Goal: Task Accomplishment & Management: Complete application form

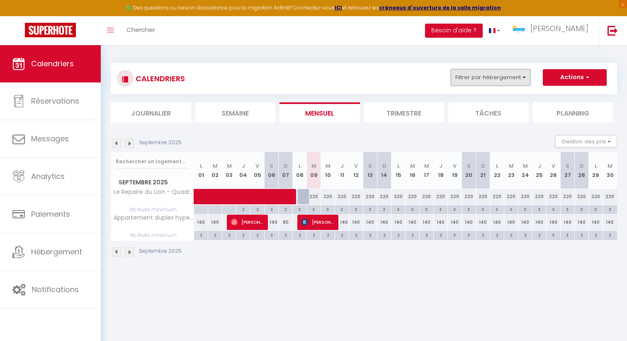
click at [523, 74] on button "Filtrer par hébergement" at bounding box center [491, 77] width 80 height 17
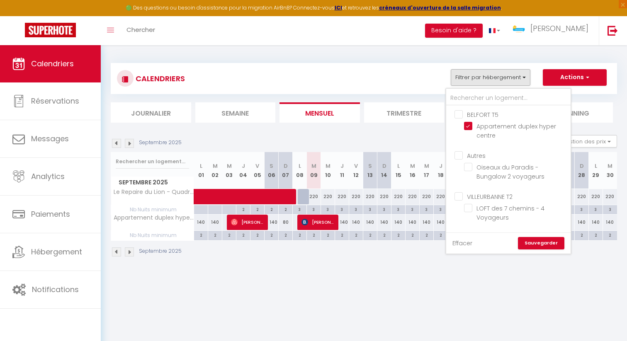
click at [458, 243] on link "Effacer" at bounding box center [462, 243] width 20 height 9
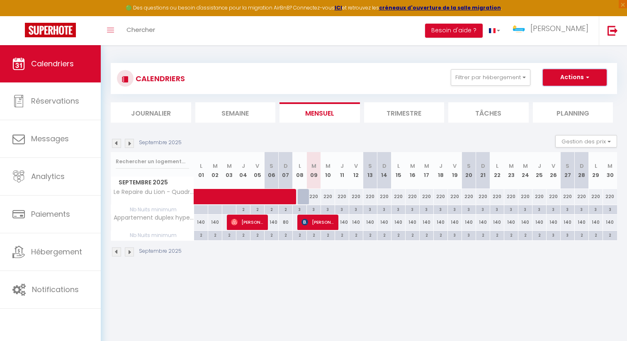
click at [584, 80] on span "button" at bounding box center [586, 77] width 5 height 8
click at [570, 96] on link "Nouvelle réservation" at bounding box center [566, 96] width 72 height 12
select select
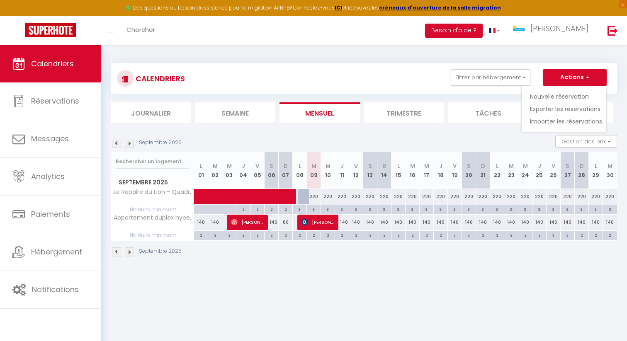
select select
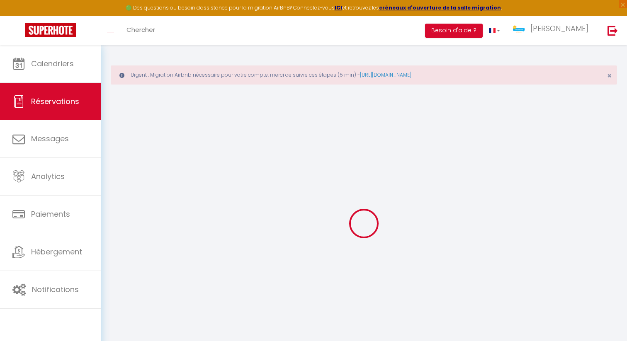
select select
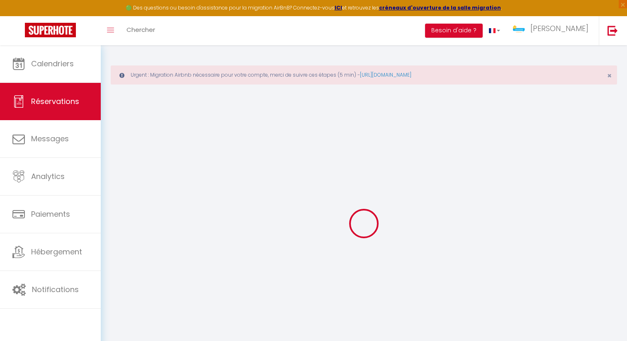
select select
checkbox input "false"
select select
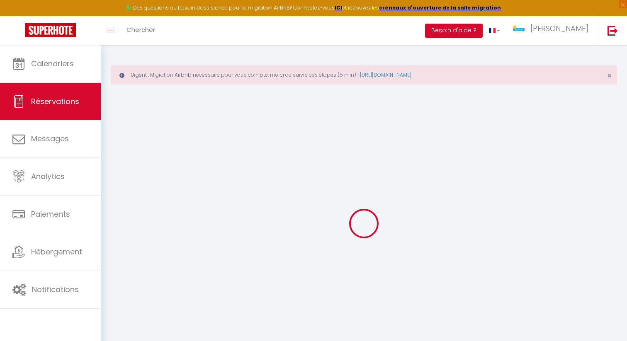
select select
checkbox input "false"
select select
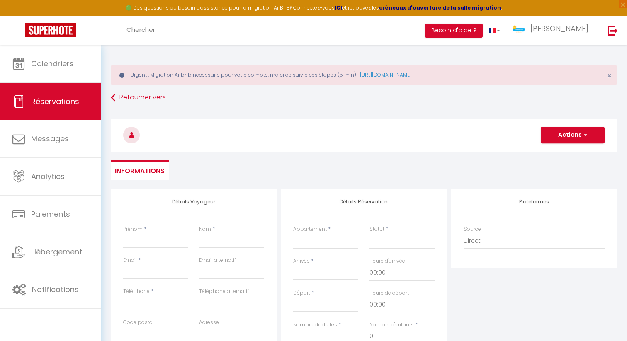
select select
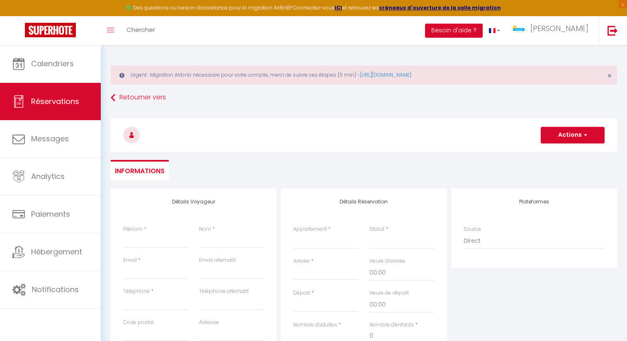
select select
checkbox input "false"
click at [148, 238] on input "Prénom" at bounding box center [155, 240] width 65 height 15
type input "In"
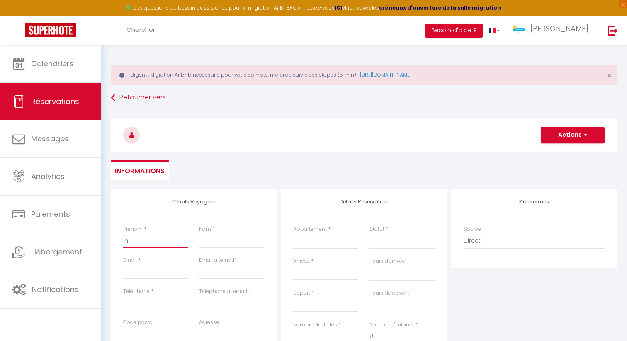
select select
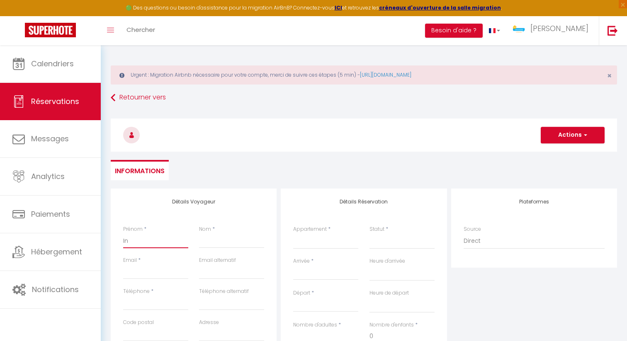
select select
checkbox input "false"
type input "Ind"
select select
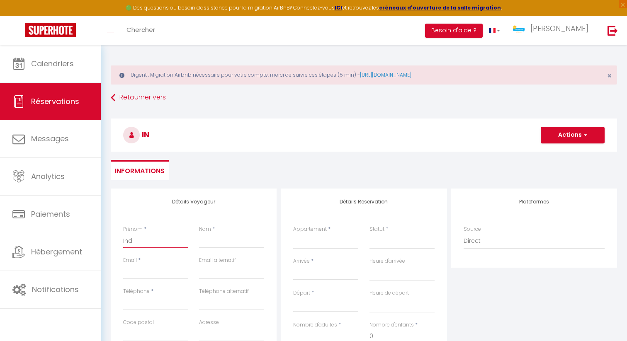
select select
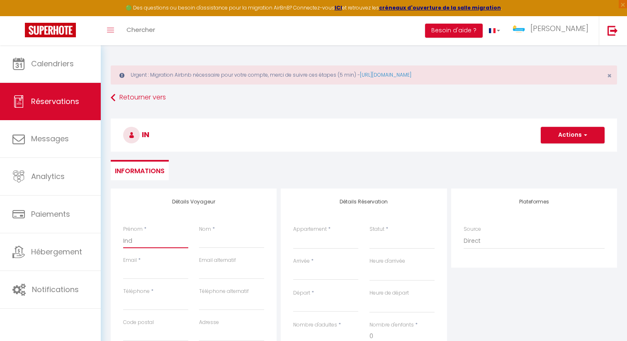
select select
checkbox input "false"
type input "Indi"
select select
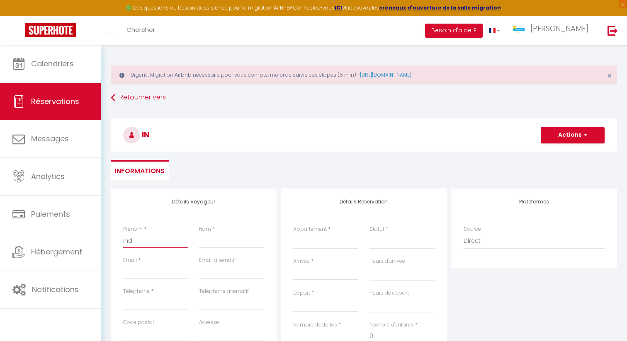
select select
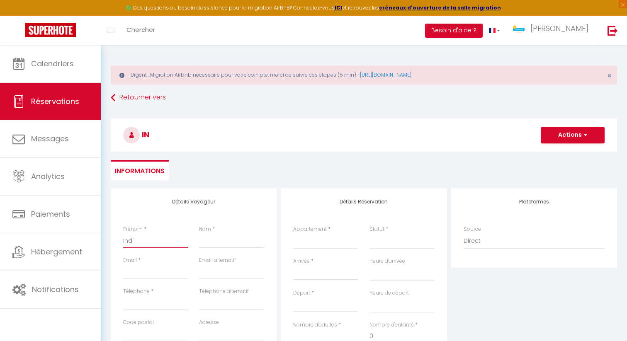
checkbox input "false"
type input "Indis"
select select
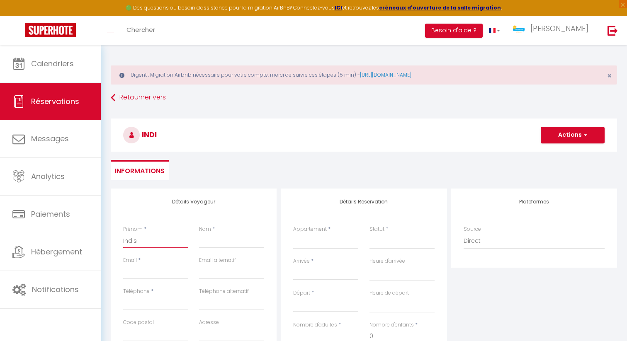
select select
checkbox input "false"
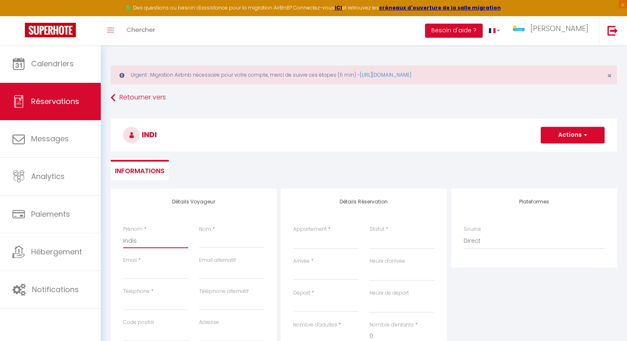
type input "Indisp"
select select
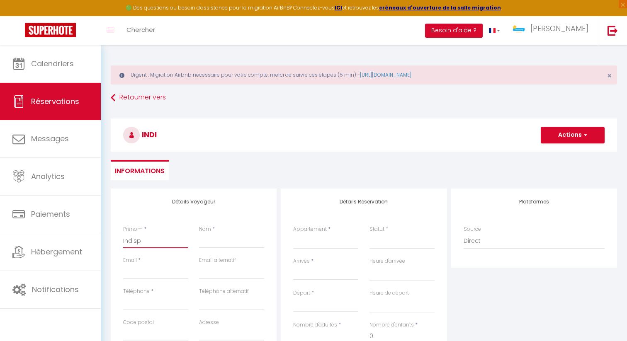
select select
checkbox input "false"
type input "Indispo"
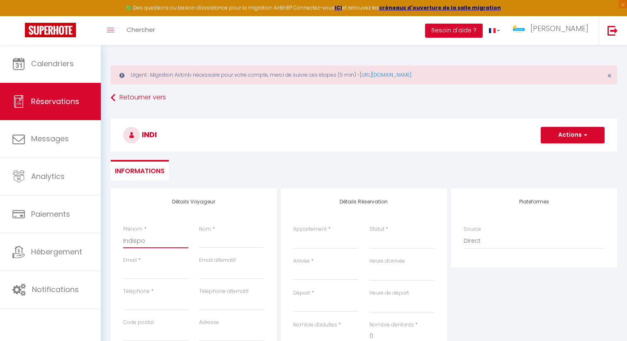
select select
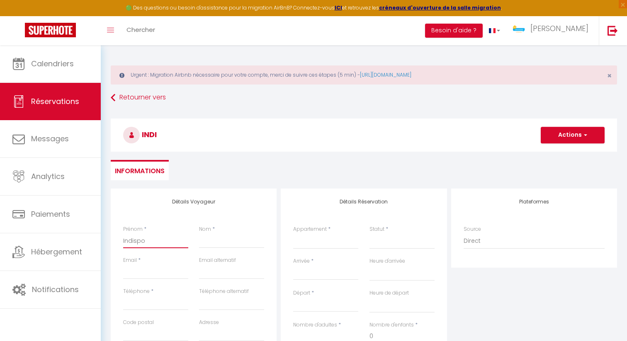
select select
checkbox input "false"
type input "Indispo"
select select
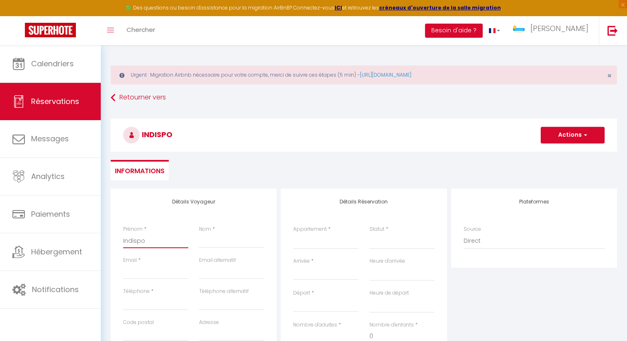
select select
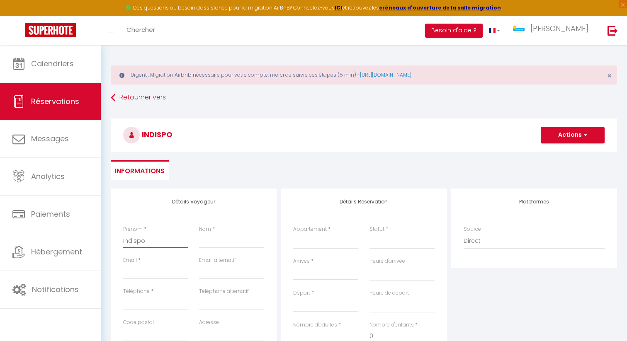
select select
checkbox input "false"
type input "Indispo"
type input "J"
select select
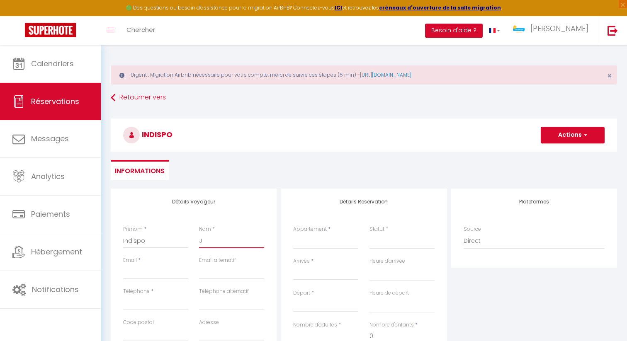
select select
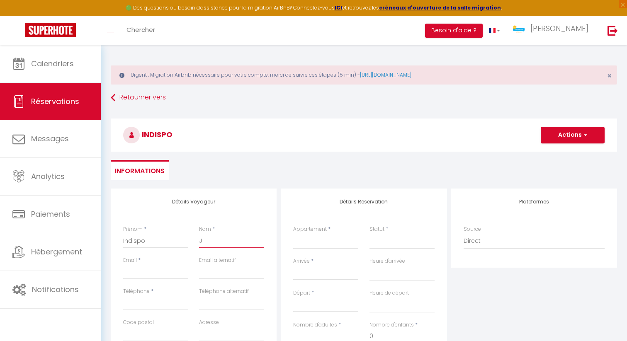
select select
checkbox input "false"
type input "[PERSON_NAME]"
select select
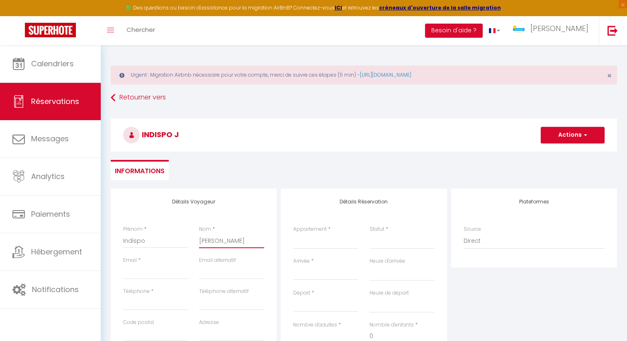
select select
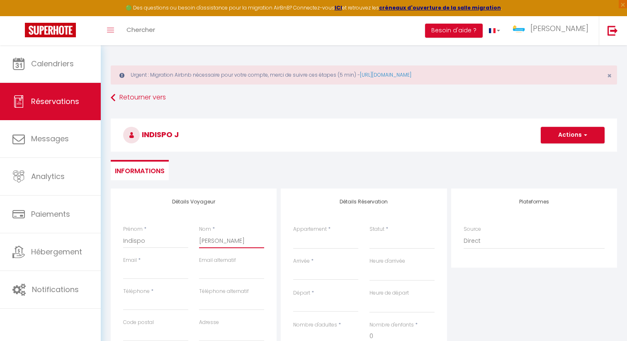
checkbox input "false"
type input "JAC"
select select
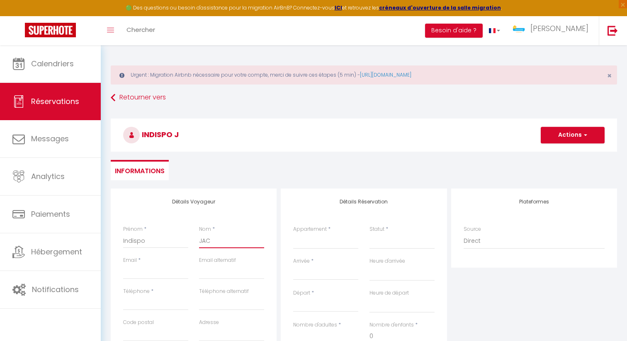
select select
checkbox input "false"
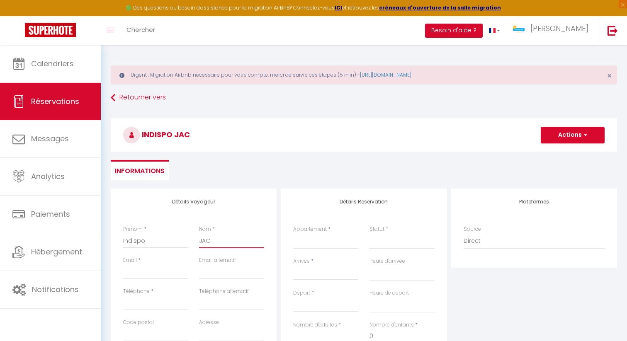
scroll to position [49, 0]
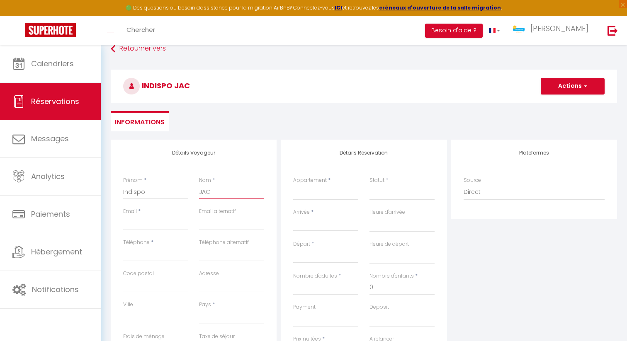
type input "JAC"
click at [134, 225] on input "Email client" at bounding box center [155, 223] width 65 height 15
type input "j"
select select
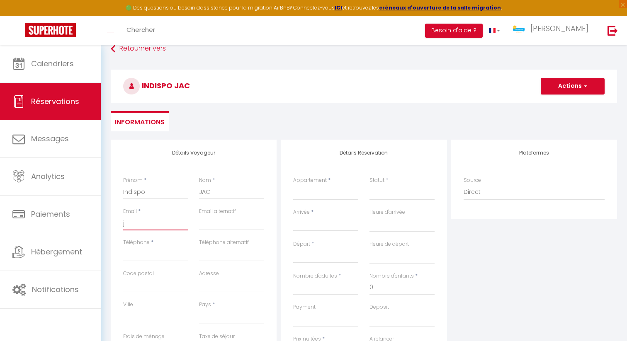
select select
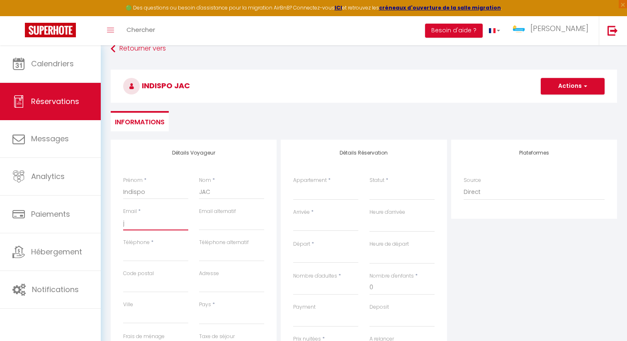
checkbox input "false"
type input "ja"
select select
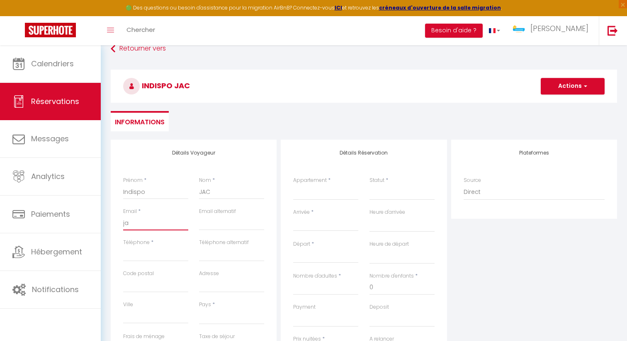
select select
checkbox input "false"
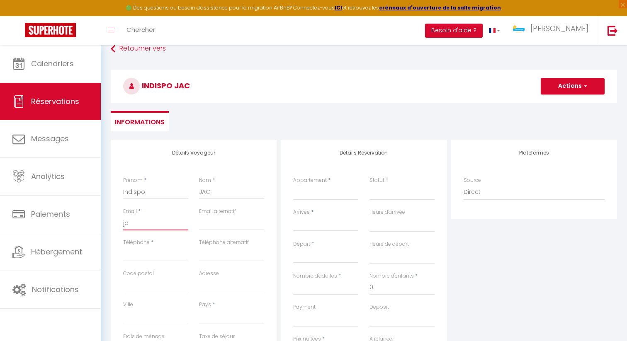
type input "jac"
select select
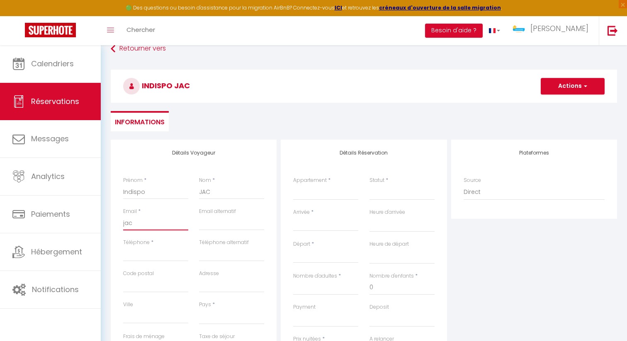
select select
checkbox input "false"
type input "jac@"
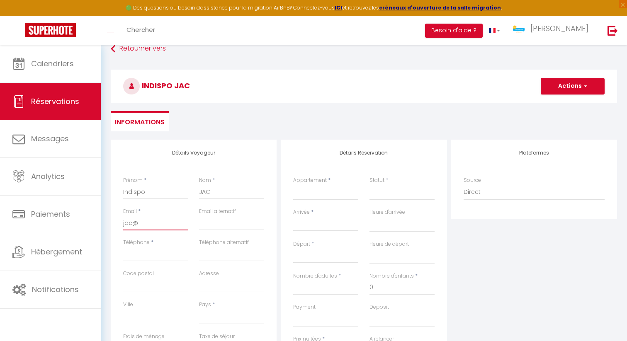
select select
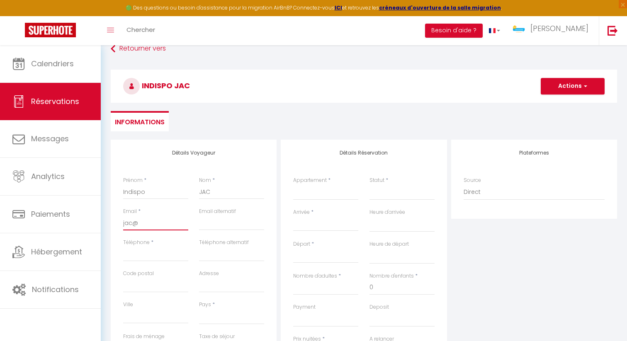
select select
checkbox input "false"
type input "jac@j"
select select
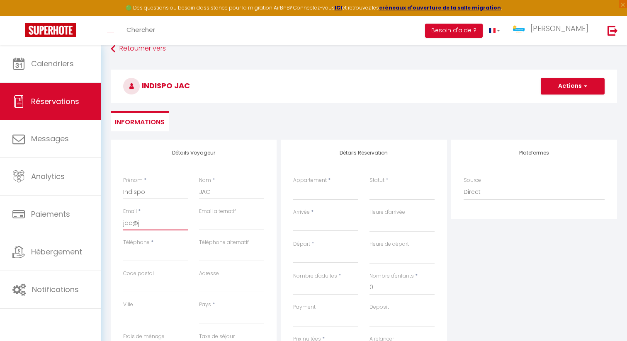
select select
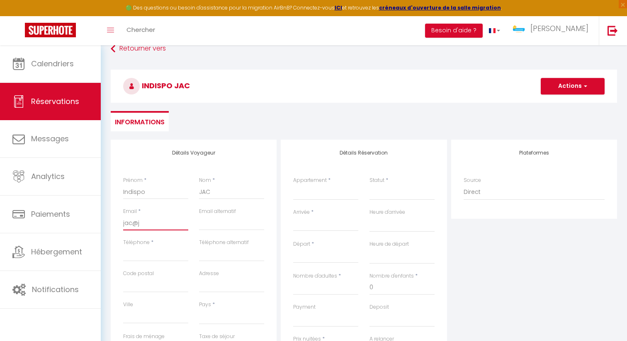
select select
checkbox input "false"
type input "jac@ja"
select select
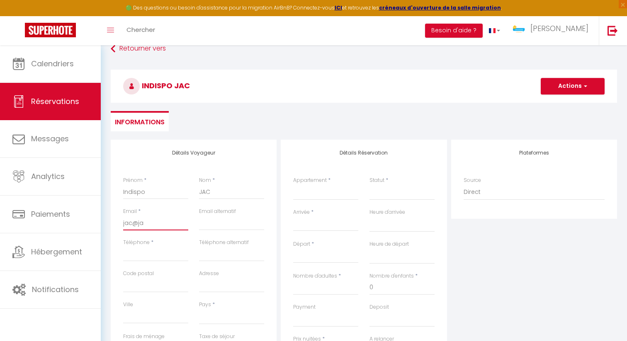
select select
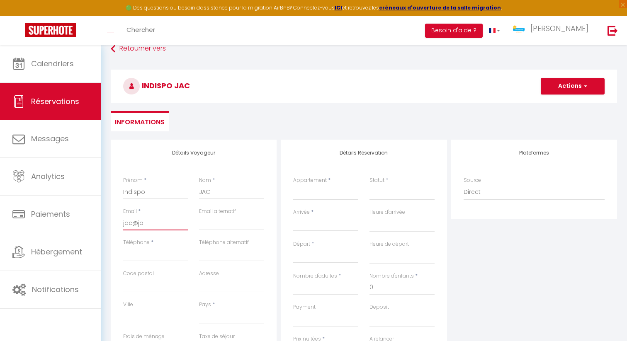
checkbox input "false"
type input "jac@jac"
select select
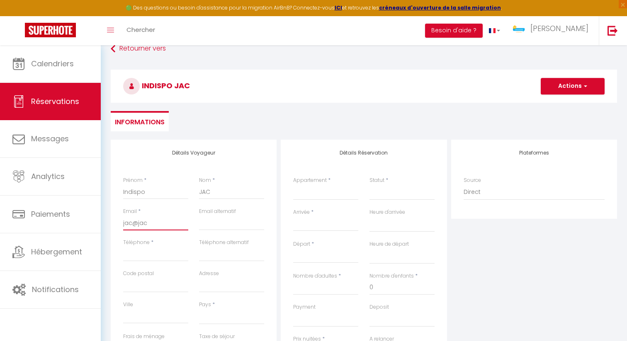
select select
checkbox input "false"
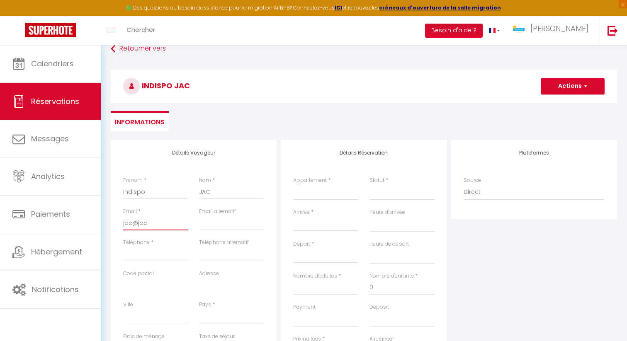
type input "jac@jac."
select select
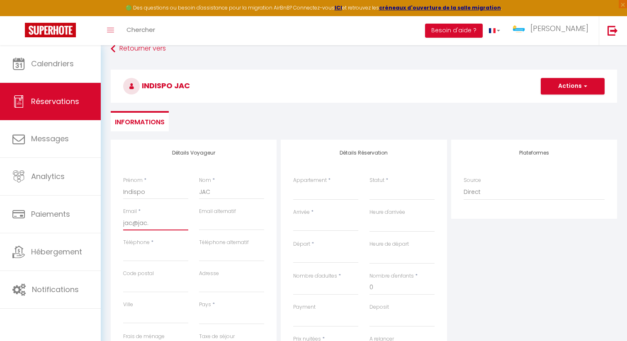
select select
checkbox input "false"
type input "jac@jac.c"
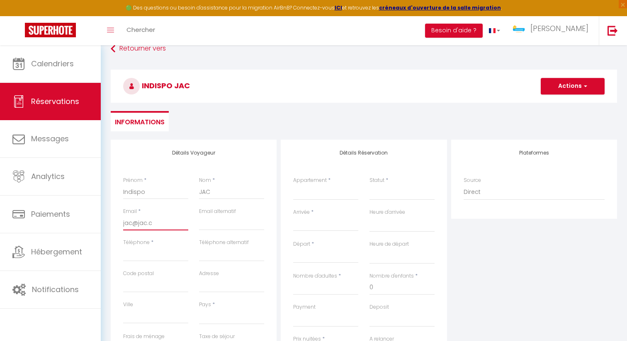
select select
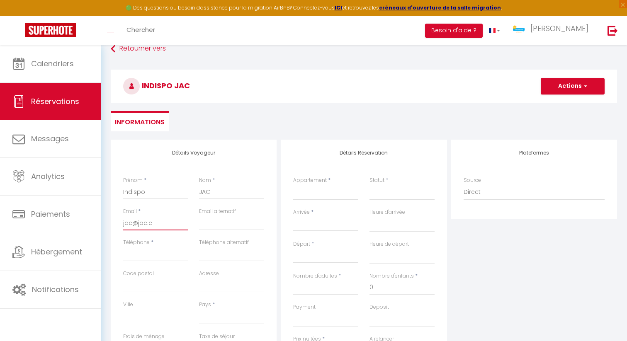
select select
checkbox input "false"
click at [158, 255] on input "Téléphone" at bounding box center [155, 254] width 65 height 15
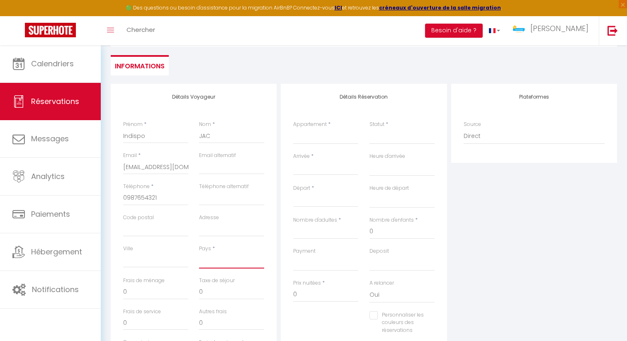
click at [206, 260] on select "[GEOGRAPHIC_DATA] [GEOGRAPHIC_DATA] [GEOGRAPHIC_DATA] [GEOGRAPHIC_DATA] [GEOGRA…" at bounding box center [231, 261] width 65 height 16
click at [199, 253] on select "[GEOGRAPHIC_DATA] [GEOGRAPHIC_DATA] [GEOGRAPHIC_DATA] [GEOGRAPHIC_DATA] [GEOGRA…" at bounding box center [231, 261] width 65 height 16
click at [313, 136] on select "Villa Constellation Villa [PERSON_NAME] 4* - 8 Voyageurs La Kaz Venelle La Casa…" at bounding box center [325, 137] width 65 height 16
click at [293, 129] on select "Villa Constellation Villa [PERSON_NAME] 4* - 8 Voyageurs La Kaz Venelle La Casa…" at bounding box center [325, 137] width 65 height 16
click at [339, 165] on input "Arrivée" at bounding box center [325, 168] width 65 height 11
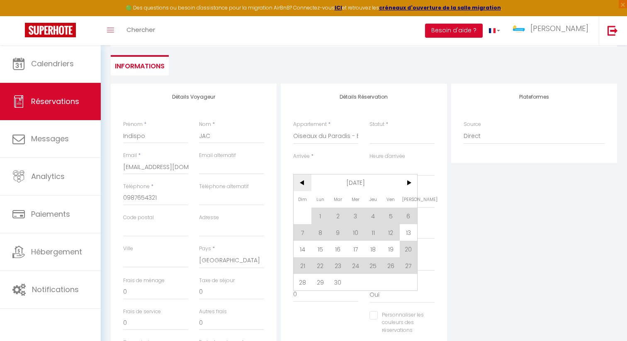
click at [305, 182] on span "<" at bounding box center [303, 183] width 18 height 17
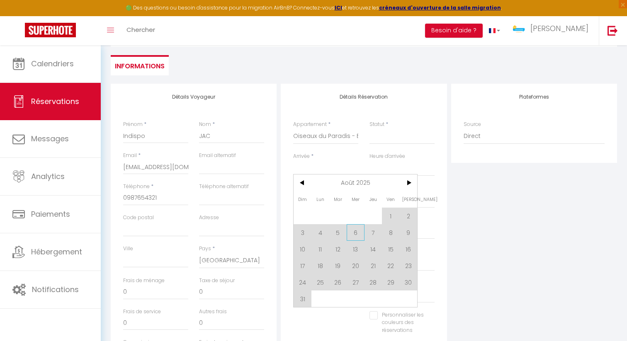
click at [357, 231] on span "6" at bounding box center [356, 232] width 18 height 17
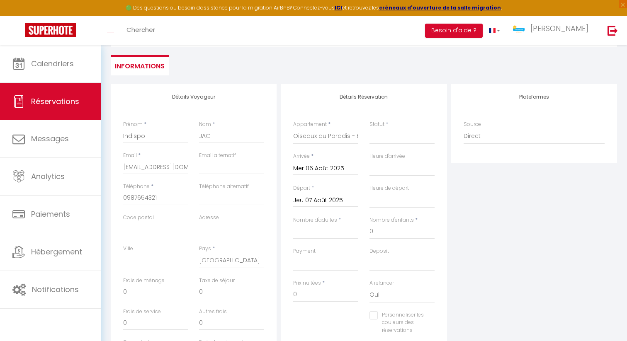
click at [327, 200] on input "Jeu 07 Août 2025" at bounding box center [325, 200] width 65 height 11
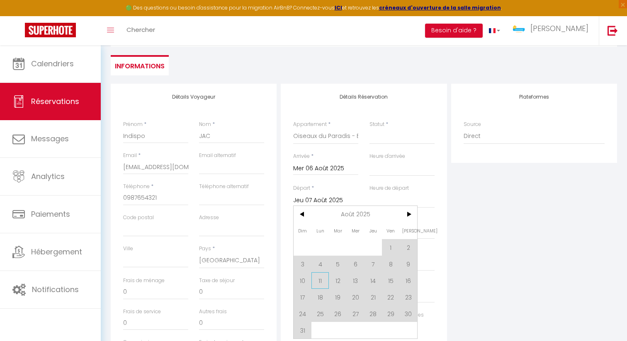
click at [323, 281] on span "11" at bounding box center [320, 280] width 18 height 17
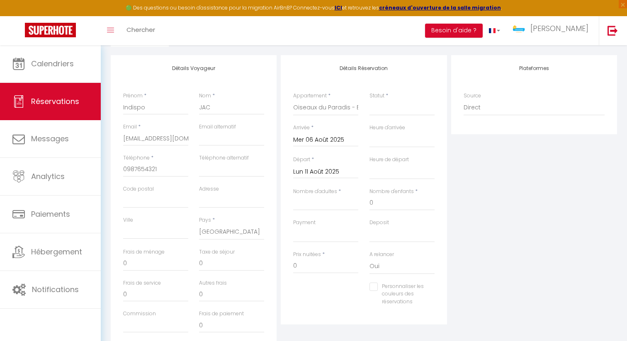
scroll to position [157, 0]
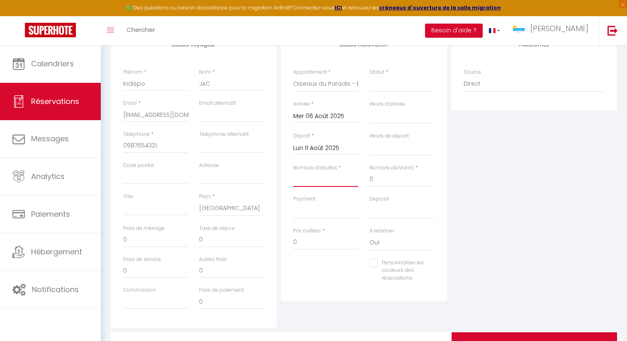
click at [327, 178] on input "Nombre d'adultes" at bounding box center [325, 179] width 65 height 15
click at [378, 267] on label "Personnaliser les couleurs des réservations" at bounding box center [401, 271] width 46 height 24
click at [377, 267] on input "Personnaliser les couleurs des réservations" at bounding box center [396, 263] width 55 height 8
click at [384, 87] on select "Confirmé Non Confirmé [PERSON_NAME] par le voyageur No Show Request" at bounding box center [401, 84] width 65 height 16
click at [369, 76] on select "Confirmé Non Confirmé [PERSON_NAME] par le voyageur No Show Request" at bounding box center [401, 84] width 65 height 16
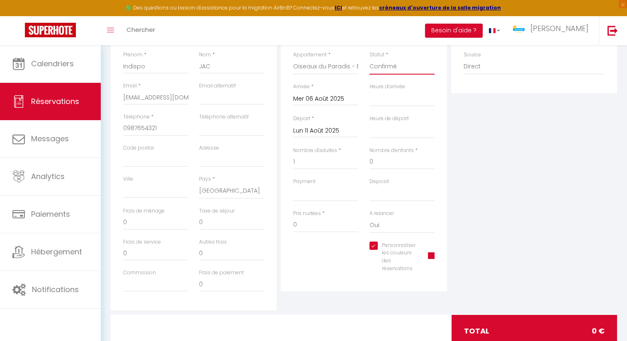
scroll to position [196, 0]
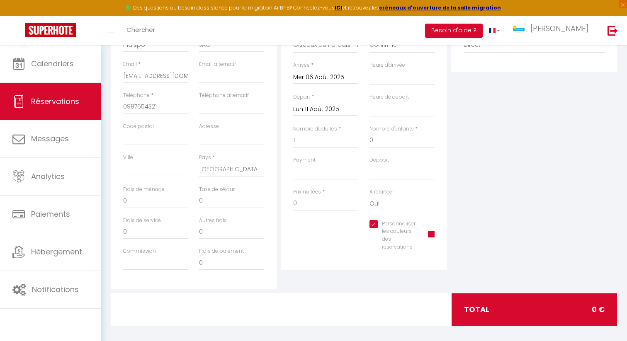
click at [431, 235] on span at bounding box center [431, 234] width 7 height 7
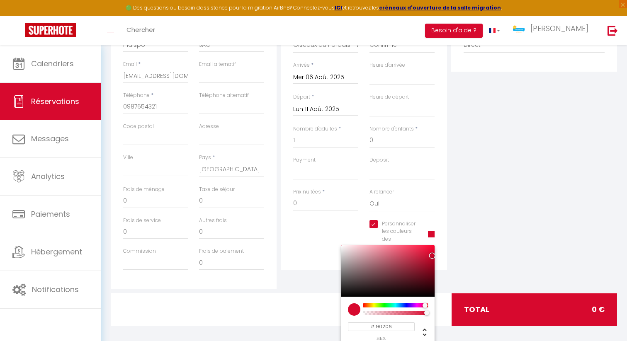
click at [426, 292] on div at bounding box center [387, 270] width 93 height 51
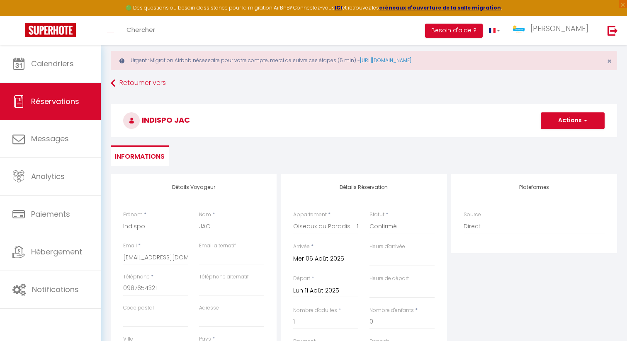
scroll to position [0, 0]
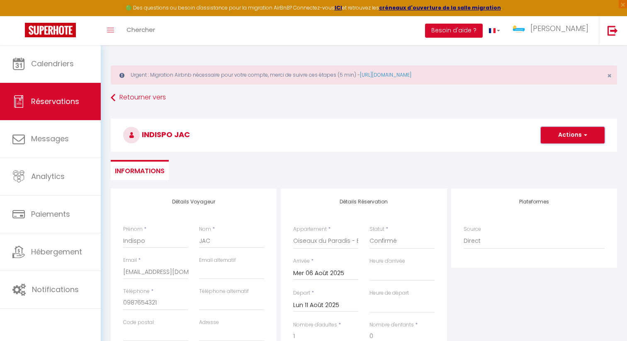
click at [569, 136] on button "Actions" at bounding box center [573, 135] width 64 height 17
click at [560, 156] on link "Enregistrer" at bounding box center [563, 153] width 65 height 11
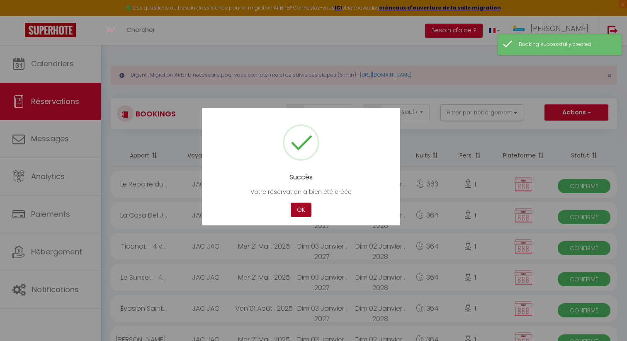
click at [298, 213] on button "OK" at bounding box center [301, 210] width 21 height 15
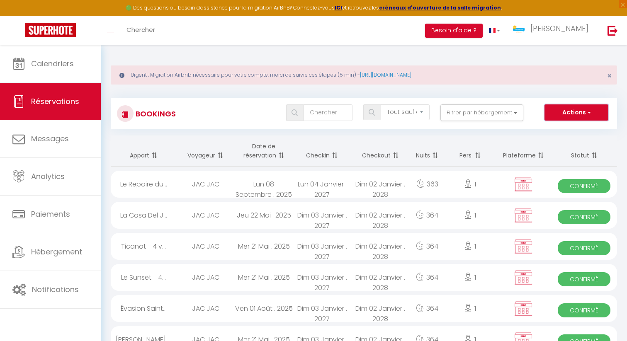
click at [585, 112] on button "Actions" at bounding box center [576, 112] width 64 height 17
click at [576, 130] on link "Nouvelle Réservation" at bounding box center [563, 130] width 89 height 11
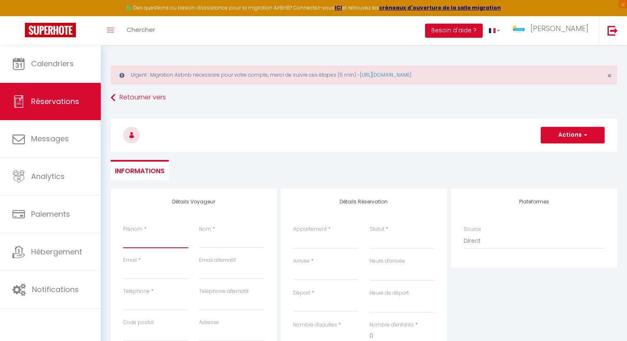
click at [144, 243] on input "Prénom" at bounding box center [155, 240] width 65 height 15
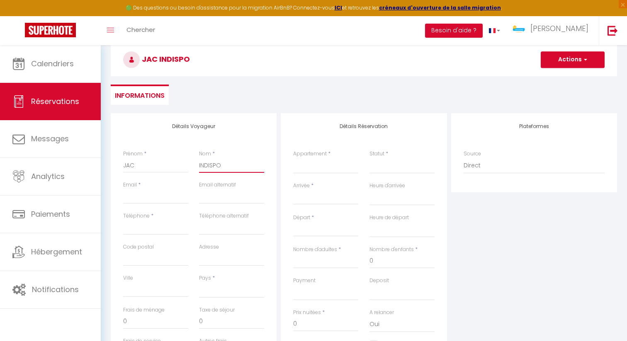
scroll to position [85, 0]
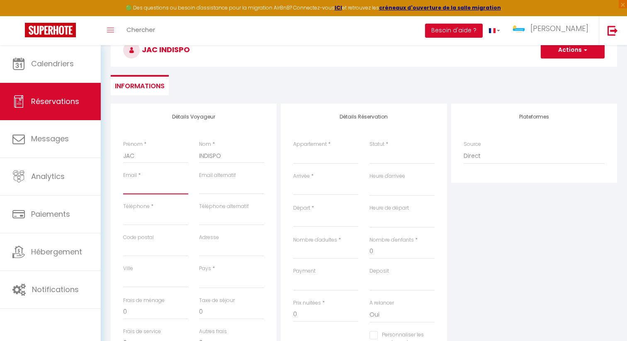
click at [139, 189] on input "Email client" at bounding box center [155, 186] width 65 height 15
click at [320, 160] on select "Villa Constellation Villa [PERSON_NAME] 4* - 8 Voyageurs La Kaz Venelle La Casa…" at bounding box center [325, 156] width 65 height 16
click at [293, 148] on select "Villa Constellation Villa [PERSON_NAME] 4* - 8 Voyageurs La Kaz Venelle La Casa…" at bounding box center [325, 156] width 65 height 16
click at [307, 187] on input "Arrivée" at bounding box center [325, 188] width 65 height 11
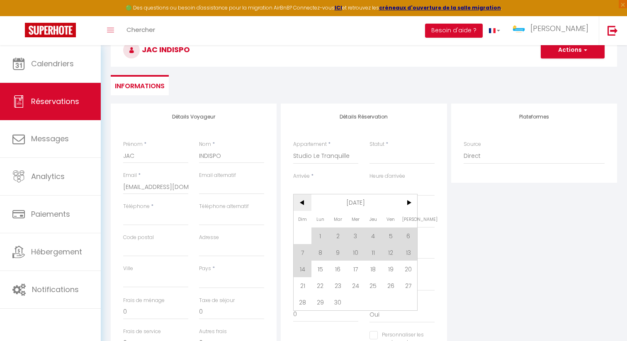
click at [303, 203] on span "<" at bounding box center [303, 202] width 18 height 17
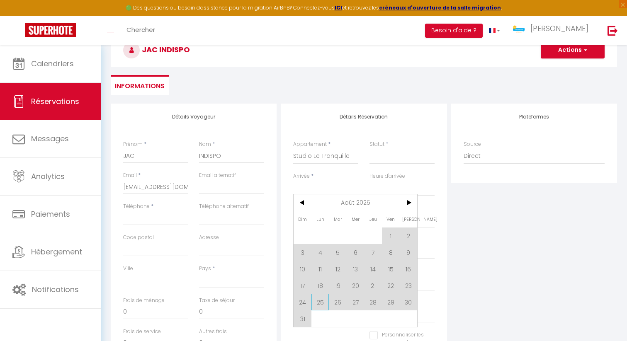
click at [324, 301] on span "25" at bounding box center [320, 302] width 18 height 17
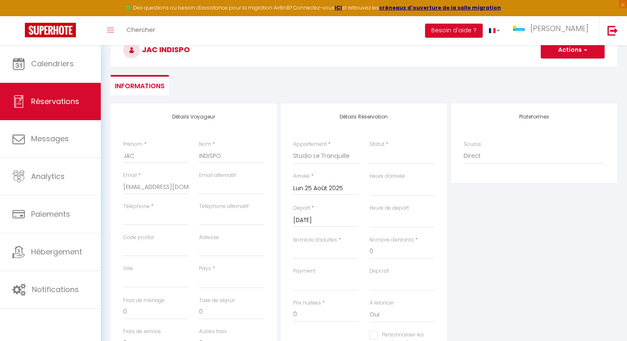
click at [318, 222] on input "[DATE]" at bounding box center [325, 220] width 65 height 11
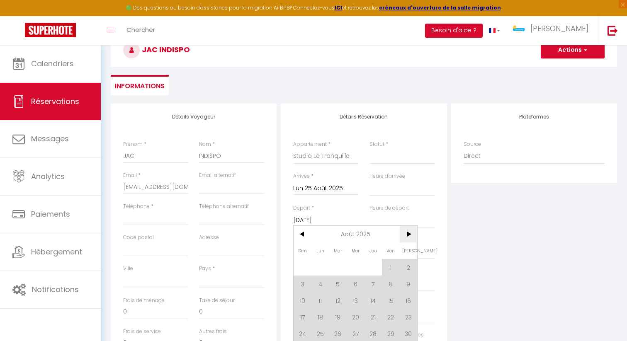
click at [407, 236] on span ">" at bounding box center [409, 234] width 18 height 17
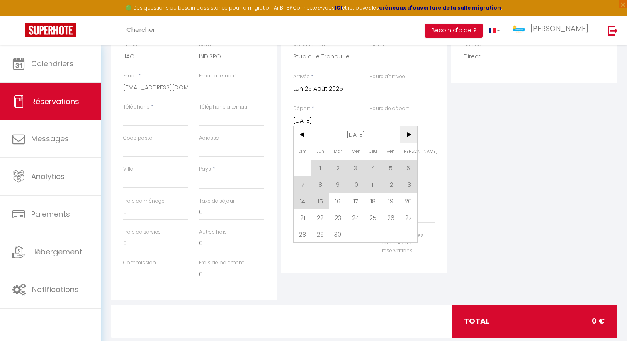
scroll to position [202, 0]
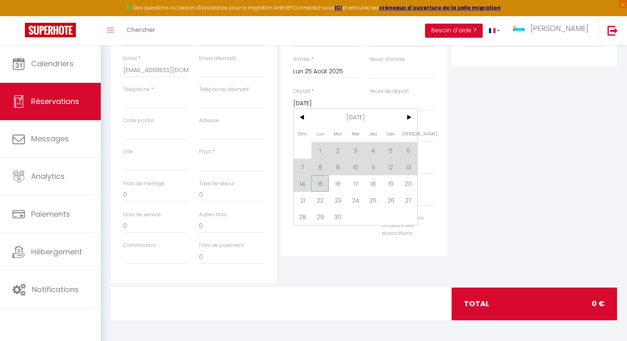
click at [320, 184] on span "15" at bounding box center [320, 183] width 18 height 17
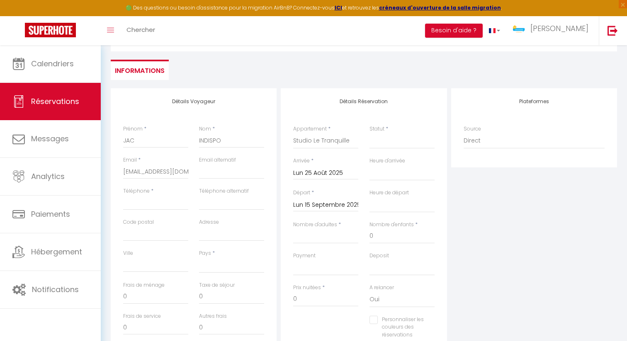
scroll to position [90, 0]
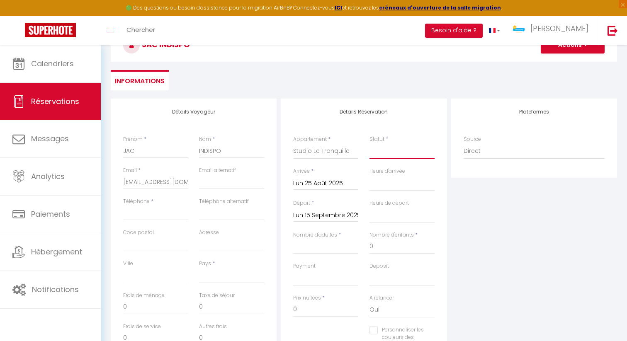
click at [381, 153] on select "Confirmé Non Confirmé [PERSON_NAME] par le voyageur No Show Request" at bounding box center [401, 151] width 65 height 16
click at [369, 143] on select "Confirmé Non Confirmé [PERSON_NAME] par le voyageur No Show Request" at bounding box center [401, 151] width 65 height 16
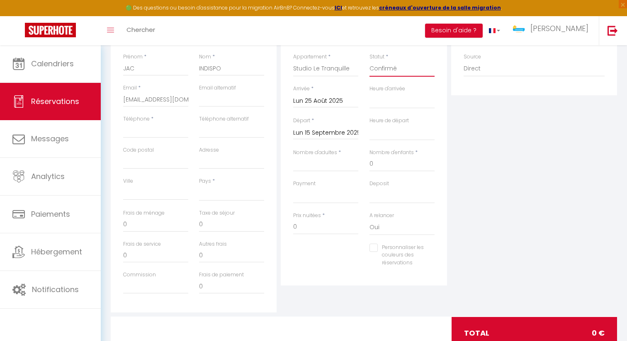
scroll to position [184, 0]
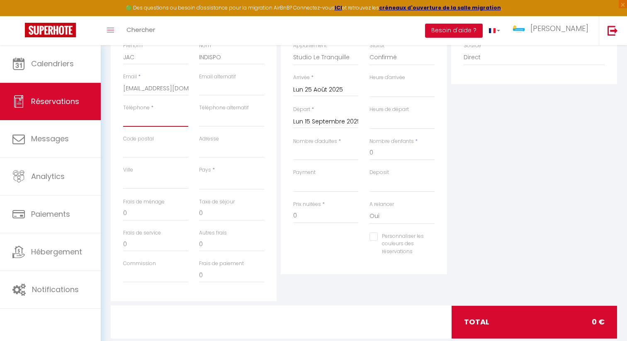
click at [167, 121] on input "Téléphone" at bounding box center [155, 119] width 65 height 15
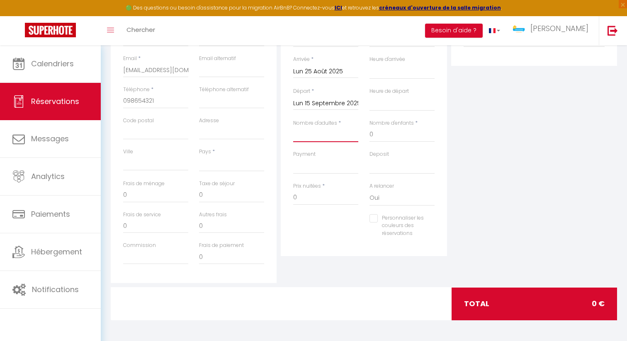
click at [308, 137] on input "Nombre d'adultes" at bounding box center [325, 134] width 65 height 15
click at [375, 221] on input "Personnaliser les couleurs des réservations" at bounding box center [396, 218] width 55 height 8
click at [433, 229] on span at bounding box center [431, 228] width 7 height 7
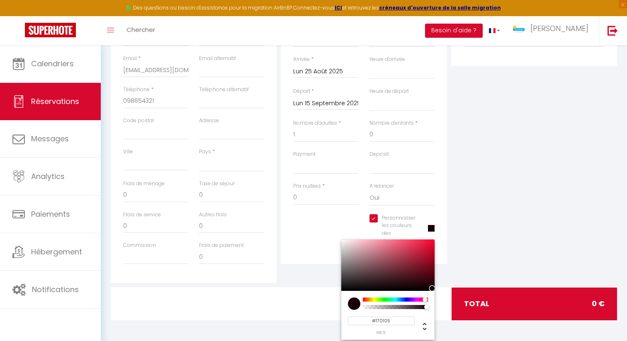
click at [432, 286] on div at bounding box center [387, 265] width 93 height 51
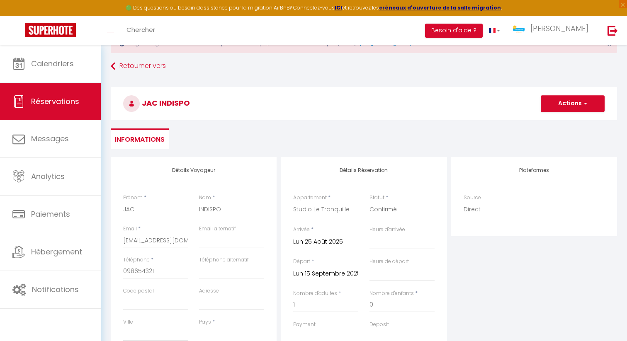
scroll to position [102, 0]
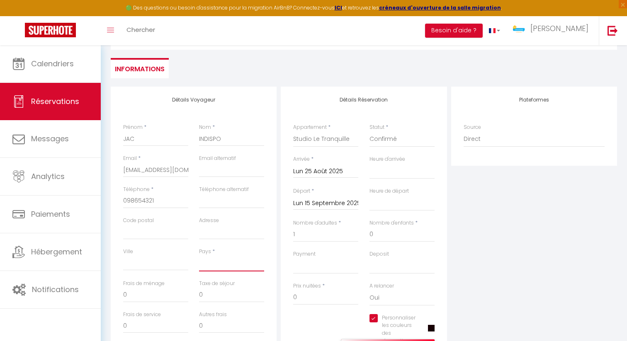
click at [212, 264] on select "[GEOGRAPHIC_DATA] [GEOGRAPHIC_DATA] [GEOGRAPHIC_DATA] [GEOGRAPHIC_DATA] [GEOGRA…" at bounding box center [231, 264] width 65 height 16
click at [199, 256] on select "[GEOGRAPHIC_DATA] [GEOGRAPHIC_DATA] [GEOGRAPHIC_DATA] [GEOGRAPHIC_DATA] [GEOGRA…" at bounding box center [231, 264] width 65 height 16
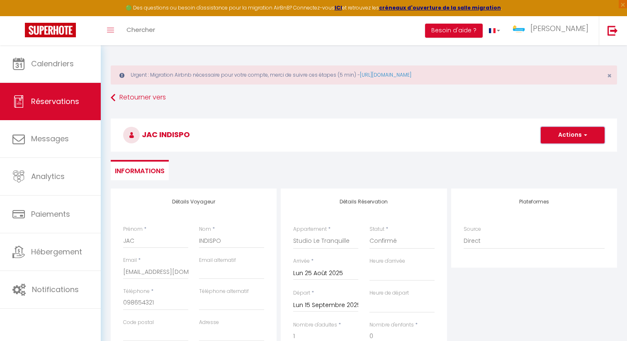
click at [570, 137] on button "Actions" at bounding box center [573, 135] width 64 height 17
click at [565, 156] on link "Enregistrer" at bounding box center [563, 153] width 65 height 11
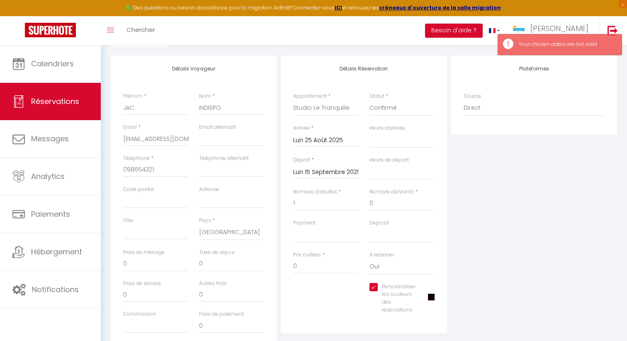
scroll to position [165, 0]
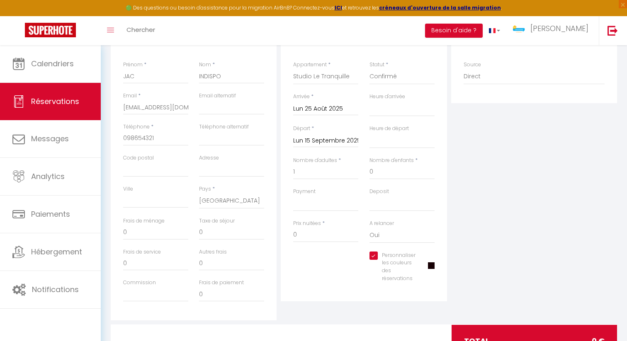
click at [323, 137] on input "Lun 15 Septembre 2025" at bounding box center [325, 141] width 65 height 11
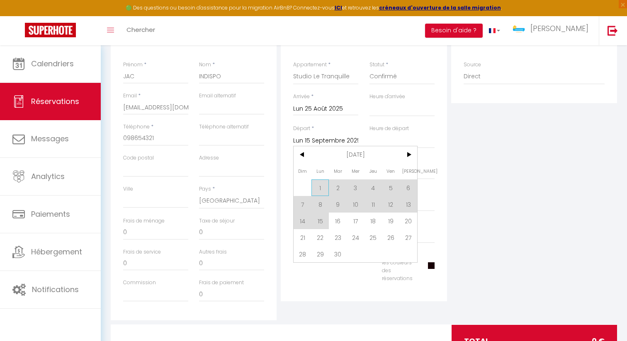
click at [321, 187] on span "1" at bounding box center [320, 187] width 18 height 17
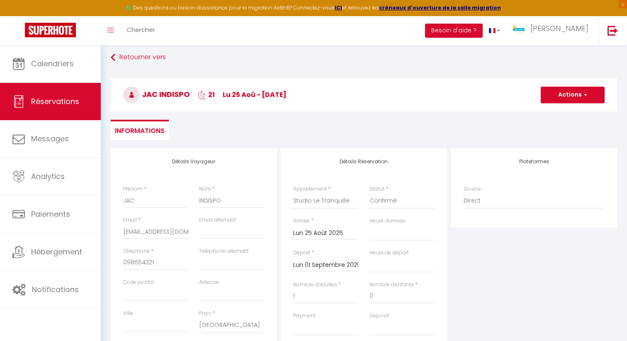
scroll to position [19, 0]
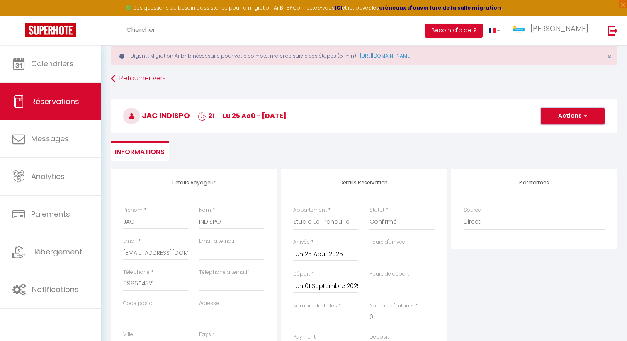
click at [567, 115] on button "Actions" at bounding box center [573, 116] width 64 height 17
click at [562, 133] on link "Enregistrer" at bounding box center [563, 134] width 65 height 11
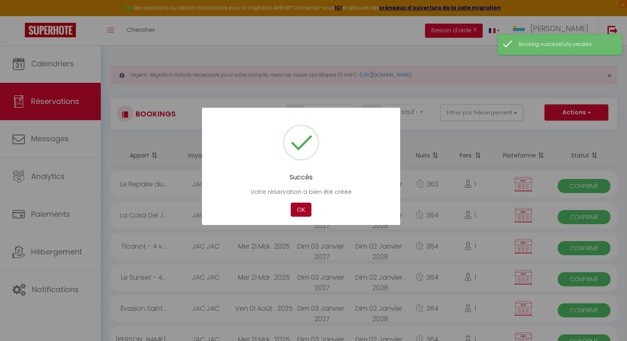
click at [296, 211] on button "OK" at bounding box center [301, 210] width 21 height 15
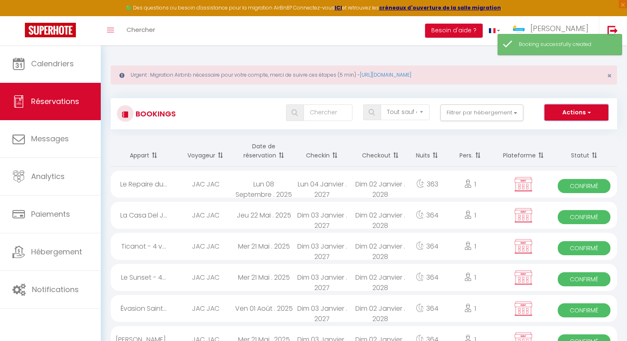
click at [572, 107] on button "Actions" at bounding box center [576, 112] width 64 height 17
click at [572, 131] on link "Nouvelle Réservation" at bounding box center [563, 130] width 89 height 11
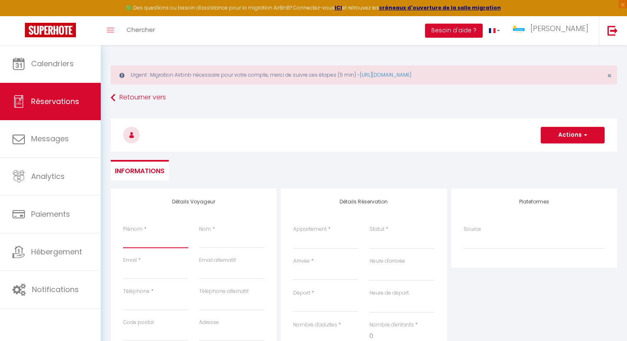
click at [151, 238] on input "Prénom" at bounding box center [155, 240] width 65 height 15
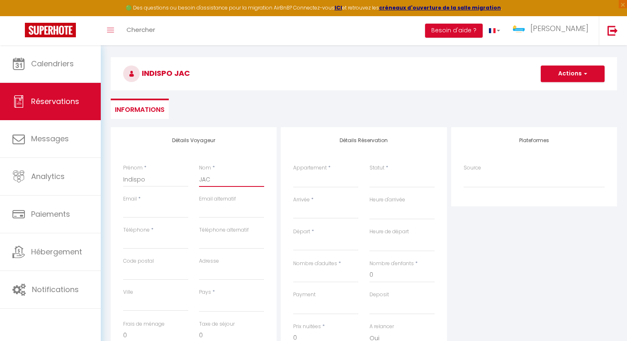
scroll to position [89, 0]
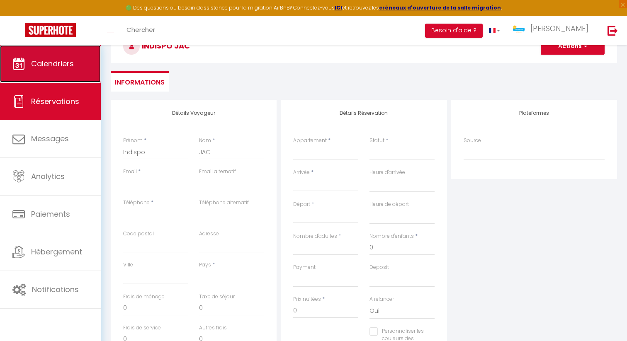
click at [46, 66] on span "Calendriers" at bounding box center [52, 63] width 43 height 10
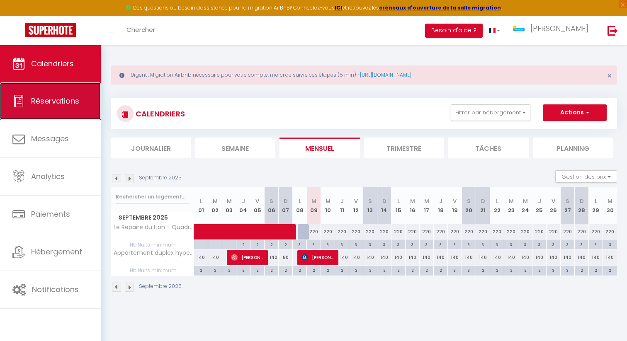
click at [58, 105] on span "Réservations" at bounding box center [55, 101] width 48 height 10
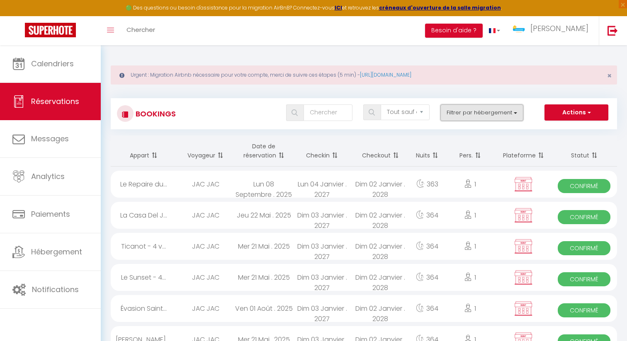
click at [497, 117] on button "Filtrer par hébergement" at bounding box center [481, 112] width 83 height 17
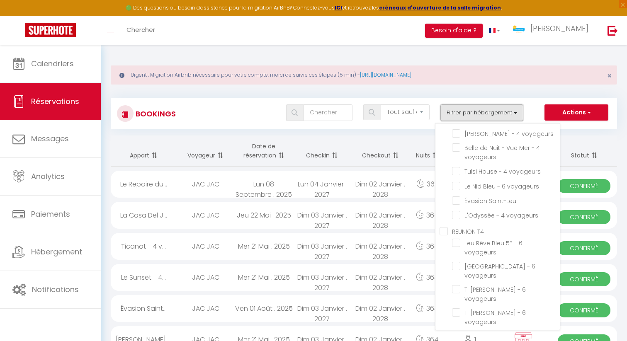
scroll to position [345, 0]
click at [458, 203] on input "Évasion Saint-Leu" at bounding box center [506, 201] width 108 height 8
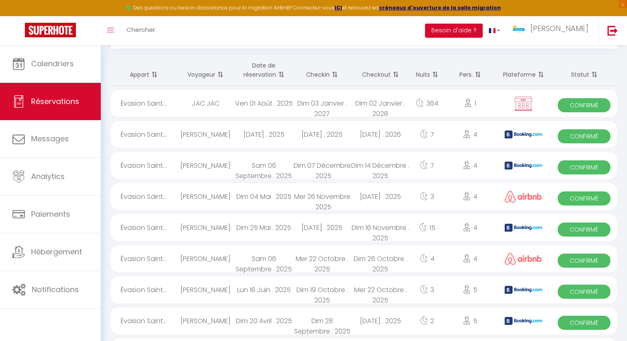
scroll to position [75, 0]
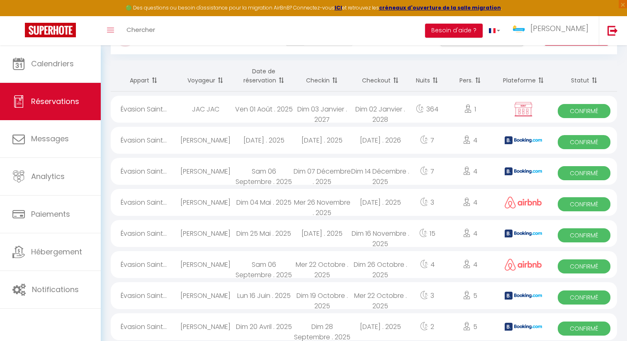
click at [323, 80] on th "Checkin" at bounding box center [322, 76] width 58 height 31
click at [332, 80] on span at bounding box center [334, 80] width 8 height 17
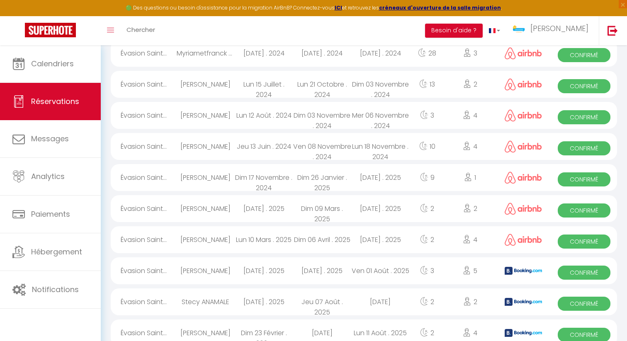
scroll to position [254, 0]
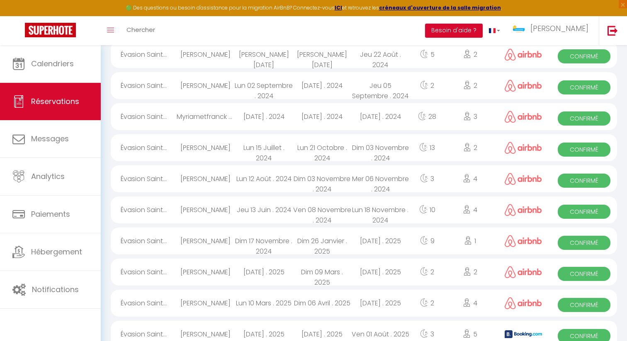
click at [313, 119] on div "[DATE] . 2024" at bounding box center [322, 116] width 58 height 27
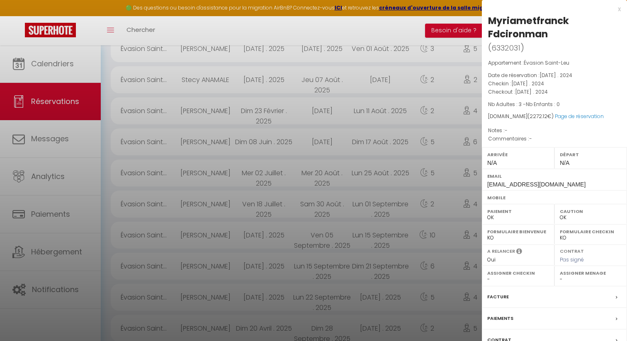
scroll to position [562, 0]
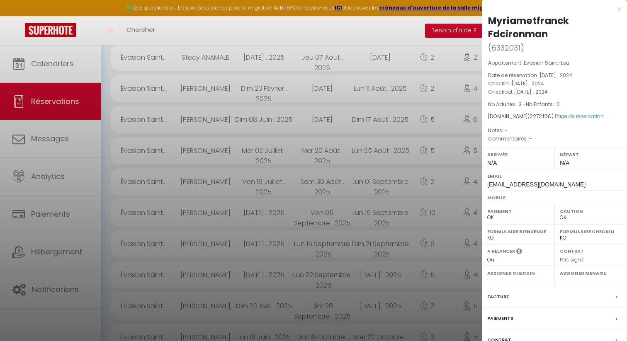
click at [498, 293] on label "Facture" at bounding box center [498, 297] width 22 height 9
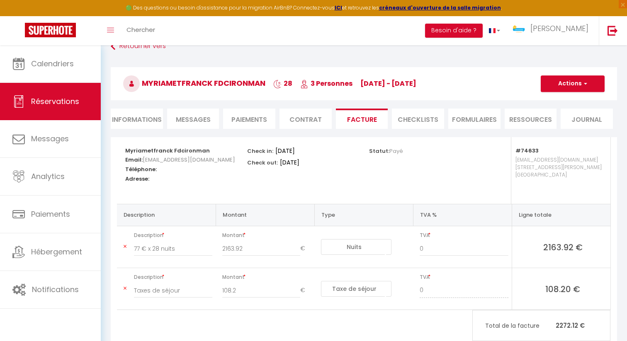
scroll to position [44, 0]
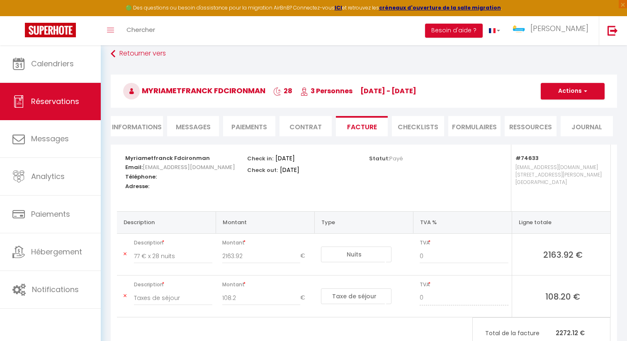
click at [136, 129] on li "Informations" at bounding box center [137, 126] width 52 height 20
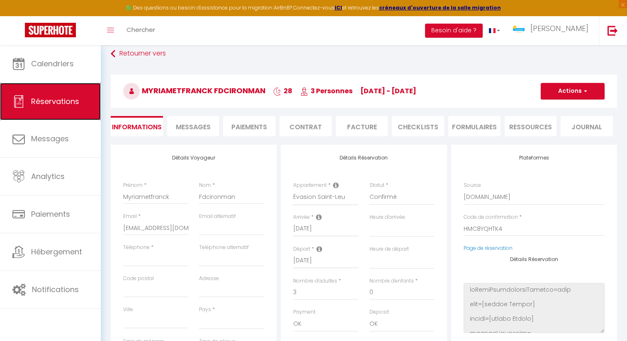
click at [52, 104] on span "Réservations" at bounding box center [55, 101] width 48 height 10
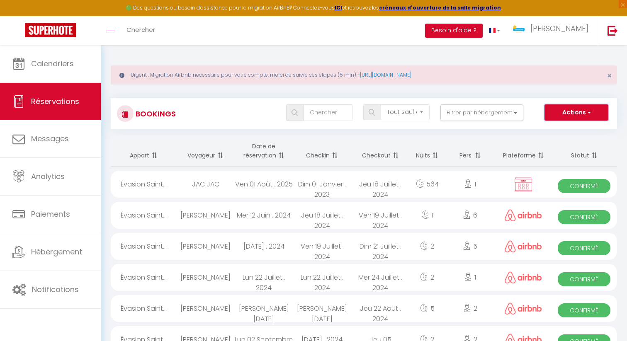
click at [574, 116] on button "Actions" at bounding box center [576, 112] width 64 height 17
click at [564, 130] on link "Nouvelle Réservation" at bounding box center [563, 130] width 89 height 11
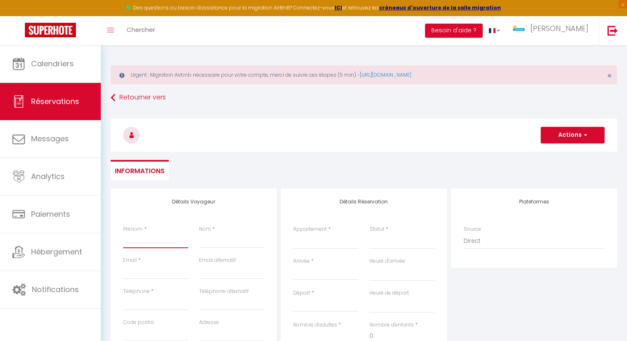
click at [161, 238] on input "Prénom" at bounding box center [155, 240] width 65 height 15
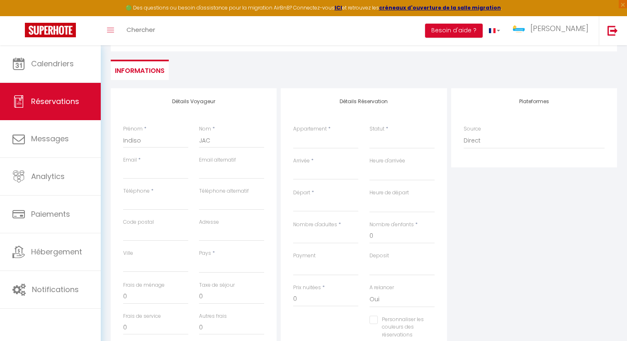
click at [155, 273] on div "Ville" at bounding box center [156, 266] width 76 height 32
click at [143, 173] on input "Email client" at bounding box center [155, 171] width 65 height 15
click at [141, 202] on input "Téléphone" at bounding box center [155, 202] width 65 height 15
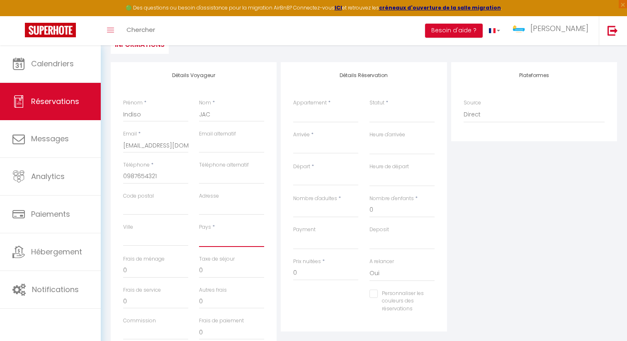
click at [210, 237] on select "[GEOGRAPHIC_DATA] [GEOGRAPHIC_DATA] [GEOGRAPHIC_DATA] [GEOGRAPHIC_DATA] [GEOGRA…" at bounding box center [231, 239] width 65 height 16
click at [199, 231] on select "[GEOGRAPHIC_DATA] [GEOGRAPHIC_DATA] [GEOGRAPHIC_DATA] [GEOGRAPHIC_DATA] [GEOGRA…" at bounding box center [231, 239] width 65 height 16
click at [306, 117] on select "Villa Constellation Villa [PERSON_NAME] 4* - 8 Voyageurs La Kaz Venelle La Casa…" at bounding box center [325, 115] width 65 height 16
click at [293, 107] on select "Villa Constellation Villa [PERSON_NAME] 4* - 8 Voyageurs La Kaz Venelle La Casa…" at bounding box center [325, 115] width 65 height 16
click at [326, 209] on input "Nombre d'adultes" at bounding box center [325, 210] width 65 height 15
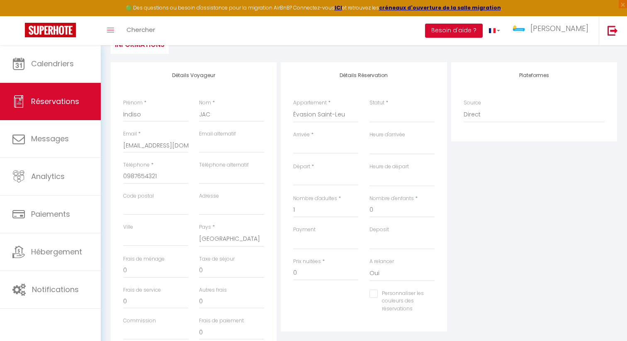
click at [334, 142] on input "Arrivée" at bounding box center [325, 147] width 65 height 11
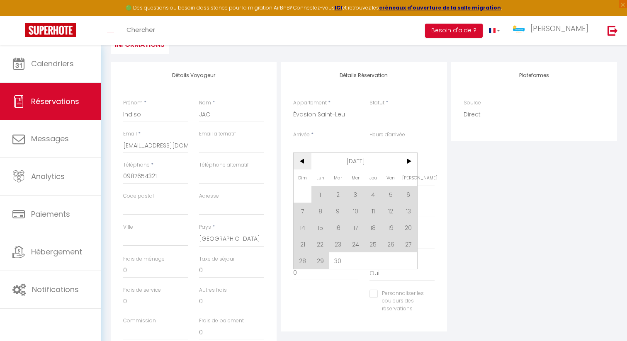
click at [303, 162] on span "<" at bounding box center [303, 161] width 18 height 17
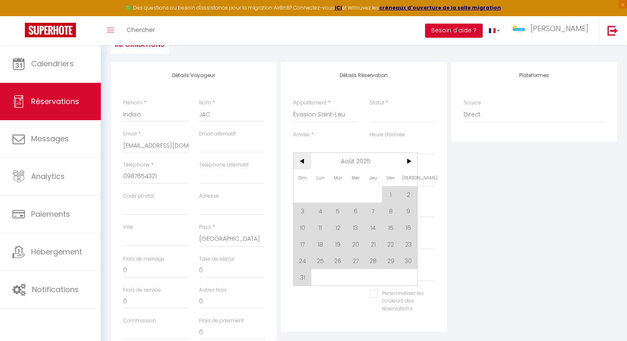
click at [303, 162] on span "<" at bounding box center [303, 161] width 18 height 17
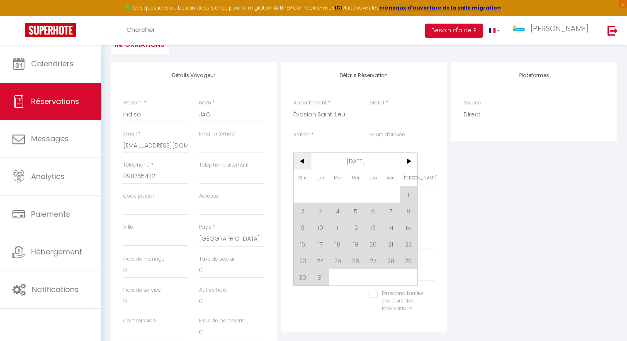
click at [303, 162] on span "<" at bounding box center [303, 161] width 18 height 17
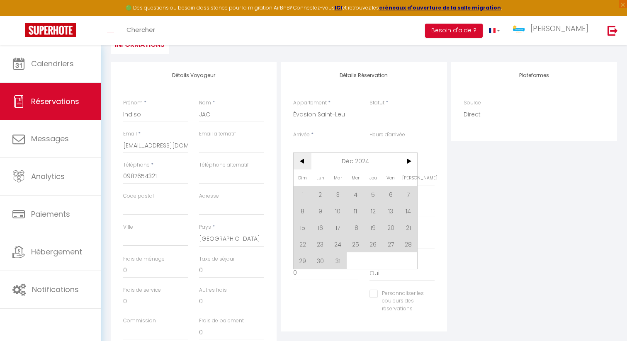
click at [303, 162] on span "<" at bounding box center [303, 161] width 18 height 17
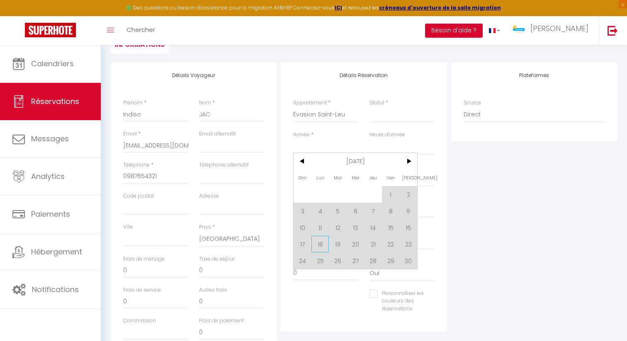
click at [323, 245] on span "18" at bounding box center [320, 244] width 18 height 17
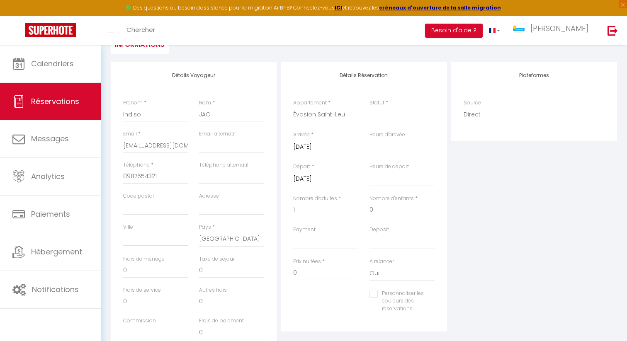
click at [328, 182] on input "[DATE]" at bounding box center [325, 179] width 65 height 11
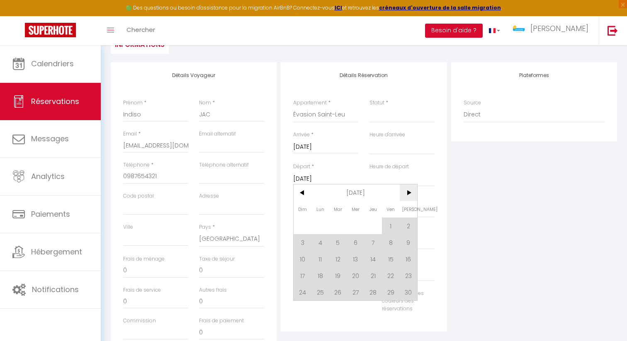
click at [409, 195] on span ">" at bounding box center [409, 192] width 18 height 17
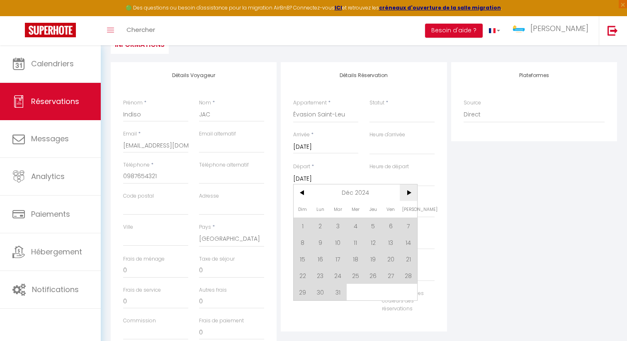
click at [409, 195] on span ">" at bounding box center [409, 192] width 18 height 17
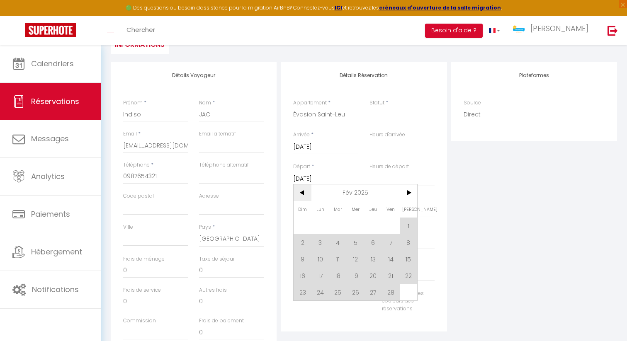
click at [304, 195] on span "<" at bounding box center [303, 192] width 18 height 17
click at [405, 277] on span "25" at bounding box center [409, 275] width 18 height 17
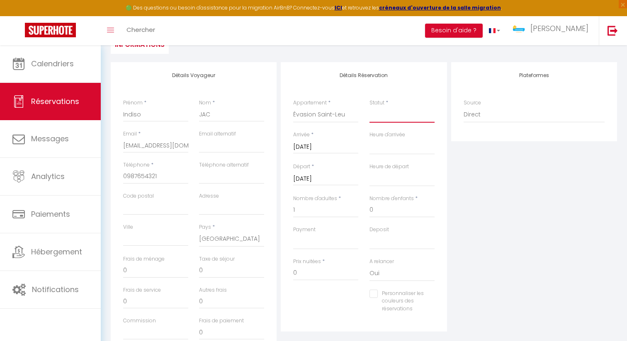
click at [400, 119] on select "Confirmé Non Confirmé [PERSON_NAME] par le voyageur No Show Request" at bounding box center [401, 115] width 65 height 16
click at [369, 107] on select "Confirmé Non Confirmé [PERSON_NAME] par le voyageur No Show Request" at bounding box center [401, 115] width 65 height 16
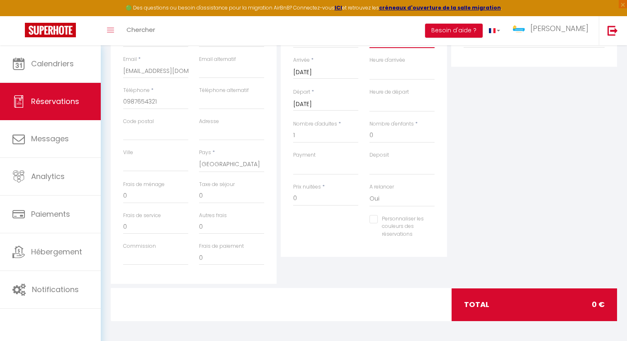
scroll to position [202, 0]
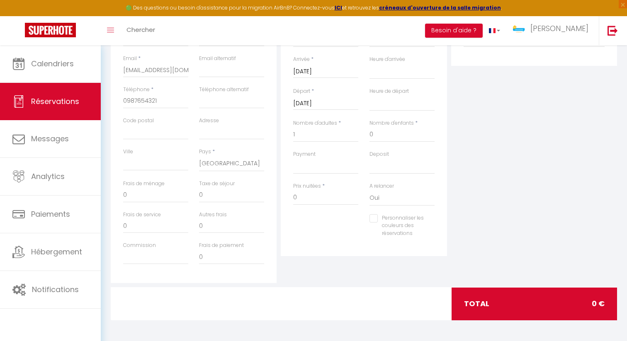
click at [374, 220] on input "Personnaliser les couleurs des réservations" at bounding box center [396, 218] width 55 height 8
click at [432, 229] on span at bounding box center [431, 228] width 7 height 7
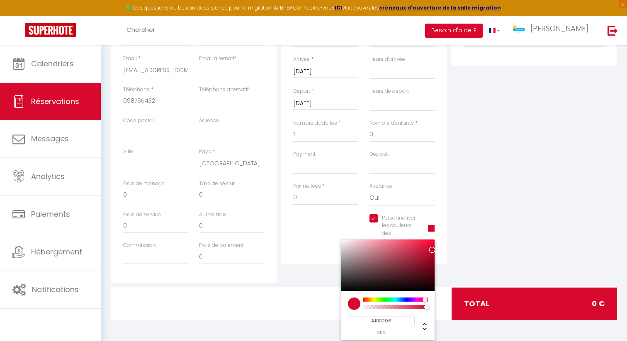
click at [428, 286] on div at bounding box center [387, 265] width 93 height 51
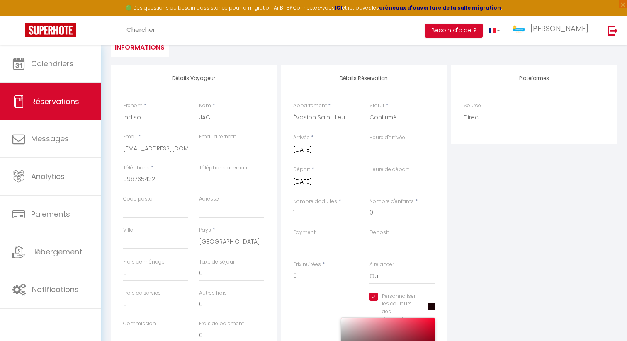
scroll to position [0, 0]
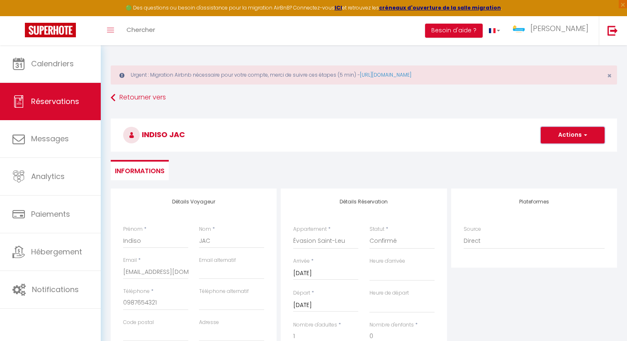
click at [562, 138] on button "Actions" at bounding box center [573, 135] width 64 height 17
click at [558, 157] on link "Enregistrer" at bounding box center [563, 153] width 65 height 11
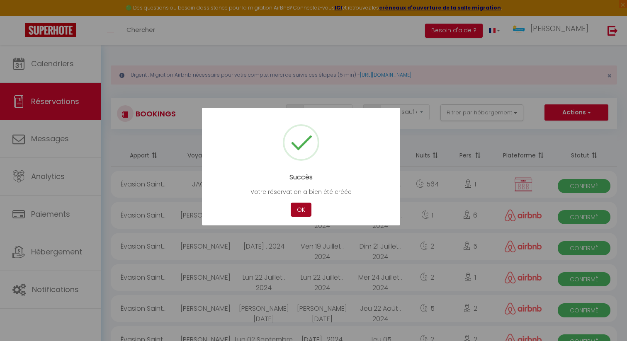
click at [304, 211] on button "OK" at bounding box center [301, 210] width 21 height 15
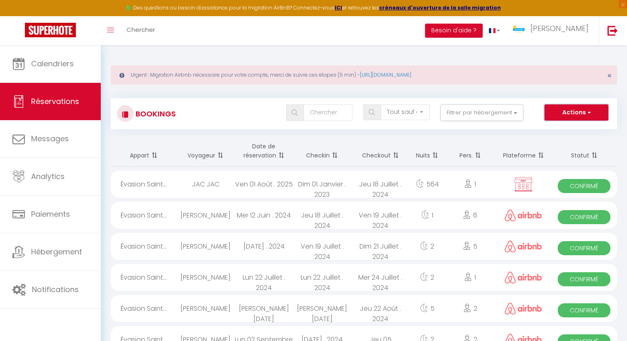
click at [576, 112] on button "Actions" at bounding box center [576, 112] width 64 height 17
click at [569, 133] on link "Nouvelle Réservation" at bounding box center [563, 130] width 89 height 11
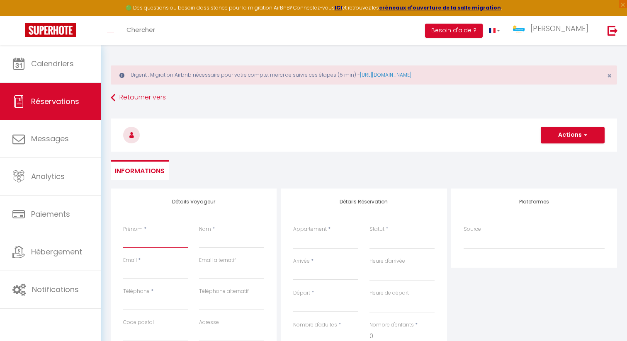
click at [157, 235] on input "Prénom" at bounding box center [155, 240] width 65 height 15
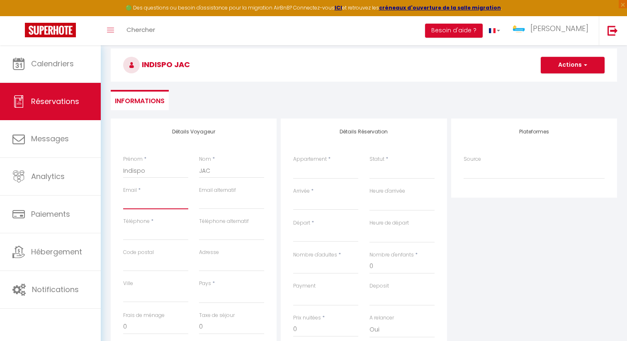
click at [139, 205] on input "Email client" at bounding box center [155, 201] width 65 height 15
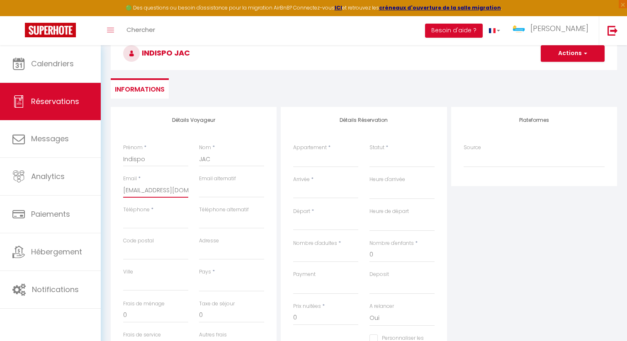
scroll to position [82, 0]
click at [152, 221] on input "Téléphone" at bounding box center [155, 220] width 65 height 15
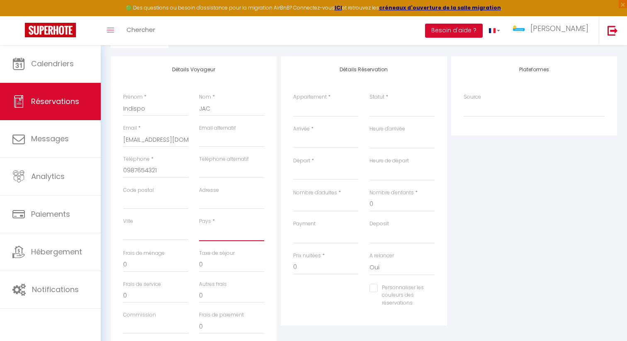
click at [205, 231] on select "[GEOGRAPHIC_DATA] [GEOGRAPHIC_DATA] [GEOGRAPHIC_DATA] [GEOGRAPHIC_DATA] [GEOGRA…" at bounding box center [231, 234] width 65 height 16
click at [199, 226] on select "[GEOGRAPHIC_DATA] [GEOGRAPHIC_DATA] [GEOGRAPHIC_DATA] [GEOGRAPHIC_DATA] [GEOGRA…" at bounding box center [231, 234] width 65 height 16
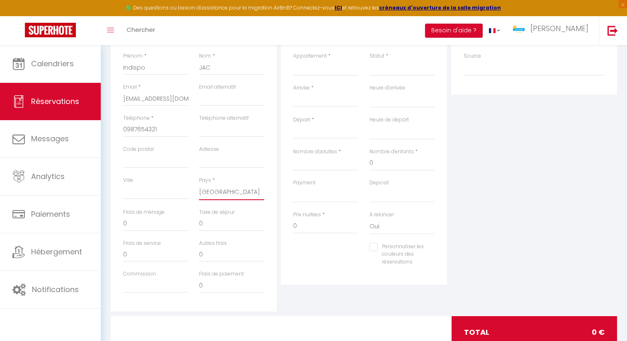
scroll to position [142, 0]
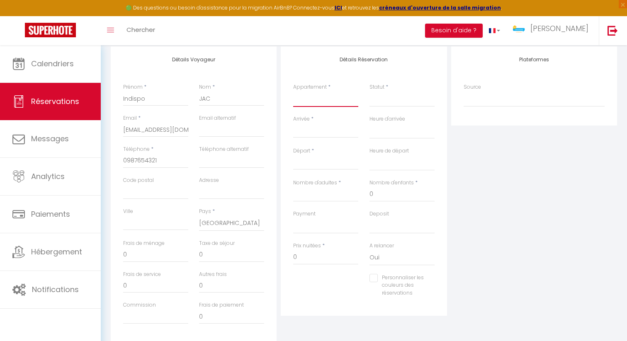
click at [325, 100] on select "Villa Constellation Villa [PERSON_NAME] 4* - 8 Voyageurs La Kaz Venelle La Casa…" at bounding box center [325, 99] width 65 height 16
click at [293, 91] on select "Villa Constellation Villa [PERSON_NAME] 4* - 8 Voyageurs La Kaz Venelle La Casa…" at bounding box center [325, 99] width 65 height 16
click at [309, 125] on div "< [DATE] > Dim Lun Mar Mer Jeu Ven Sam 1 2 3 4 5 6 7 8 9 10 11 12 13 14 15 16 1…" at bounding box center [325, 130] width 65 height 15
click at [313, 133] on input "Arrivée" at bounding box center [325, 131] width 65 height 11
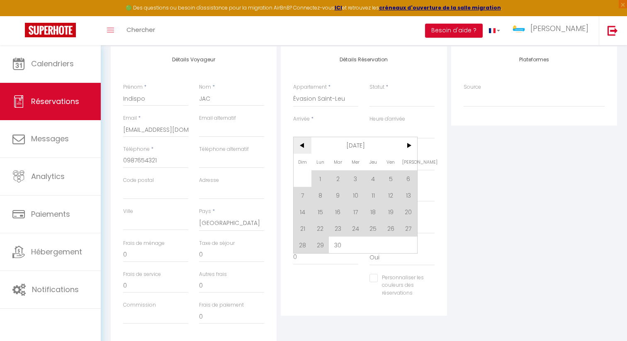
click at [303, 145] on span "<" at bounding box center [303, 145] width 18 height 17
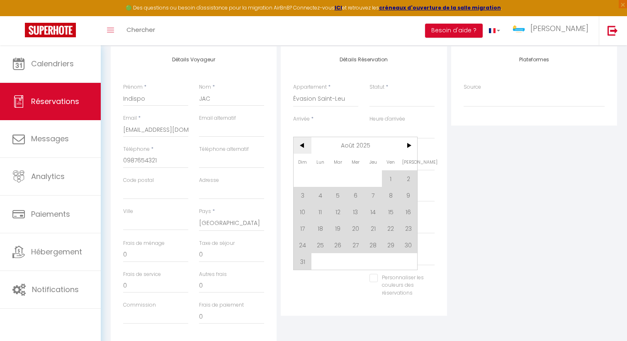
click at [303, 145] on span "<" at bounding box center [303, 145] width 18 height 17
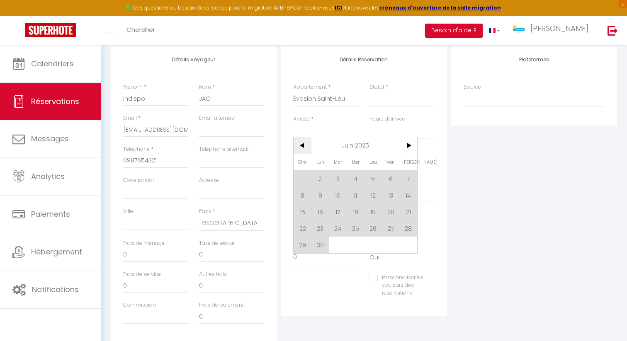
click at [303, 145] on span "<" at bounding box center [303, 145] width 18 height 17
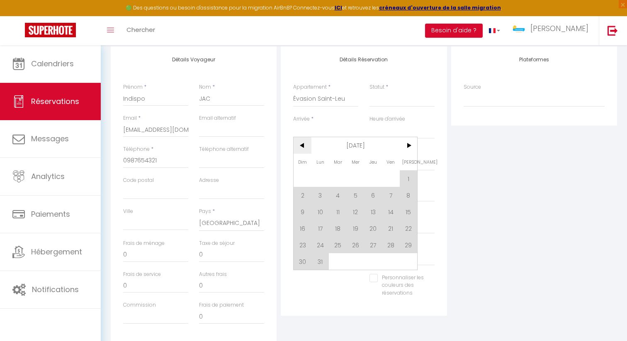
click at [303, 145] on span "<" at bounding box center [303, 145] width 18 height 17
click at [336, 198] on span "4" at bounding box center [338, 195] width 18 height 17
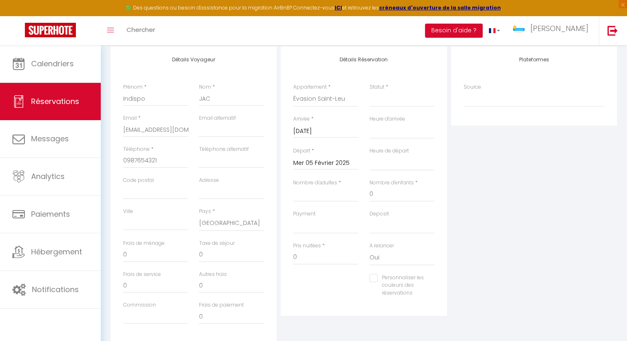
click at [325, 164] on input "Mer 05 Février 2025" at bounding box center [325, 163] width 65 height 11
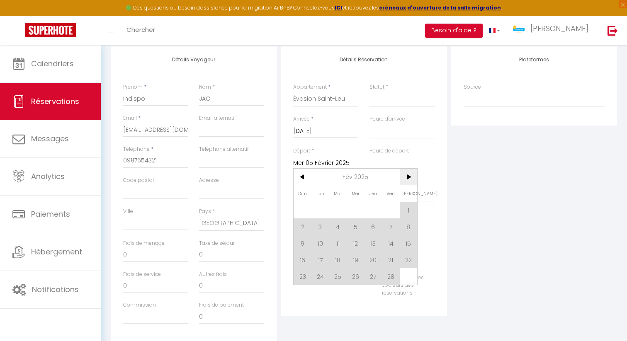
click at [405, 177] on span ">" at bounding box center [409, 177] width 18 height 17
click at [391, 226] on span "7" at bounding box center [391, 226] width 18 height 17
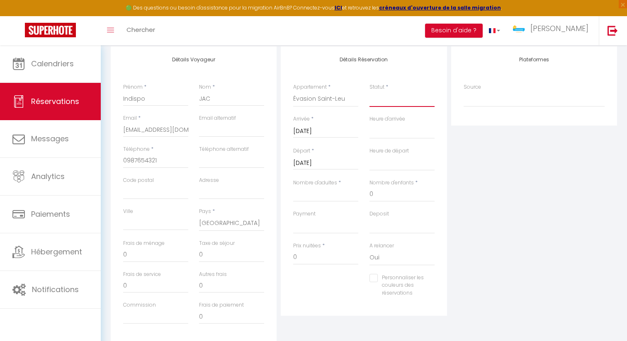
click at [388, 103] on select "Confirmé Non Confirmé [PERSON_NAME] par le voyageur No Show Request" at bounding box center [401, 99] width 65 height 16
click at [369, 91] on select "Confirmé Non Confirmé [PERSON_NAME] par le voyageur No Show Request" at bounding box center [401, 99] width 65 height 16
click at [335, 196] on input "Nombre d'adultes" at bounding box center [325, 194] width 65 height 15
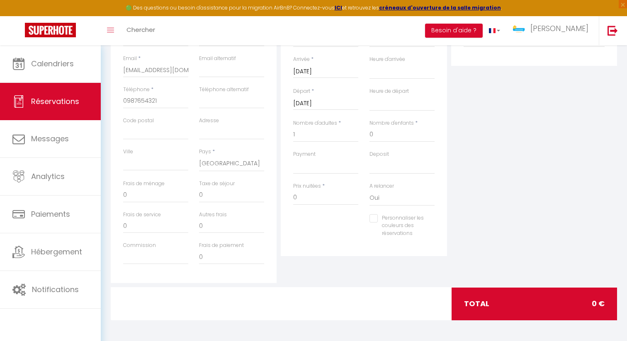
click at [375, 220] on input "Personnaliser les couleurs des réservations" at bounding box center [396, 218] width 55 height 8
click at [430, 231] on span at bounding box center [431, 228] width 7 height 7
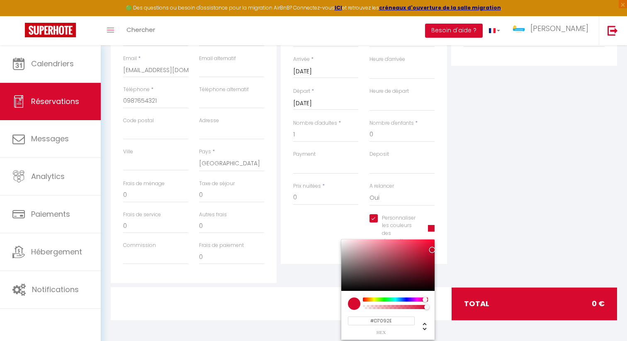
click at [429, 288] on div at bounding box center [387, 265] width 93 height 51
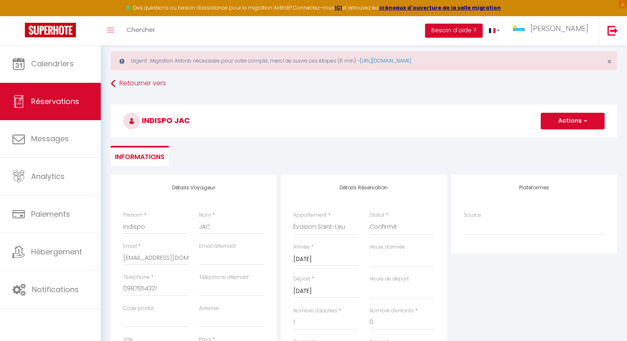
scroll to position [0, 0]
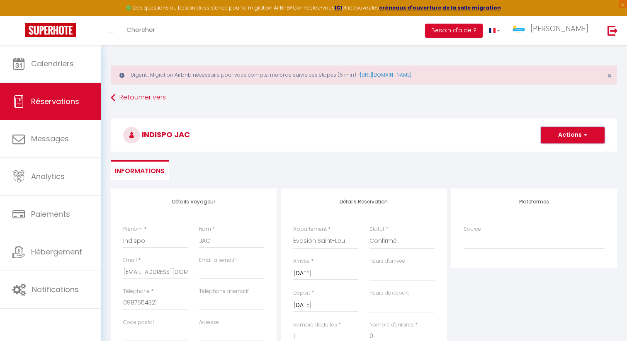
click at [571, 130] on button "Actions" at bounding box center [573, 135] width 64 height 17
click at [563, 152] on link "Enregistrer" at bounding box center [563, 153] width 65 height 11
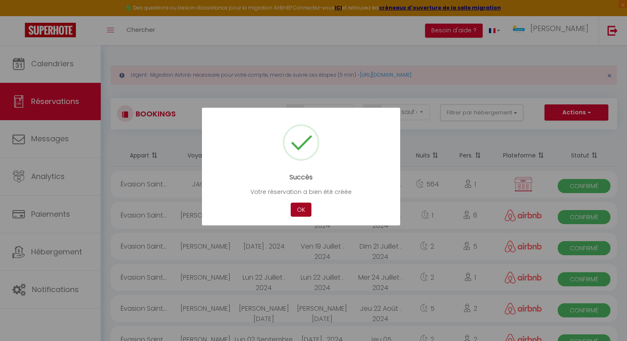
click at [301, 211] on button "OK" at bounding box center [301, 210] width 21 height 15
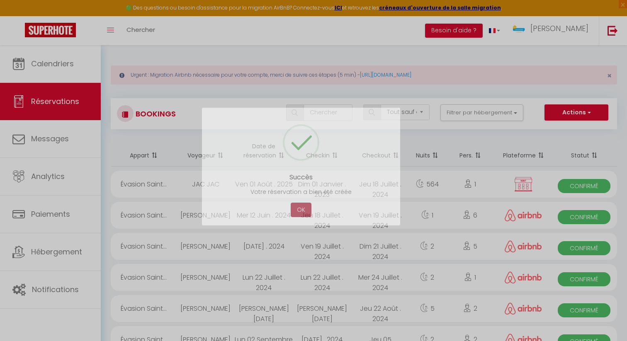
click at [301, 211] on div "Succès Votre réservation a bien été créée Not valid Cancel OK" at bounding box center [301, 167] width 198 height 118
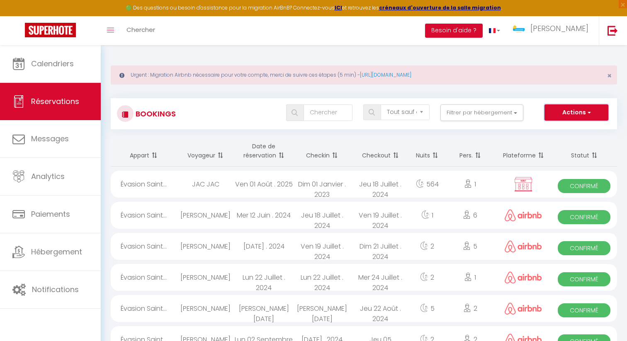
click at [573, 113] on button "Actions" at bounding box center [576, 112] width 64 height 17
click at [566, 128] on link "Nouvelle Réservation" at bounding box center [563, 130] width 89 height 11
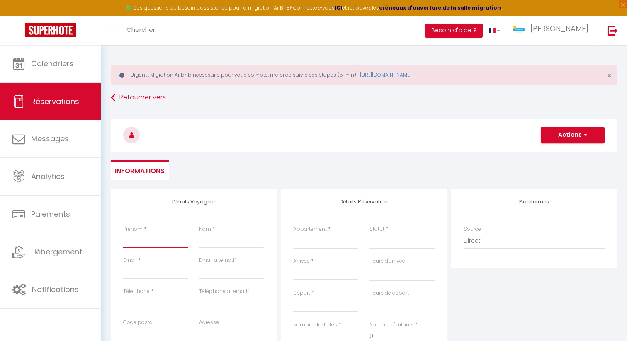
click at [158, 238] on input "Prénom" at bounding box center [155, 240] width 65 height 15
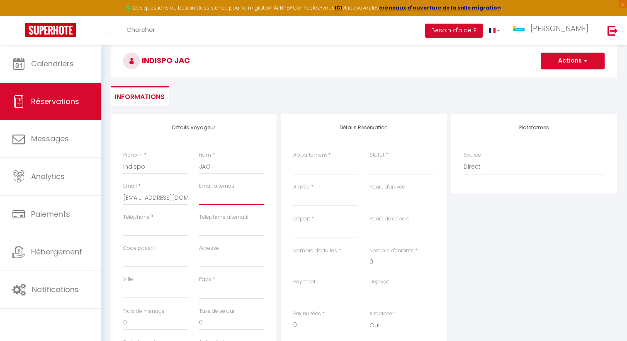
scroll to position [85, 0]
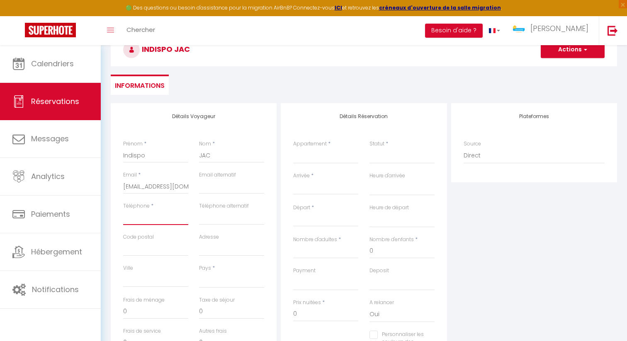
click at [143, 215] on input "Téléphone" at bounding box center [155, 217] width 65 height 15
drag, startPoint x: 155, startPoint y: 250, endPoint x: 164, endPoint y: 250, distance: 9.1
click at [155, 250] on input "Code postal" at bounding box center [155, 248] width 65 height 15
click at [208, 279] on select "[GEOGRAPHIC_DATA] [GEOGRAPHIC_DATA] [GEOGRAPHIC_DATA] [GEOGRAPHIC_DATA] [GEOGRA…" at bounding box center [231, 280] width 65 height 16
click at [199, 272] on select "[GEOGRAPHIC_DATA] [GEOGRAPHIC_DATA] [GEOGRAPHIC_DATA] [GEOGRAPHIC_DATA] [GEOGRA…" at bounding box center [231, 280] width 65 height 16
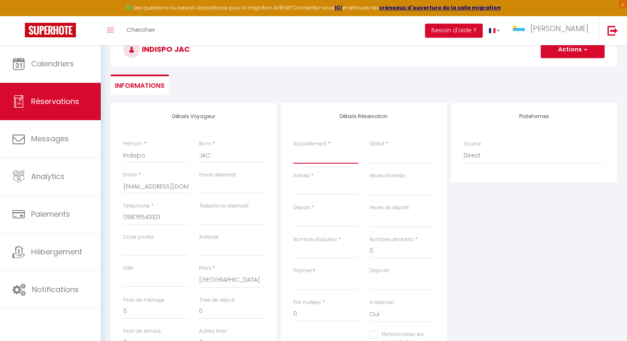
click at [315, 159] on select "Villa Constellation Villa [PERSON_NAME] 4* - 8 Voyageurs La Kaz Venelle La Casa…" at bounding box center [325, 156] width 65 height 16
click at [293, 148] on select "Villa Constellation Villa [PERSON_NAME] 4* - 8 Voyageurs La Kaz Venelle La Casa…" at bounding box center [325, 156] width 65 height 16
click at [313, 193] on input "Arrivée" at bounding box center [325, 188] width 65 height 11
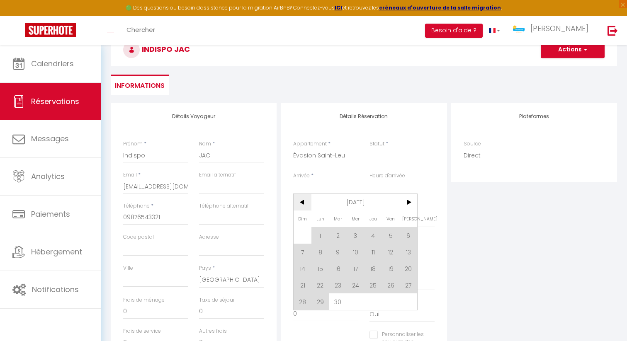
click at [306, 206] on span "<" at bounding box center [303, 202] width 18 height 17
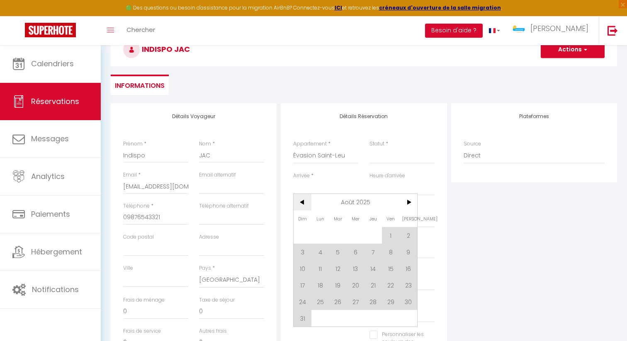
click at [306, 206] on span "<" at bounding box center [303, 202] width 18 height 17
drag, startPoint x: 300, startPoint y: 204, endPoint x: 310, endPoint y: 214, distance: 13.8
click at [300, 204] on span "<" at bounding box center [303, 202] width 18 height 17
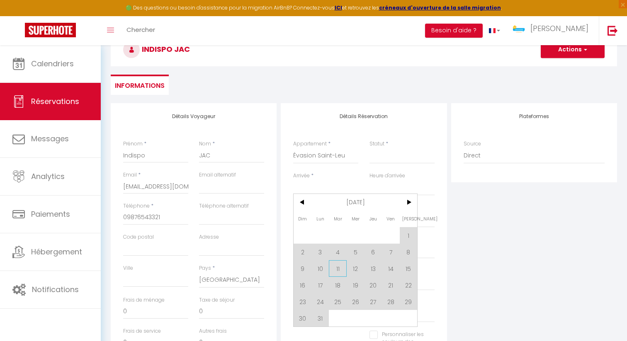
click at [337, 271] on span "11" at bounding box center [338, 268] width 18 height 17
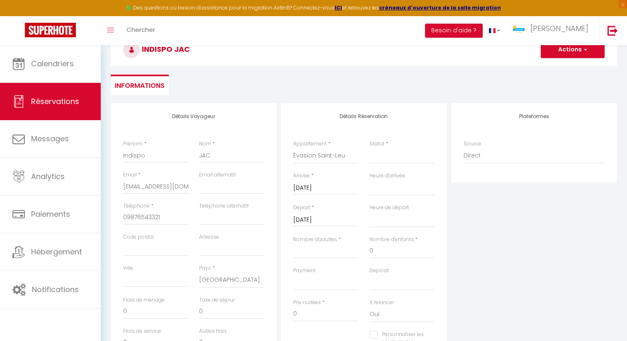
click at [319, 218] on input "[DATE]" at bounding box center [325, 220] width 65 height 11
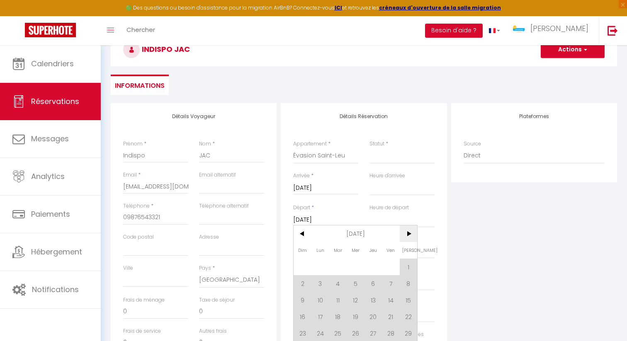
click at [410, 235] on span ">" at bounding box center [409, 234] width 18 height 17
click at [405, 266] on span "5" at bounding box center [409, 267] width 18 height 17
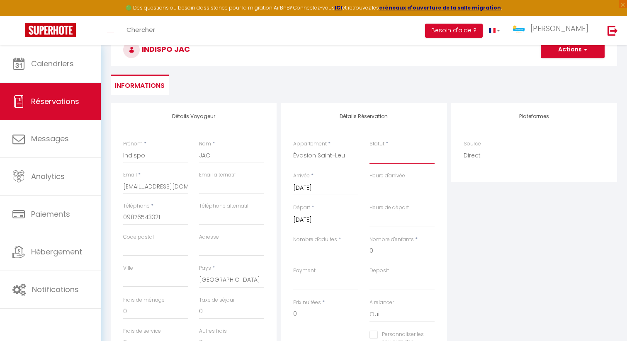
click at [390, 159] on select "Confirmé Non Confirmé [PERSON_NAME] par le voyageur No Show Request" at bounding box center [401, 156] width 65 height 16
click at [369, 148] on select "Confirmé Non Confirmé [PERSON_NAME] par le voyageur No Show Request" at bounding box center [401, 156] width 65 height 16
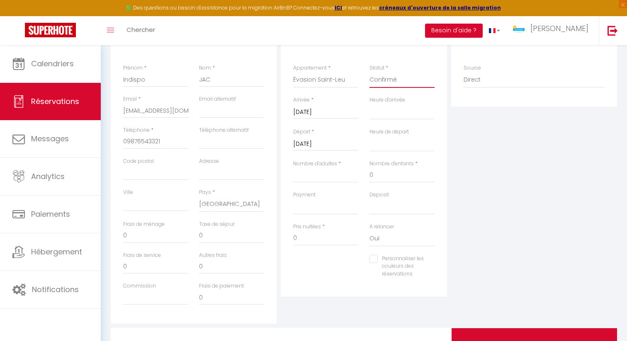
scroll to position [200, 0]
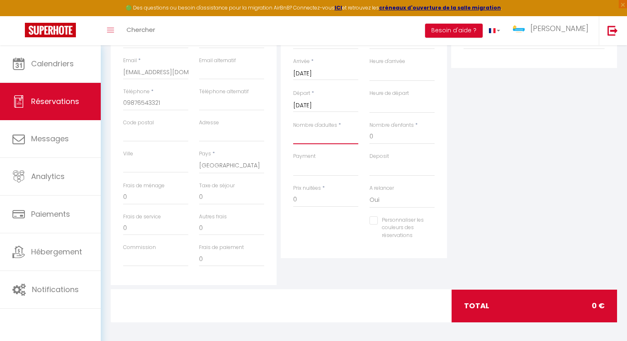
click at [330, 141] on input "Nombre d'adultes" at bounding box center [325, 136] width 65 height 15
click at [375, 223] on input "Personnaliser les couleurs des réservations" at bounding box center [396, 220] width 55 height 8
click at [432, 231] on span at bounding box center [431, 230] width 7 height 7
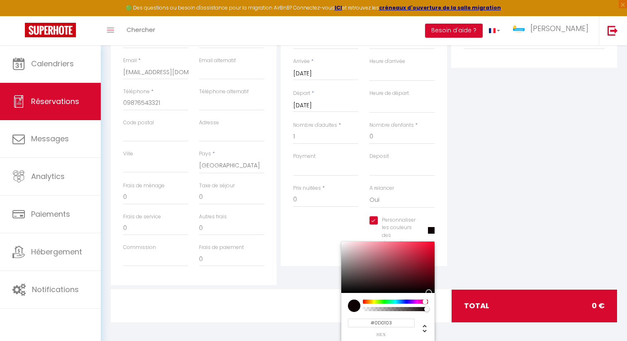
click at [430, 291] on div at bounding box center [387, 267] width 93 height 51
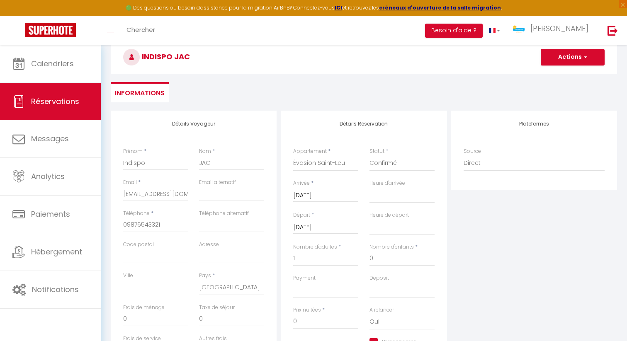
scroll to position [0, 0]
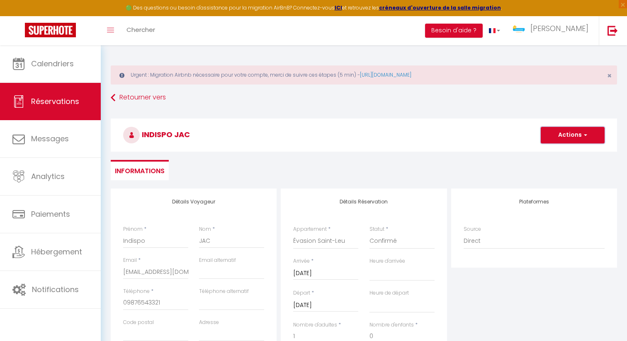
click at [577, 135] on button "Actions" at bounding box center [573, 135] width 64 height 17
click at [563, 155] on link "Enregistrer" at bounding box center [563, 153] width 65 height 11
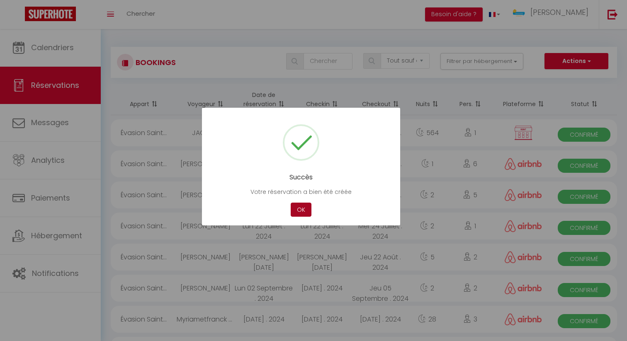
click at [299, 209] on button "OK" at bounding box center [301, 210] width 21 height 15
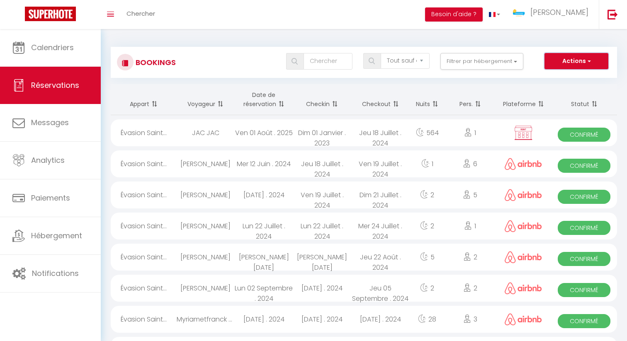
click at [570, 62] on button "Actions" at bounding box center [576, 61] width 64 height 17
click at [568, 79] on link "Nouvelle Réservation" at bounding box center [563, 79] width 89 height 11
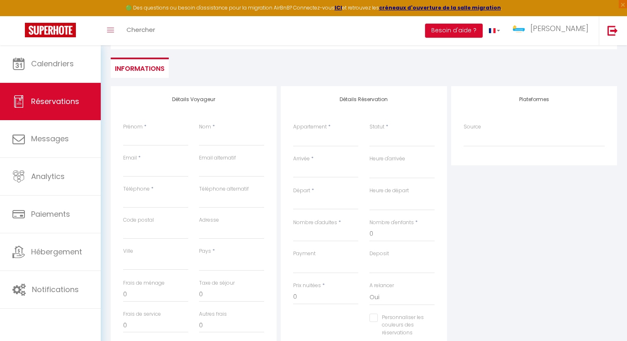
scroll to position [143, 0]
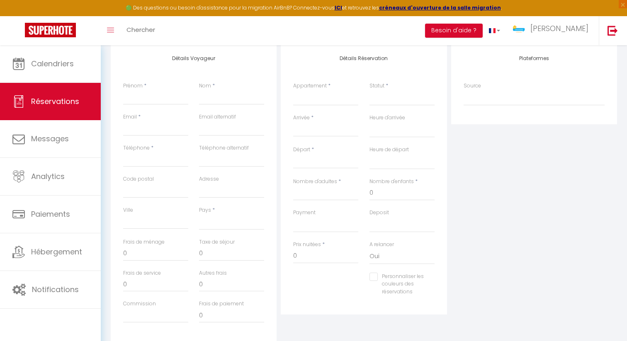
click at [319, 129] on input "Arrivée" at bounding box center [325, 130] width 65 height 11
click at [305, 147] on span "<" at bounding box center [303, 144] width 18 height 17
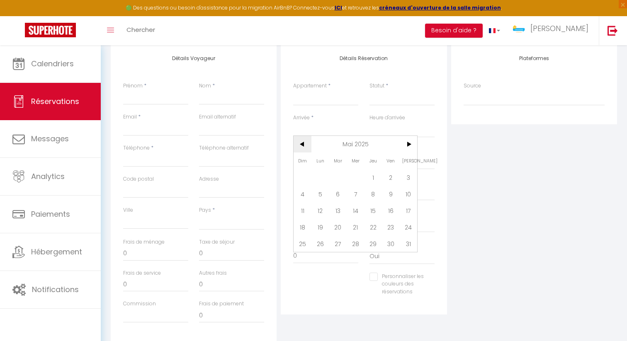
click at [305, 147] on span "<" at bounding box center [303, 144] width 18 height 17
click at [336, 197] on span "8" at bounding box center [338, 194] width 18 height 17
click at [323, 163] on input "Mer 09 Avril 2025" at bounding box center [325, 162] width 65 height 11
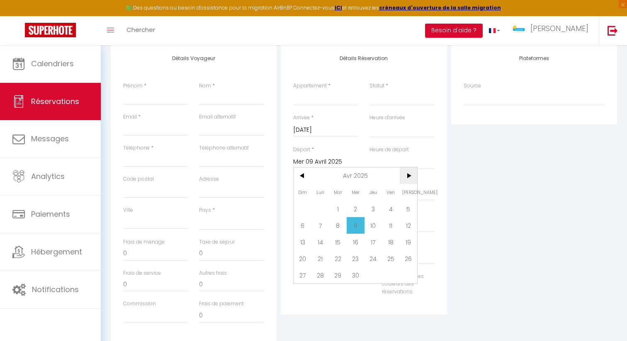
click at [406, 179] on span ">" at bounding box center [409, 175] width 18 height 17
click at [325, 274] on span "28" at bounding box center [320, 275] width 18 height 17
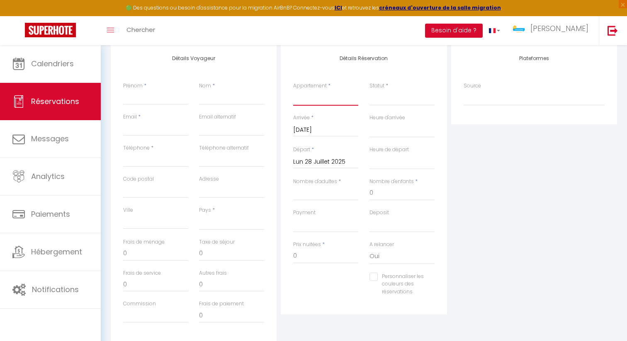
click at [330, 97] on select "Villa Constellation Villa [PERSON_NAME] 4* - 8 Voyageurs La Kaz Venelle La Casa…" at bounding box center [325, 98] width 65 height 16
click at [293, 90] on select "Villa Constellation Villa [PERSON_NAME] 4* - 8 Voyageurs La Kaz Venelle La Casa…" at bounding box center [325, 98] width 65 height 16
click at [161, 97] on input "Prénom" at bounding box center [155, 97] width 65 height 15
click at [151, 105] on div "Prénom * Indiso" at bounding box center [156, 97] width 76 height 31
click at [146, 95] on input "Indiso" at bounding box center [155, 97] width 65 height 15
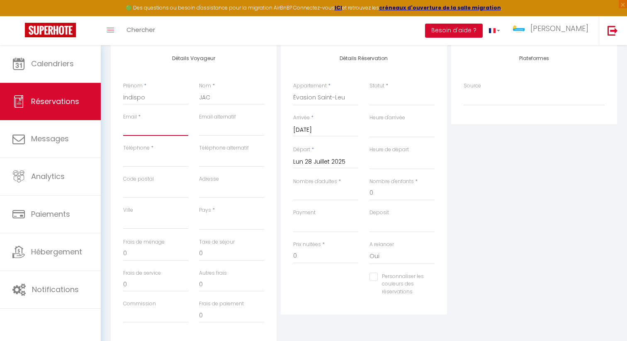
click at [130, 131] on input "Email client" at bounding box center [155, 128] width 65 height 15
click at [143, 156] on input "Téléphone" at bounding box center [155, 159] width 65 height 15
click at [225, 225] on select "[GEOGRAPHIC_DATA] [GEOGRAPHIC_DATA] [GEOGRAPHIC_DATA] [GEOGRAPHIC_DATA] [GEOGRA…" at bounding box center [231, 222] width 65 height 16
click at [199, 214] on select "[GEOGRAPHIC_DATA] [GEOGRAPHIC_DATA] [GEOGRAPHIC_DATA] [GEOGRAPHIC_DATA] [GEOGRA…" at bounding box center [231, 222] width 65 height 16
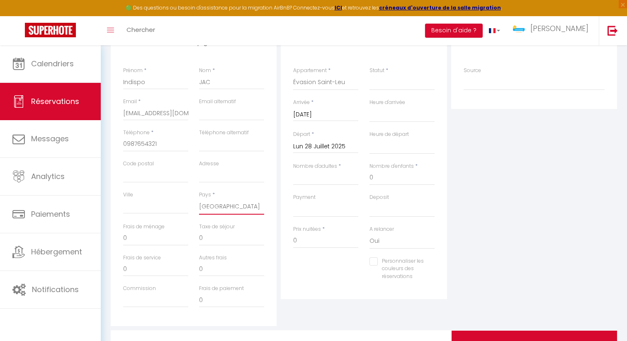
scroll to position [154, 0]
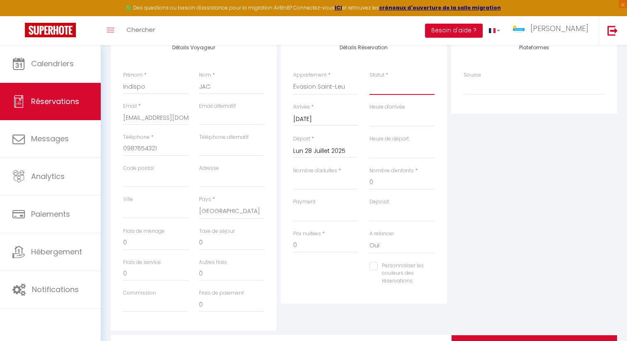
click at [380, 87] on select "Confirmé Non Confirmé [PERSON_NAME] par le voyageur No Show Request" at bounding box center [401, 87] width 65 height 16
click at [369, 79] on select "Confirmé Non Confirmé [PERSON_NAME] par le voyageur No Show Request" at bounding box center [401, 87] width 65 height 16
click at [322, 185] on input "Nombre d'adultes" at bounding box center [325, 182] width 65 height 15
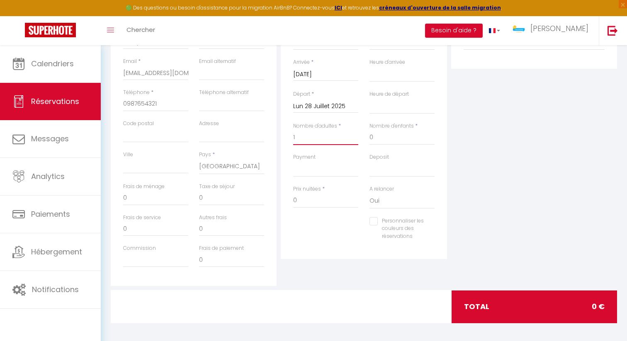
scroll to position [202, 0]
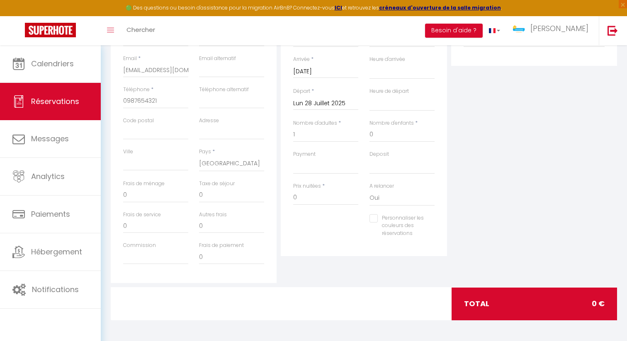
drag, startPoint x: 376, startPoint y: 217, endPoint x: 401, endPoint y: 249, distance: 40.5
click at [376, 217] on input "Personnaliser les couleurs des réservations" at bounding box center [396, 218] width 55 height 8
click at [433, 230] on span at bounding box center [431, 228] width 7 height 7
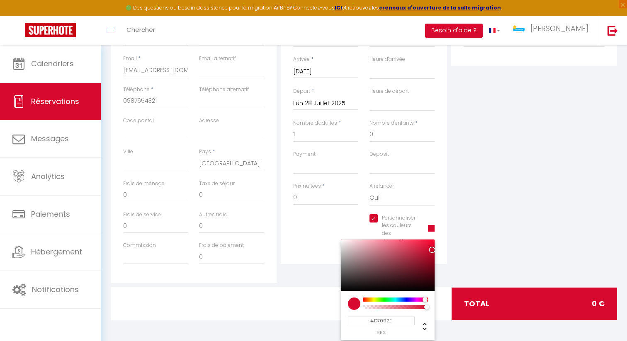
click at [428, 285] on div at bounding box center [387, 265] width 93 height 51
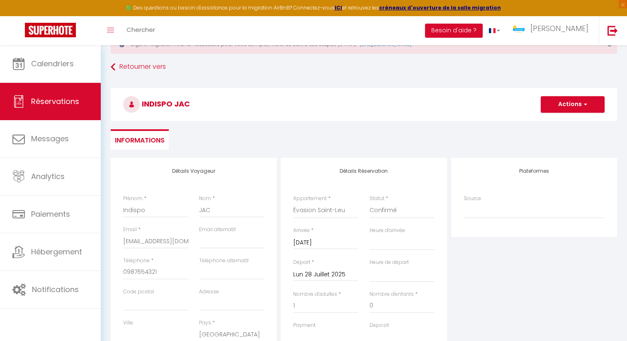
scroll to position [0, 0]
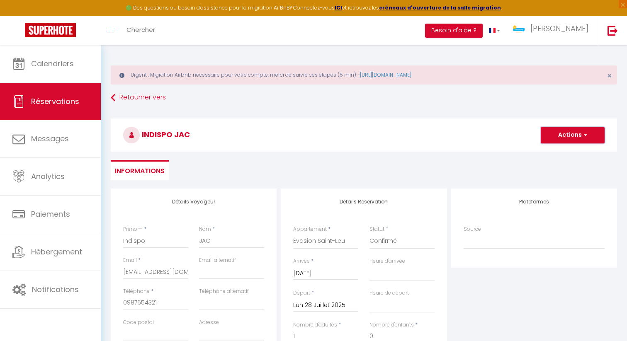
click at [570, 138] on button "Actions" at bounding box center [573, 135] width 64 height 17
click at [562, 153] on link "Enregistrer" at bounding box center [563, 153] width 65 height 11
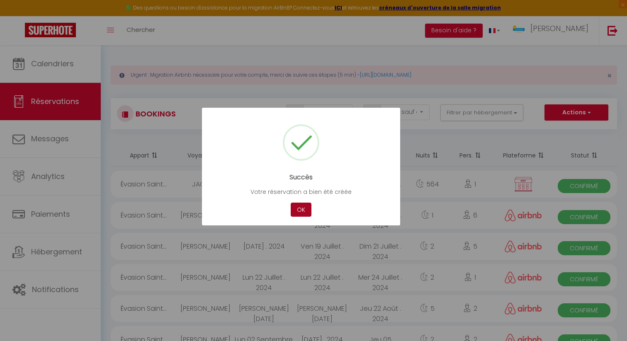
click at [300, 207] on button "OK" at bounding box center [301, 210] width 21 height 15
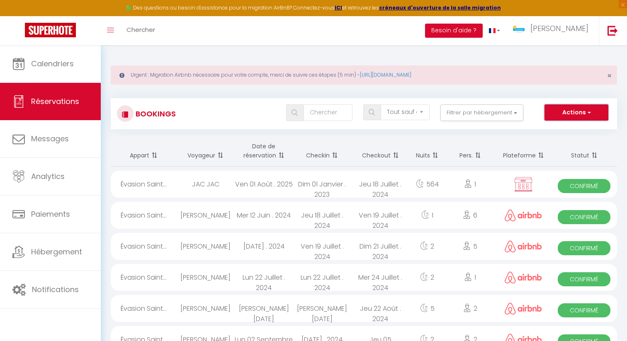
click at [561, 112] on button "Actions" at bounding box center [576, 112] width 64 height 17
click at [563, 129] on link "Nouvelle Réservation" at bounding box center [563, 130] width 89 height 11
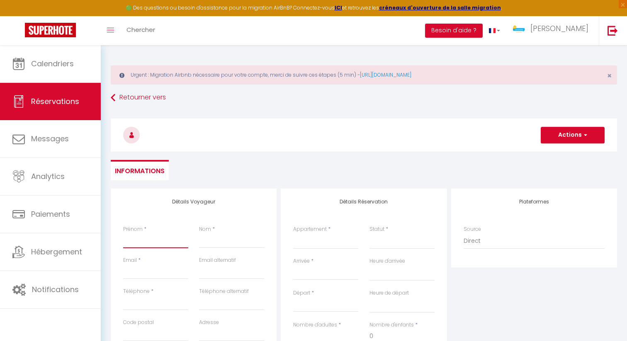
click at [150, 237] on input "Prénom" at bounding box center [155, 240] width 65 height 15
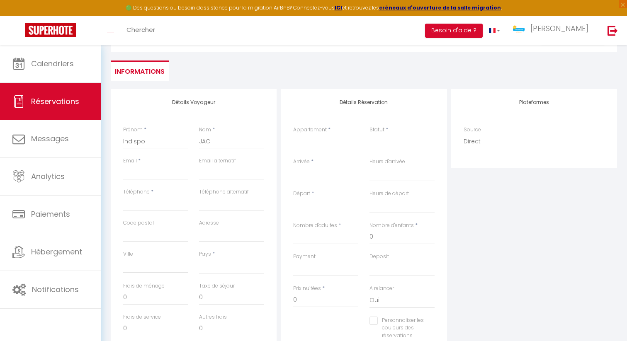
scroll to position [141, 0]
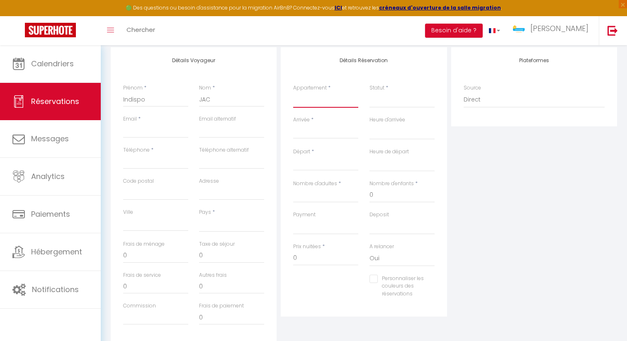
click at [313, 102] on select "Villa Constellation Villa [PERSON_NAME] 4* - 8 Voyageurs La Kaz Venelle La Casa…" at bounding box center [325, 100] width 65 height 16
click at [312, 101] on select "Villa Constellation Villa [PERSON_NAME] 4* - 8 Voyageurs La Kaz Venelle La Casa…" at bounding box center [325, 100] width 65 height 16
click at [293, 92] on select "Villa Constellation Villa [PERSON_NAME] 4* - 8 Voyageurs La Kaz Venelle La Casa…" at bounding box center [325, 100] width 65 height 16
click at [322, 128] on input "Arrivée" at bounding box center [325, 132] width 65 height 11
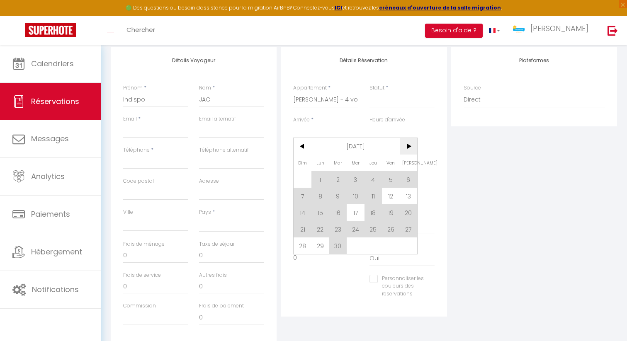
click at [411, 148] on span ">" at bounding box center [409, 146] width 18 height 17
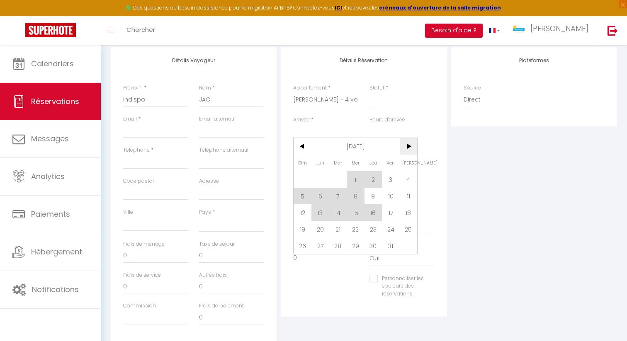
click at [411, 148] on span ">" at bounding box center [409, 146] width 18 height 17
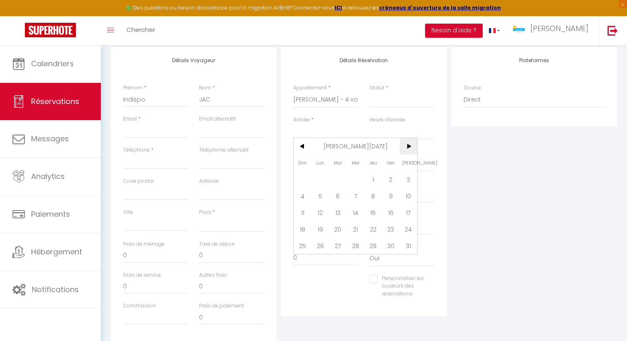
click at [411, 148] on span ">" at bounding box center [409, 146] width 18 height 17
click at [389, 227] on span "27" at bounding box center [391, 229] width 18 height 17
click at [320, 160] on input "[DATE]" at bounding box center [325, 164] width 65 height 11
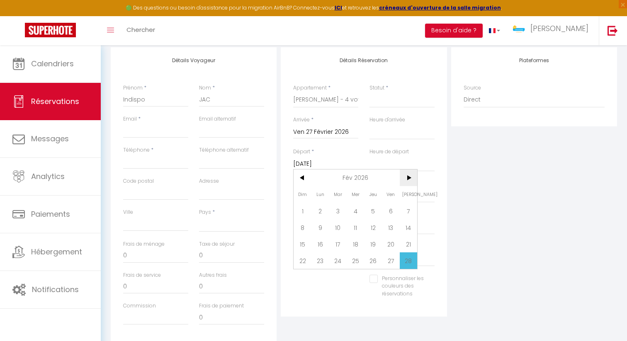
click at [405, 179] on span ">" at bounding box center [409, 178] width 18 height 17
click at [325, 131] on input "Ven 27 Février 2026" at bounding box center [325, 132] width 65 height 11
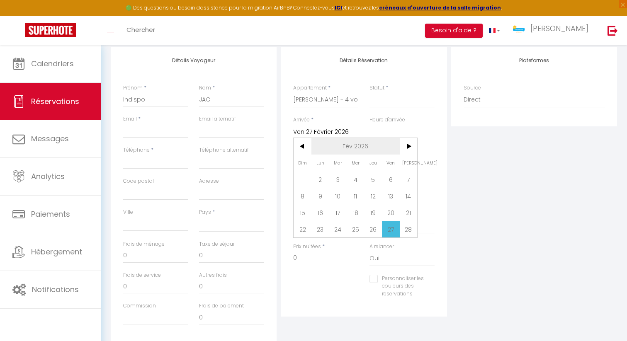
click at [376, 141] on span "Fév 2026" at bounding box center [355, 146] width 88 height 17
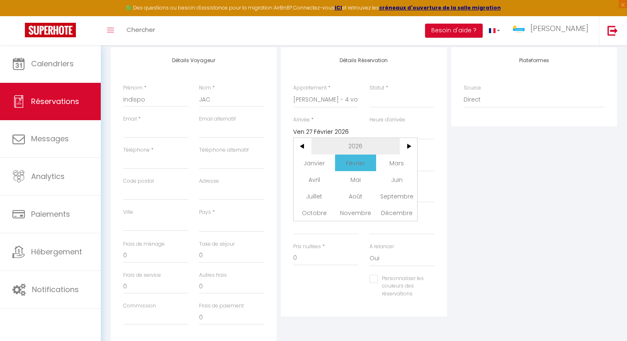
click at [302, 146] on span "<" at bounding box center [303, 146] width 18 height 17
click at [357, 161] on span "Février" at bounding box center [355, 163] width 41 height 17
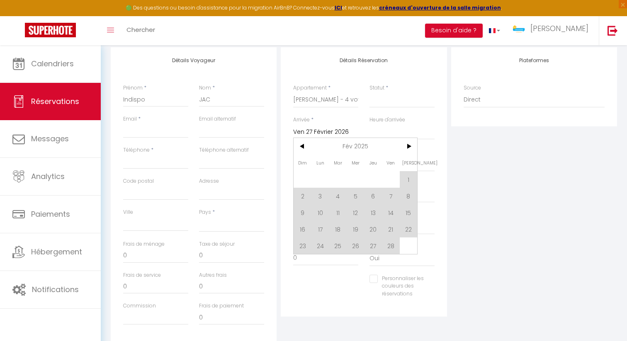
click at [370, 246] on span "27" at bounding box center [373, 246] width 18 height 17
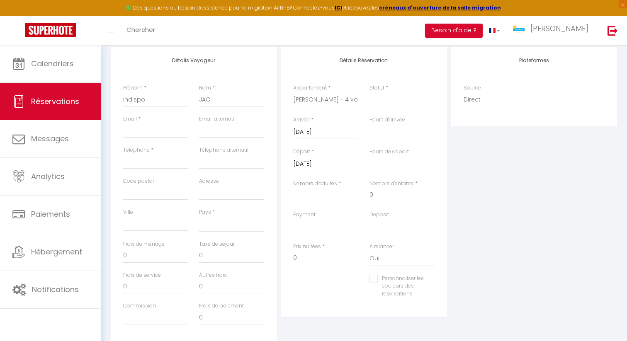
click at [330, 165] on input "[DATE]" at bounding box center [325, 164] width 65 height 11
click at [344, 182] on span "[DATE]" at bounding box center [355, 178] width 88 height 17
click at [301, 180] on span "<" at bounding box center [303, 178] width 18 height 17
click at [357, 194] on span "Février" at bounding box center [355, 194] width 41 height 17
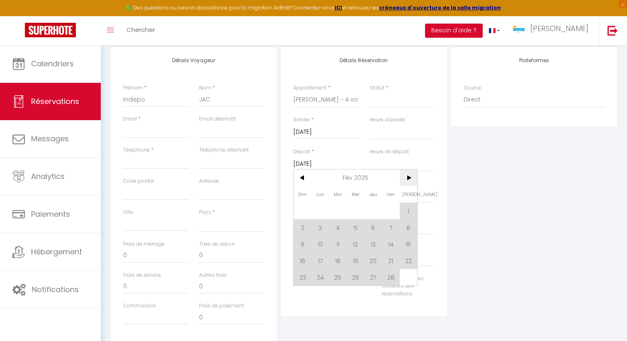
click at [410, 179] on span ">" at bounding box center [409, 178] width 18 height 17
click at [408, 243] on span "15" at bounding box center [409, 244] width 18 height 17
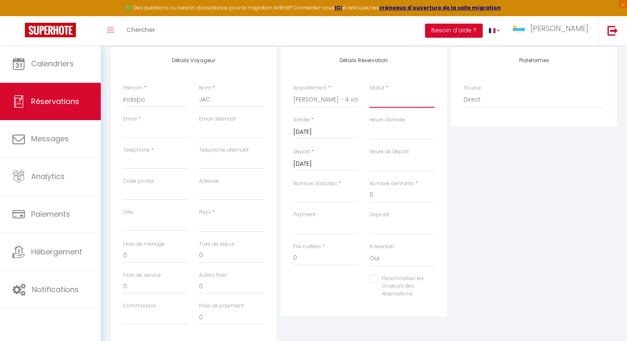
click at [395, 102] on select "Confirmé Non Confirmé [PERSON_NAME] par le voyageur No Show Request" at bounding box center [401, 100] width 65 height 16
click at [369, 92] on select "Confirmé Non Confirmé [PERSON_NAME] par le voyageur No Show Request" at bounding box center [401, 100] width 65 height 16
click at [164, 128] on input "Email client" at bounding box center [155, 130] width 65 height 15
click at [170, 158] on input "Téléphone" at bounding box center [155, 161] width 65 height 15
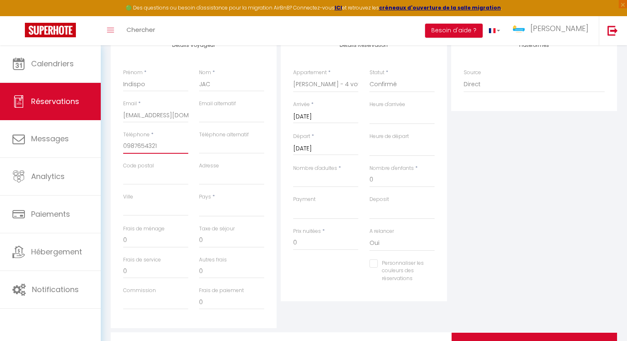
scroll to position [182, 0]
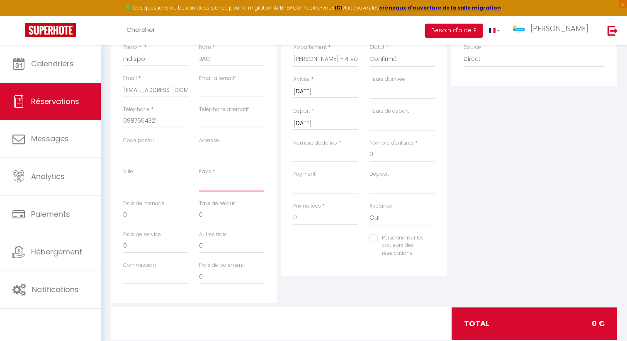
click at [218, 178] on select "[GEOGRAPHIC_DATA] [GEOGRAPHIC_DATA] [GEOGRAPHIC_DATA] [GEOGRAPHIC_DATA] [GEOGRA…" at bounding box center [231, 184] width 65 height 16
click at [199, 176] on select "[GEOGRAPHIC_DATA] [GEOGRAPHIC_DATA] [GEOGRAPHIC_DATA] [GEOGRAPHIC_DATA] [GEOGRA…" at bounding box center [231, 184] width 65 height 16
click at [321, 223] on input "0" at bounding box center [325, 217] width 65 height 15
click at [320, 156] on input "Nombre d'adultes" at bounding box center [325, 154] width 65 height 15
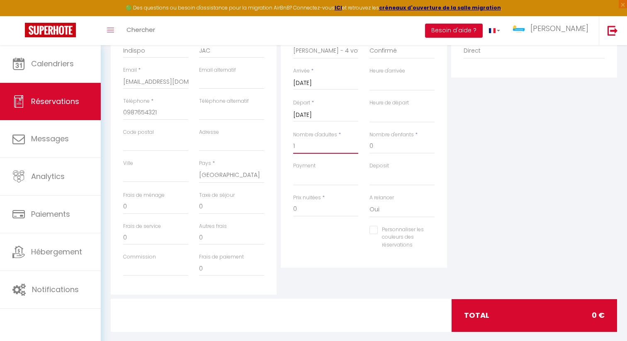
scroll to position [200, 0]
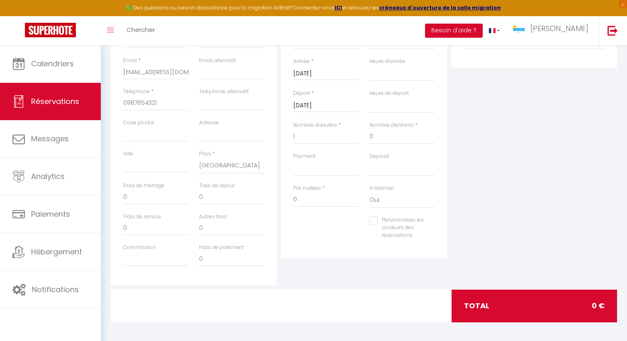
drag, startPoint x: 374, startPoint y: 220, endPoint x: 413, endPoint y: 255, distance: 52.8
click at [374, 220] on input "Personnaliser les couleurs des réservations" at bounding box center [396, 220] width 55 height 8
click at [429, 229] on span at bounding box center [431, 230] width 7 height 7
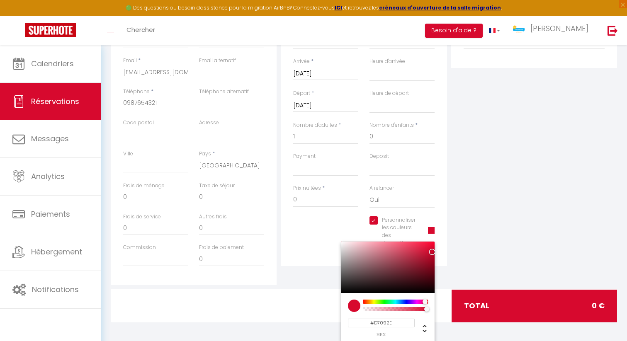
click at [430, 288] on div at bounding box center [387, 267] width 93 height 51
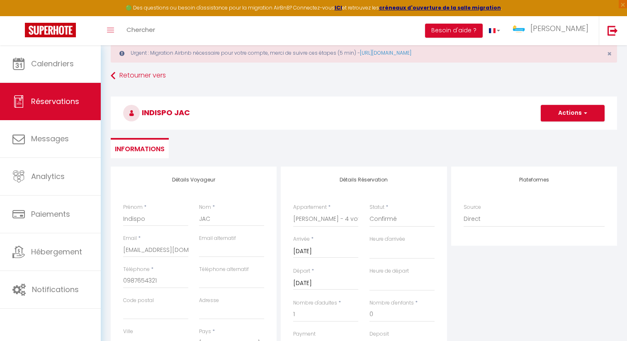
scroll to position [0, 0]
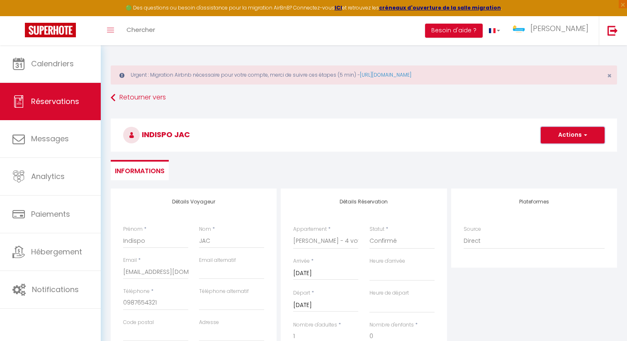
click at [568, 131] on button "Actions" at bounding box center [573, 135] width 64 height 17
click at [554, 153] on link "Enregistrer" at bounding box center [563, 153] width 65 height 11
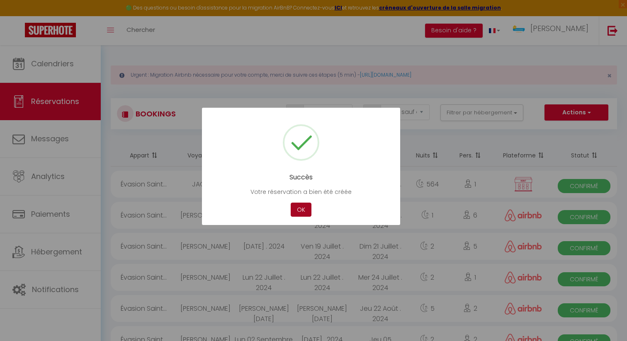
click at [304, 213] on button "OK" at bounding box center [301, 210] width 21 height 15
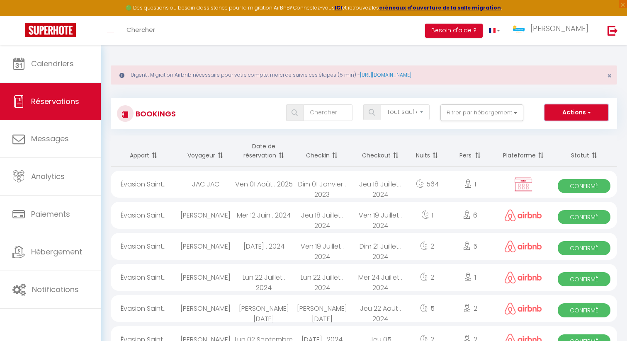
click at [579, 115] on button "Actions" at bounding box center [576, 112] width 64 height 17
click at [567, 129] on link "Nouvelle Réservation" at bounding box center [563, 130] width 89 height 11
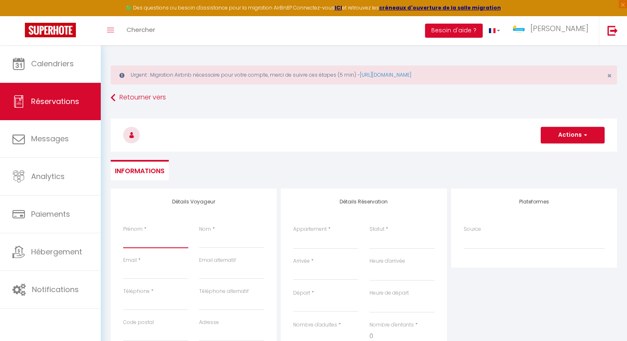
click at [163, 241] on input "Prénom" at bounding box center [155, 240] width 65 height 15
click at [148, 271] on input "Email client" at bounding box center [155, 271] width 65 height 15
click at [156, 302] on input "Téléphone" at bounding box center [155, 303] width 65 height 15
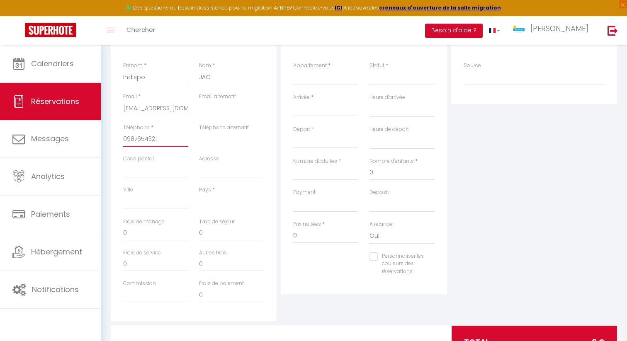
scroll to position [184, 0]
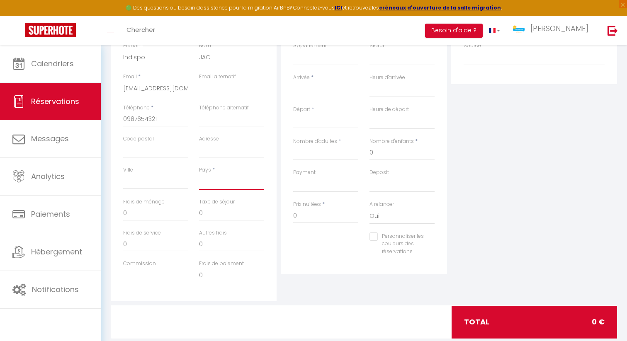
click at [213, 182] on select "[GEOGRAPHIC_DATA] [GEOGRAPHIC_DATA] [GEOGRAPHIC_DATA] [GEOGRAPHIC_DATA] [GEOGRA…" at bounding box center [231, 182] width 65 height 16
click at [199, 174] on select "[GEOGRAPHIC_DATA] [GEOGRAPHIC_DATA] [GEOGRAPHIC_DATA] [GEOGRAPHIC_DATA] [GEOGRA…" at bounding box center [231, 182] width 65 height 16
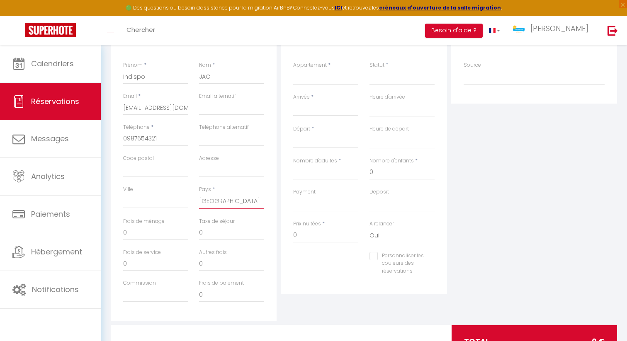
scroll to position [144, 0]
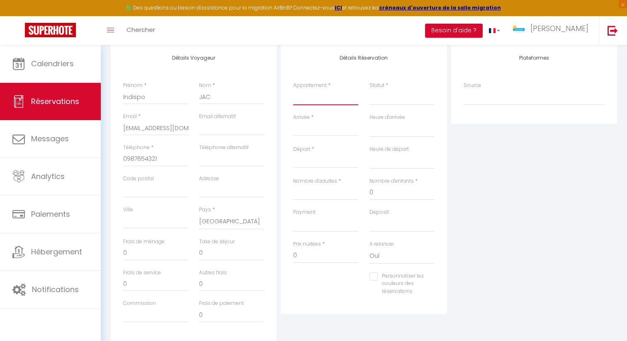
click at [321, 100] on select "Villa Constellation Villa [PERSON_NAME] 4* - 8 Voyageurs La Kaz Venelle La Casa…" at bounding box center [325, 98] width 65 height 16
click at [293, 90] on select "Villa Constellation Villa [PERSON_NAME] 4* - 8 Voyageurs La Kaz Venelle La Casa…" at bounding box center [325, 98] width 65 height 16
click at [316, 126] on input "Arrivée" at bounding box center [325, 129] width 65 height 11
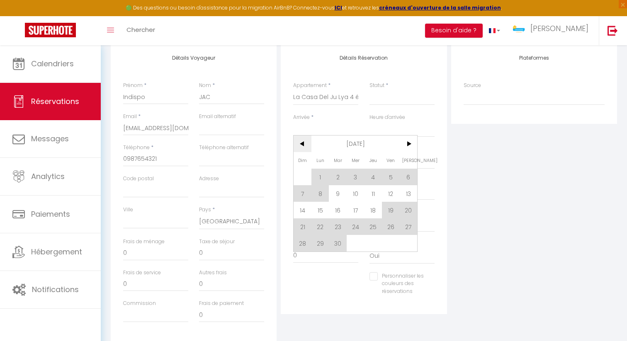
click at [304, 145] on span "<" at bounding box center [303, 144] width 18 height 17
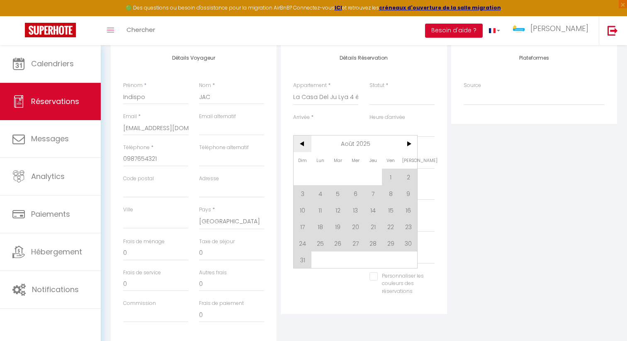
click at [304, 145] on span "<" at bounding box center [303, 144] width 18 height 17
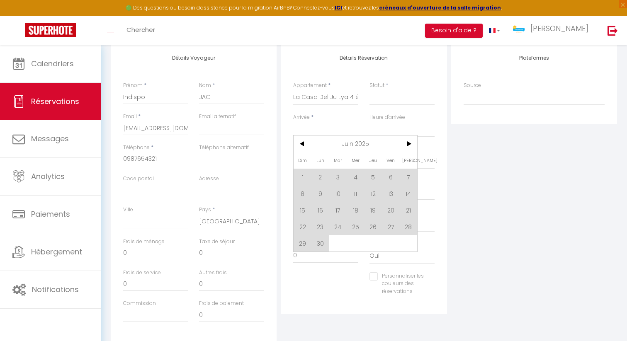
click at [388, 223] on span "27" at bounding box center [391, 226] width 18 height 17
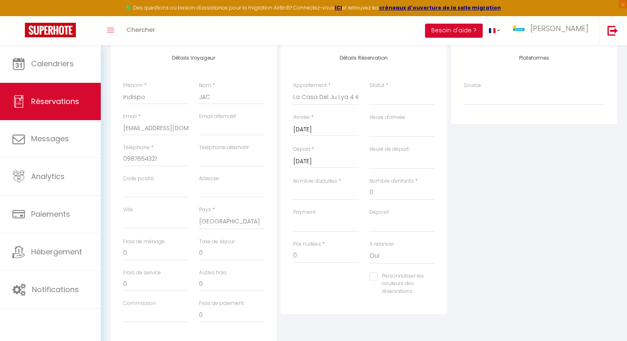
click at [320, 161] on input "[DATE]" at bounding box center [325, 161] width 65 height 11
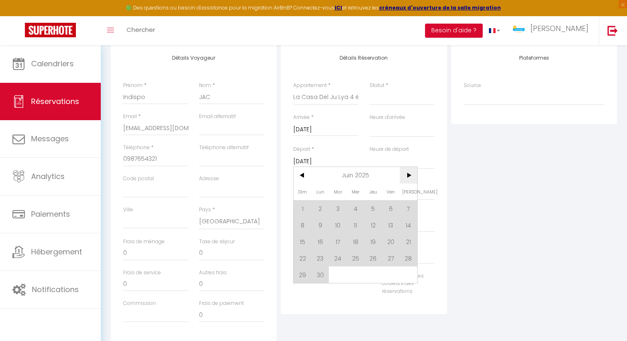
click at [404, 176] on span ">" at bounding box center [409, 175] width 18 height 17
click at [353, 207] on span "2" at bounding box center [356, 208] width 18 height 17
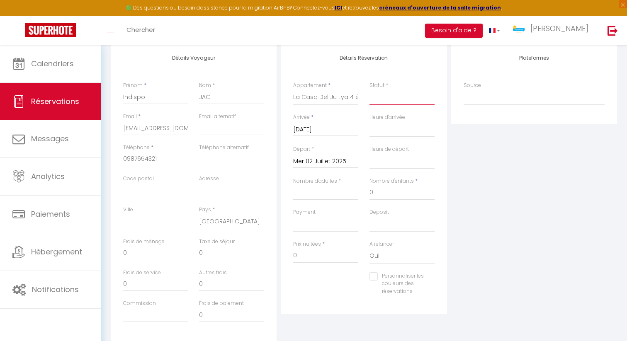
click at [383, 98] on select "Confirmé Non Confirmé [PERSON_NAME] par le voyageur No Show Request" at bounding box center [401, 98] width 65 height 16
click at [369, 90] on select "Confirmé Non Confirmé [PERSON_NAME] par le voyageur No Show Request" at bounding box center [401, 98] width 65 height 16
click at [320, 192] on input "Nombre d'adultes" at bounding box center [325, 192] width 65 height 15
click at [371, 277] on input "Personnaliser les couleurs des réservations" at bounding box center [396, 276] width 55 height 8
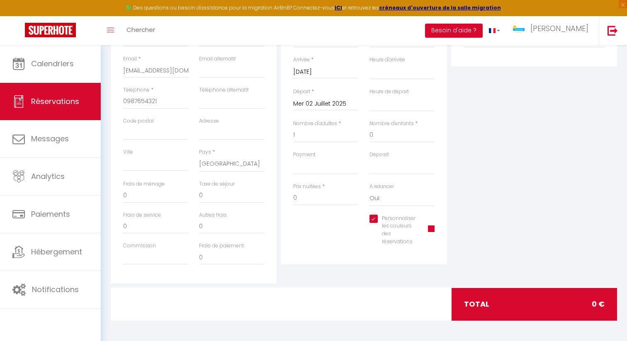
scroll to position [202, 0]
click at [432, 228] on span at bounding box center [431, 228] width 7 height 7
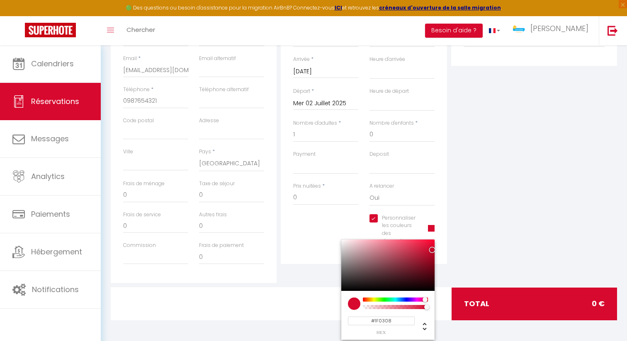
click at [425, 285] on div at bounding box center [387, 265] width 93 height 51
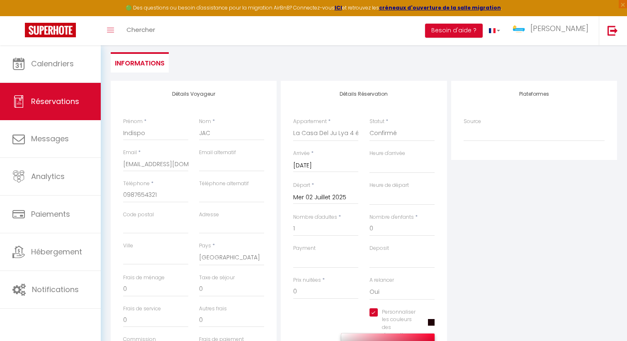
scroll to position [0, 0]
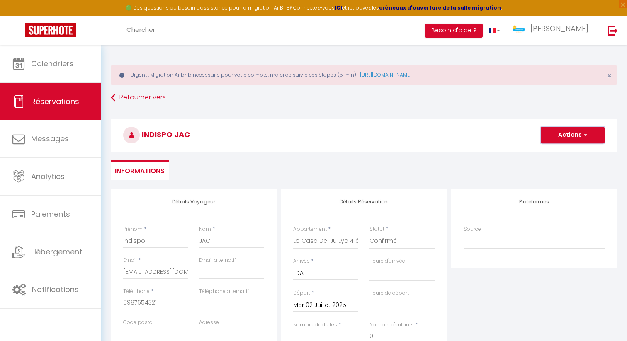
click at [577, 134] on button "Actions" at bounding box center [573, 135] width 64 height 17
click at [560, 153] on link "Enregistrer" at bounding box center [563, 153] width 65 height 11
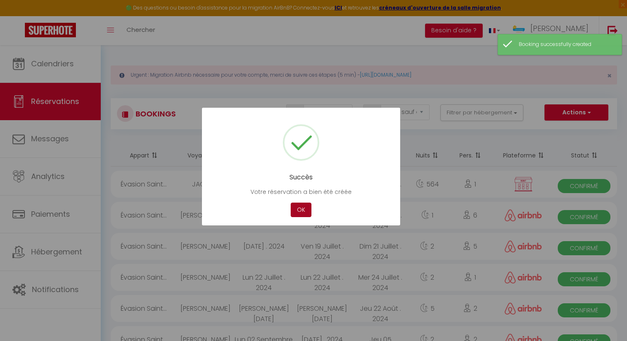
click at [301, 210] on button "OK" at bounding box center [301, 210] width 21 height 15
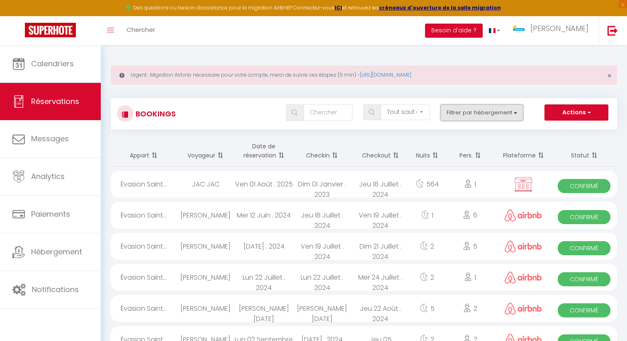
click at [462, 114] on button "Filtrer par hébergement" at bounding box center [481, 112] width 83 height 17
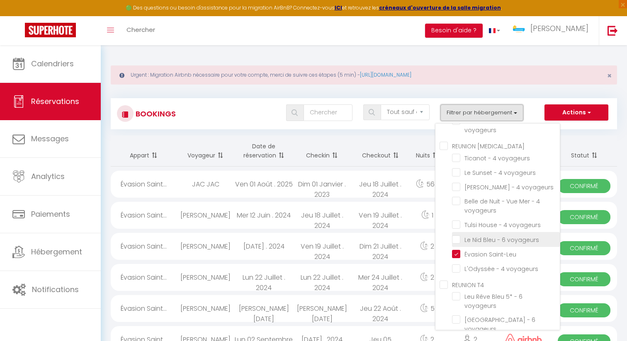
scroll to position [318, 0]
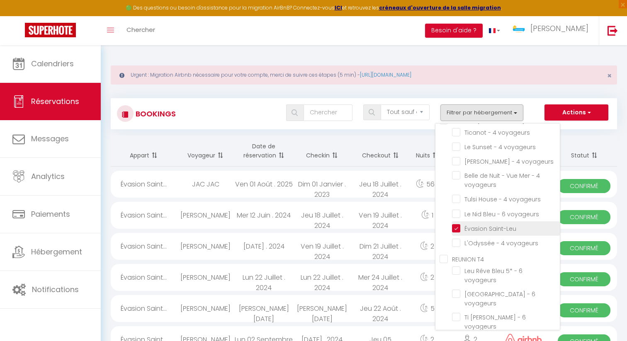
click at [458, 227] on input "Évasion Saint-Leu" at bounding box center [506, 228] width 108 height 8
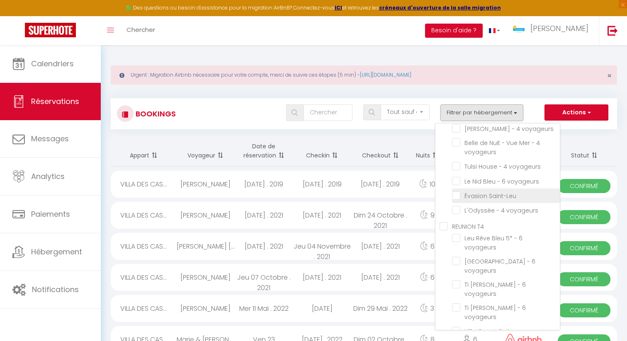
scroll to position [357, 0]
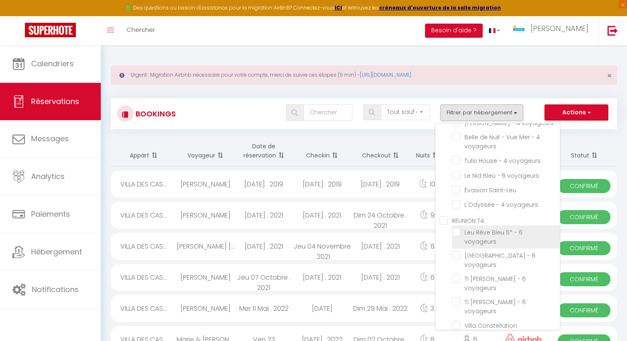
click at [458, 237] on li "Leu Rêve Bleu 5* - 6 voyageurs" at bounding box center [506, 237] width 108 height 23
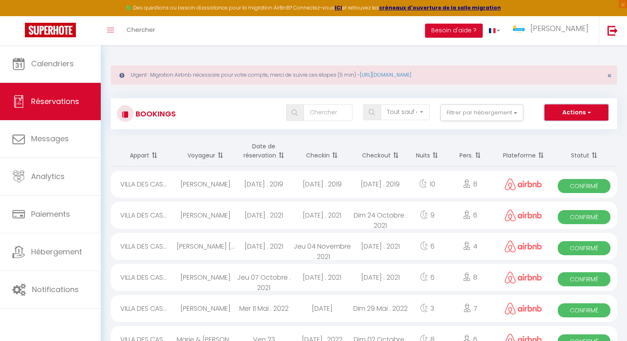
click at [575, 117] on button "Actions" at bounding box center [576, 112] width 64 height 17
click at [460, 115] on button "Filtrer par hébergement" at bounding box center [481, 112] width 83 height 17
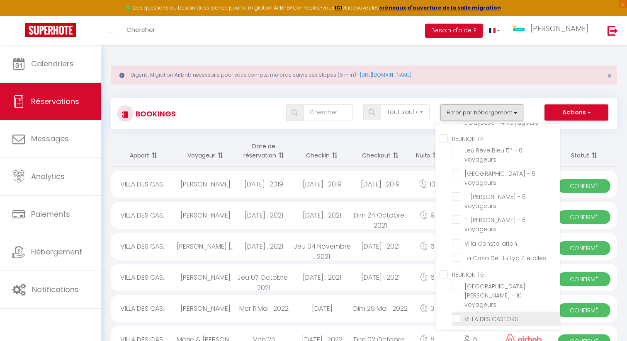
scroll to position [436, 0]
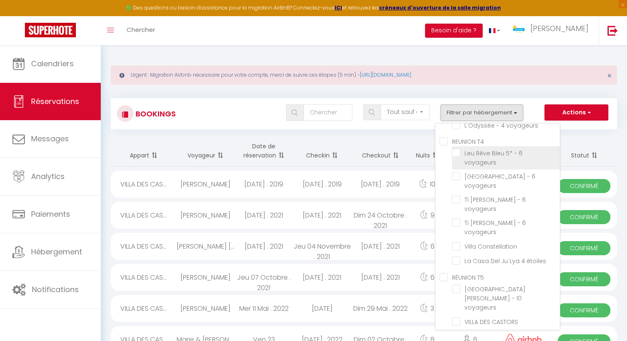
click at [459, 155] on input "Leu Rêve Bleu 5* - 6 voyageurs" at bounding box center [506, 153] width 108 height 8
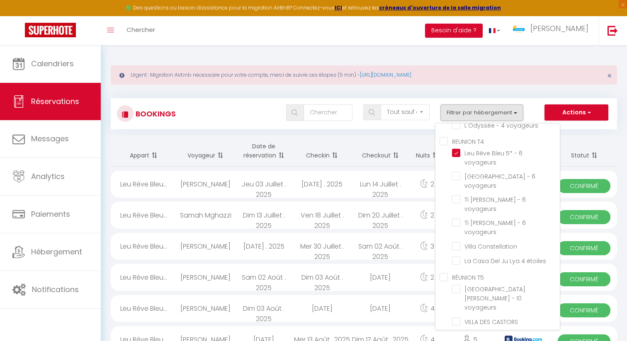
click at [315, 135] on div "Urgent : Migration Airbnb nécessaire pour votre compte, merci de suivre ces éta…" at bounding box center [364, 269] width 526 height 448
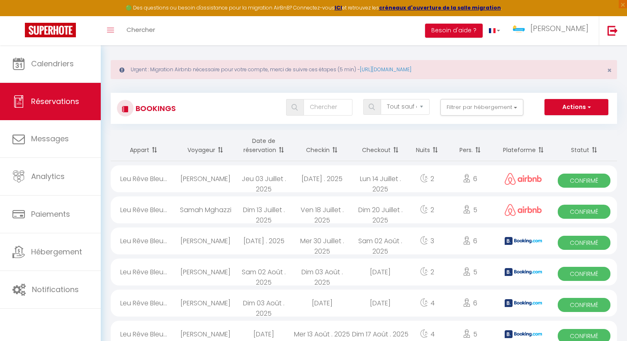
scroll to position [0, 0]
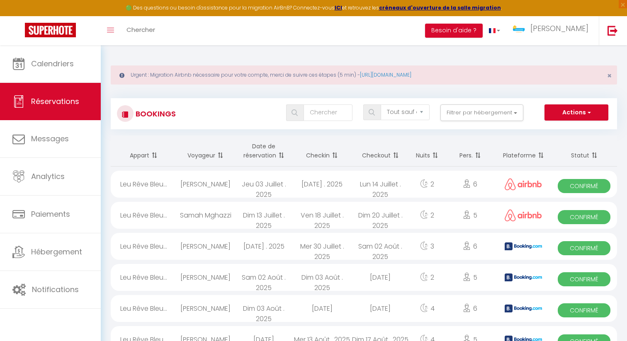
click at [323, 156] on th "Checkin" at bounding box center [322, 151] width 58 height 31
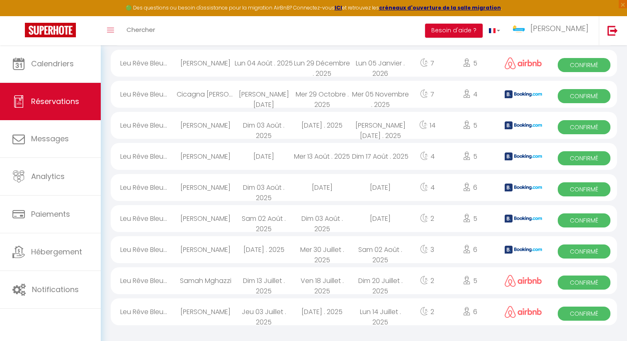
scroll to position [41, 0]
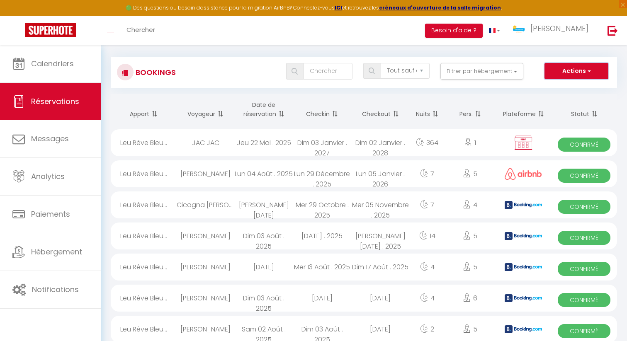
click at [574, 70] on button "Actions" at bounding box center [576, 71] width 64 height 17
click at [566, 89] on link "Nouvelle Réservation" at bounding box center [563, 89] width 89 height 11
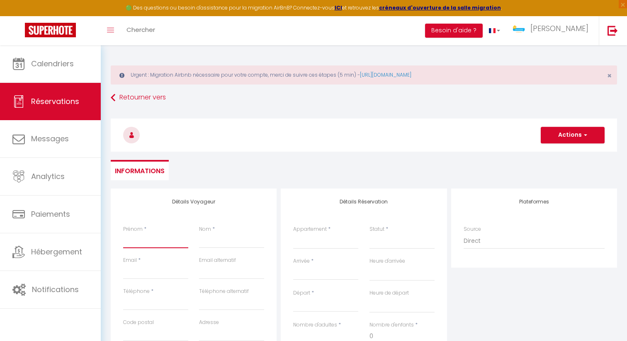
click at [152, 240] on input "Prénom" at bounding box center [155, 240] width 65 height 15
click at [142, 301] on input "Téléphone" at bounding box center [155, 303] width 65 height 15
click at [234, 281] on div "Email alternatif" at bounding box center [232, 272] width 76 height 31
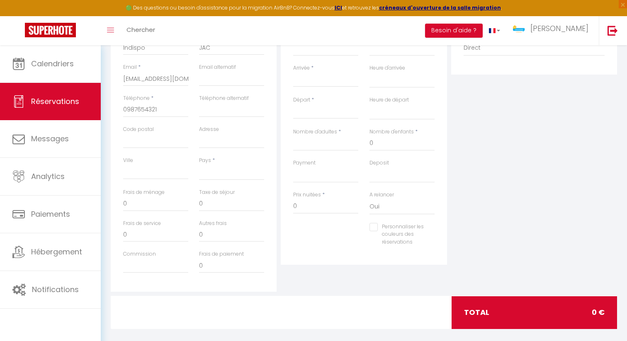
scroll to position [196, 0]
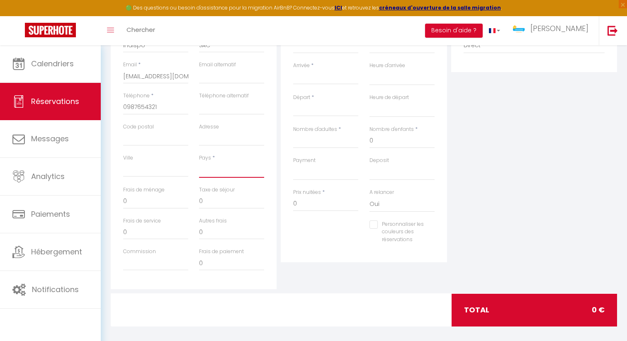
click at [217, 170] on select "[GEOGRAPHIC_DATA] [GEOGRAPHIC_DATA] [GEOGRAPHIC_DATA] [GEOGRAPHIC_DATA] [GEOGRA…" at bounding box center [231, 170] width 65 height 16
click at [199, 162] on select "[GEOGRAPHIC_DATA] [GEOGRAPHIC_DATA] [GEOGRAPHIC_DATA] [GEOGRAPHIC_DATA] [GEOGRA…" at bounding box center [231, 170] width 65 height 16
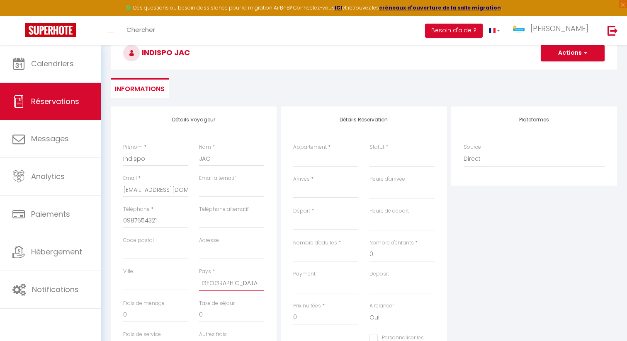
scroll to position [79, 0]
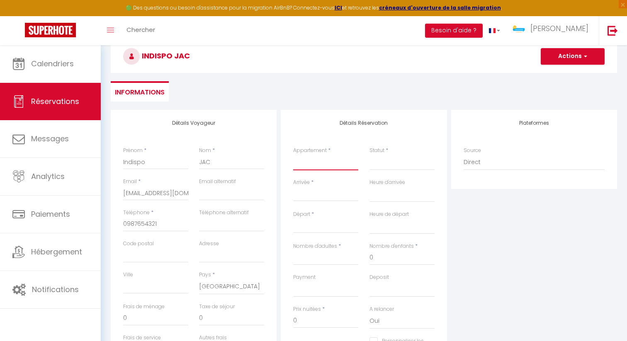
click at [322, 159] on select "Villa Constellation Villa [PERSON_NAME] 4* - 8 Voyageurs La Kaz Venelle La Casa…" at bounding box center [325, 163] width 65 height 16
click at [293, 155] on select "Villa Constellation Villa [PERSON_NAME] 4* - 8 Voyageurs La Kaz Venelle La Casa…" at bounding box center [325, 163] width 65 height 16
click at [325, 189] on input "Arrivée" at bounding box center [325, 194] width 65 height 11
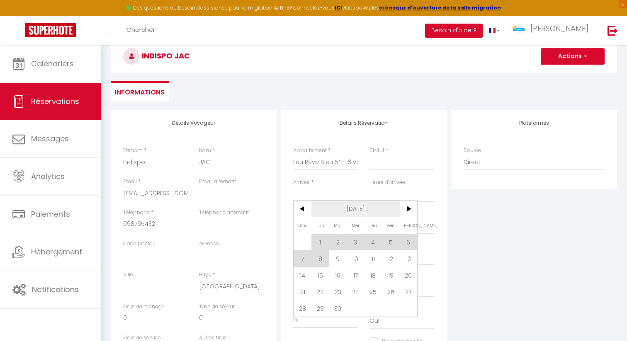
click at [345, 204] on span "[DATE]" at bounding box center [355, 209] width 88 height 17
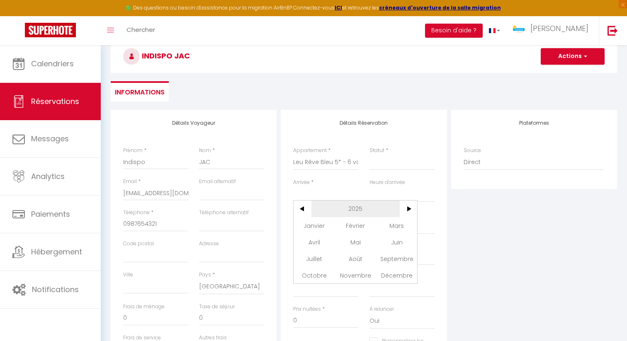
click at [357, 206] on span "2025" at bounding box center [355, 209] width 88 height 17
click at [319, 239] on span "2023" at bounding box center [314, 242] width 41 height 17
click at [316, 222] on span "Janvier" at bounding box center [314, 225] width 41 height 17
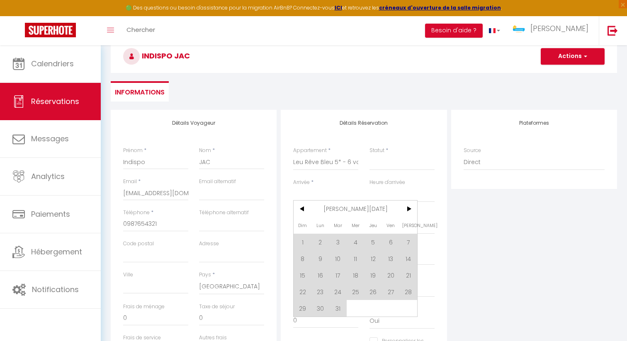
click at [305, 241] on span "1" at bounding box center [303, 242] width 18 height 17
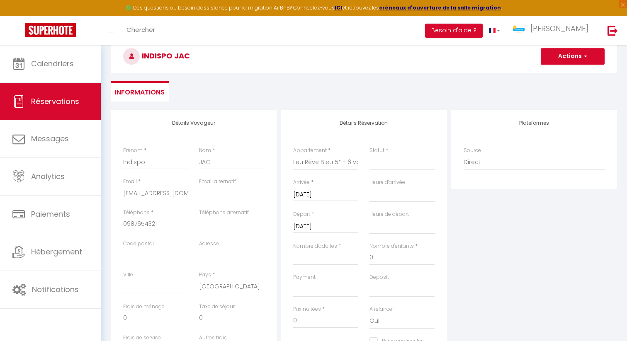
click at [335, 225] on input "[DATE]" at bounding box center [325, 226] width 65 height 11
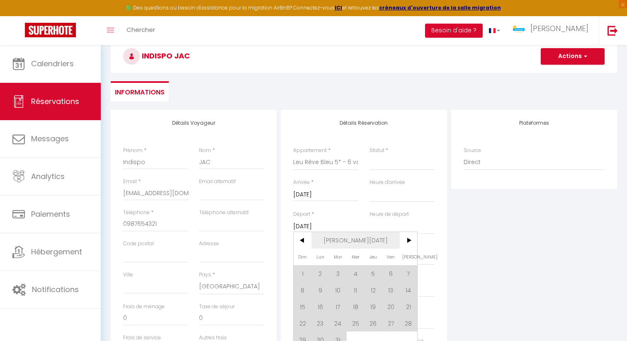
click at [370, 242] on span "[PERSON_NAME][DATE]" at bounding box center [355, 240] width 88 height 17
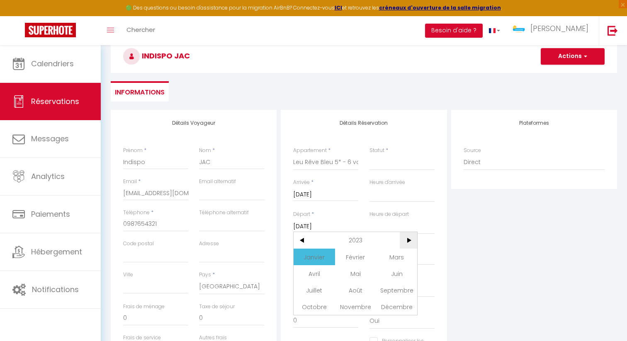
click at [405, 241] on span ">" at bounding box center [409, 240] width 18 height 17
click at [321, 288] on span "Juillet" at bounding box center [314, 290] width 41 height 17
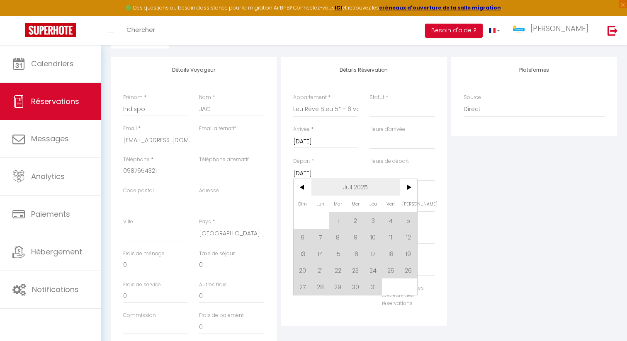
scroll to position [146, 0]
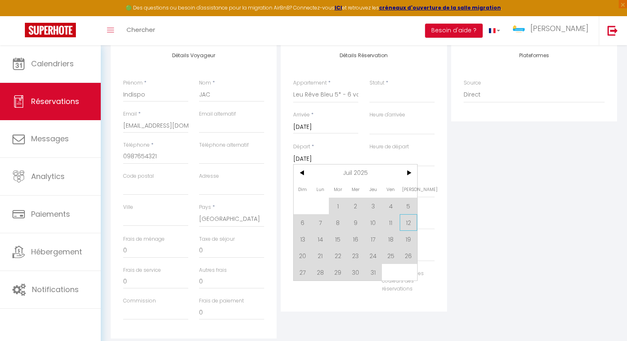
click at [405, 224] on span "12" at bounding box center [409, 222] width 18 height 17
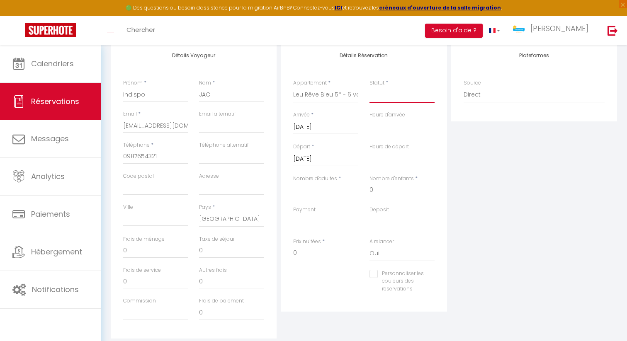
click at [389, 97] on select "Confirmé Non Confirmé [PERSON_NAME] par le voyageur No Show Request" at bounding box center [401, 95] width 65 height 16
click at [369, 87] on select "Confirmé Non Confirmé [PERSON_NAME] par le voyageur No Show Request" at bounding box center [401, 95] width 65 height 16
click at [335, 189] on input "Nombre d'adultes" at bounding box center [325, 190] width 65 height 15
click at [372, 273] on input "Personnaliser les couleurs des réservations" at bounding box center [396, 274] width 55 height 8
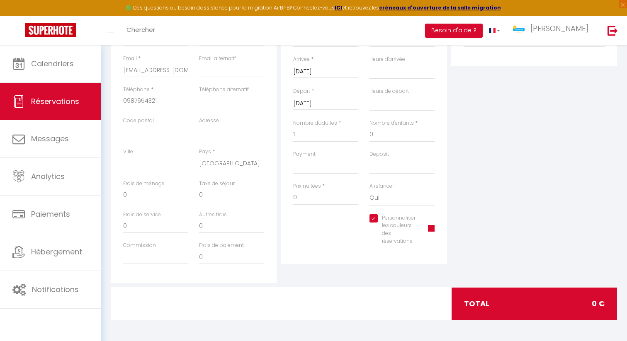
click at [431, 229] on span at bounding box center [431, 228] width 7 height 7
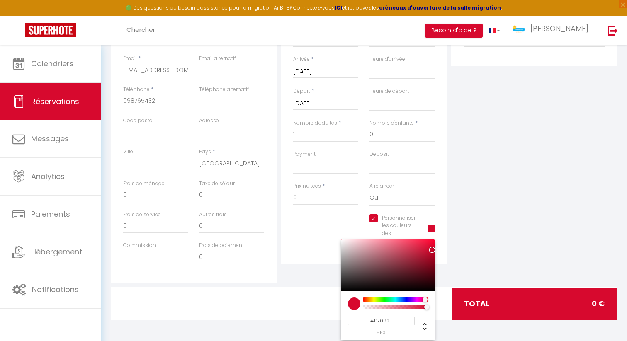
click at [430, 287] on div at bounding box center [387, 265] width 93 height 51
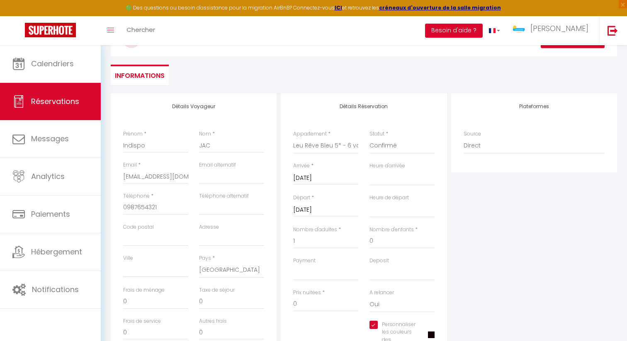
scroll to position [65, 0]
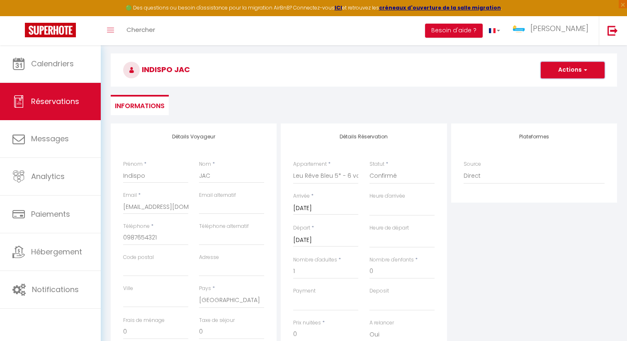
click at [574, 73] on button "Actions" at bounding box center [573, 70] width 64 height 17
click at [563, 90] on link "Enregistrer" at bounding box center [563, 88] width 65 height 11
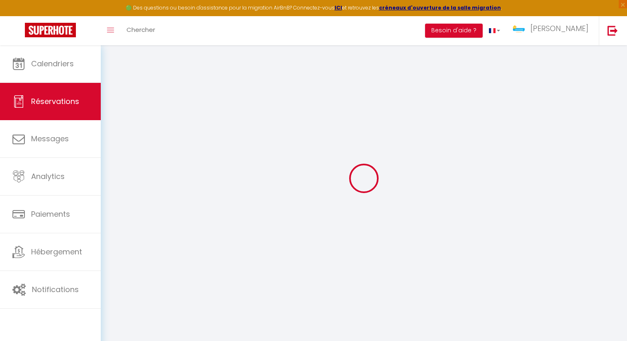
scroll to position [45, 0]
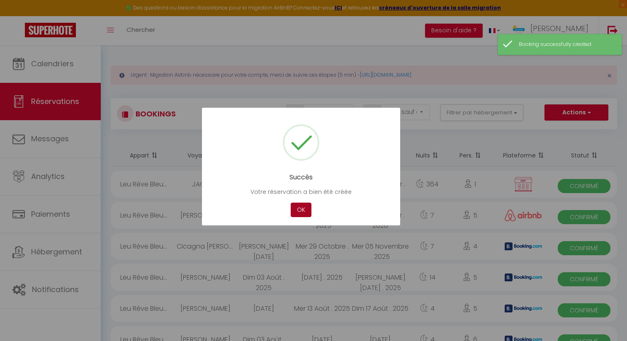
click at [299, 212] on button "OK" at bounding box center [301, 210] width 21 height 15
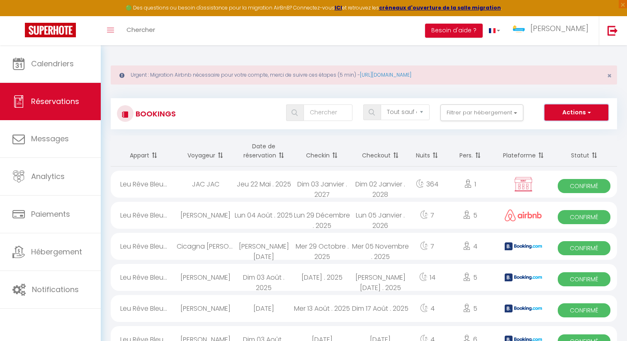
click at [570, 113] on button "Actions" at bounding box center [576, 112] width 64 height 17
click at [563, 126] on link "Nouvelle Réservation" at bounding box center [563, 130] width 89 height 11
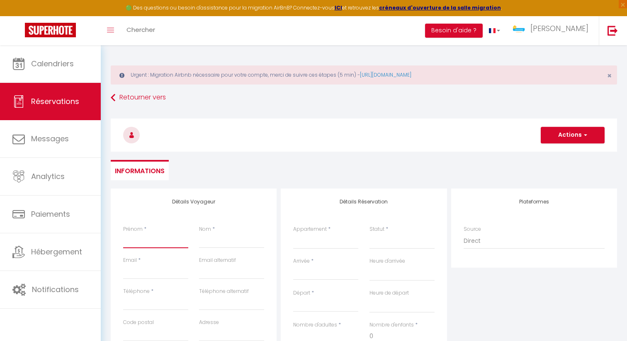
click at [158, 240] on input "Prénom" at bounding box center [155, 240] width 65 height 15
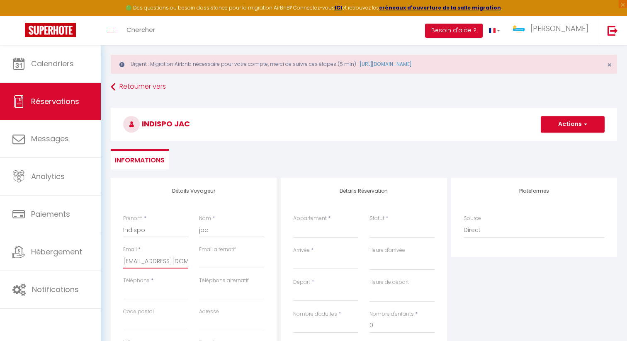
scroll to position [17, 0]
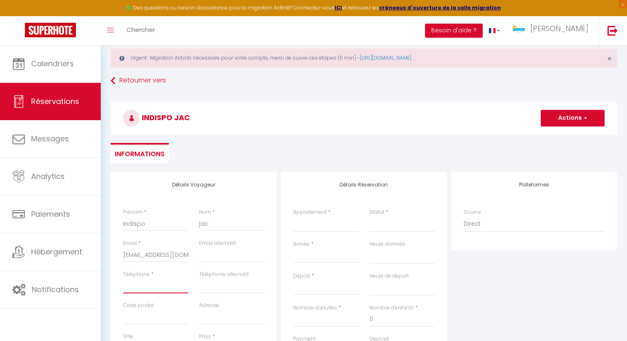
click at [153, 285] on input "Téléphone" at bounding box center [155, 286] width 65 height 15
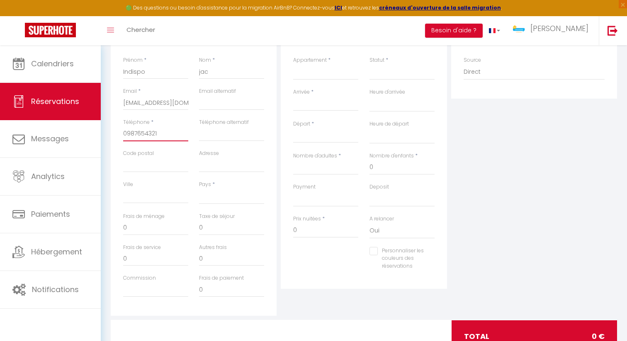
scroll to position [126, 0]
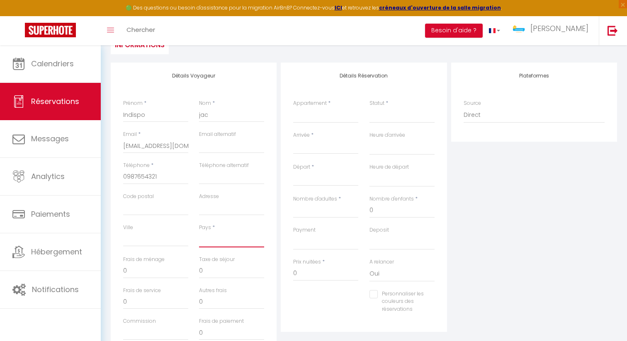
click at [226, 240] on select "[GEOGRAPHIC_DATA] [GEOGRAPHIC_DATA] [GEOGRAPHIC_DATA] [GEOGRAPHIC_DATA] [GEOGRA…" at bounding box center [231, 240] width 65 height 16
click at [199, 232] on select "[GEOGRAPHIC_DATA] [GEOGRAPHIC_DATA] [GEOGRAPHIC_DATA] [GEOGRAPHIC_DATA] [GEOGRA…" at bounding box center [231, 240] width 65 height 16
click at [328, 112] on select "Villa Constellation Villa [PERSON_NAME] 4* - 8 Voyageurs La Kaz Venelle La Casa…" at bounding box center [325, 115] width 65 height 16
click at [293, 107] on select "Villa Constellation Villa [PERSON_NAME] 4* - 8 Voyageurs La Kaz Venelle La Casa…" at bounding box center [325, 115] width 65 height 16
click at [379, 115] on select "Confirmé Non Confirmé [PERSON_NAME] par le voyageur No Show Request" at bounding box center [401, 115] width 65 height 16
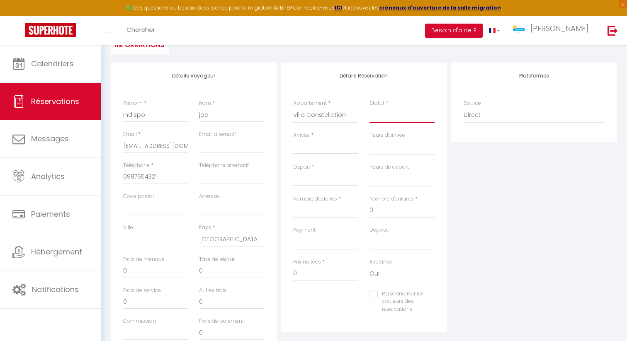
click at [369, 107] on select "Confirmé Non Confirmé [PERSON_NAME] par le voyageur No Show Request" at bounding box center [401, 115] width 65 height 16
click at [336, 139] on div "Arrivée * < [DATE] > Dim Lun Mar Mer Jeu Ven Sam 1 2 3 4 5 6 7 8 9 10 11 12 13 …" at bounding box center [325, 142] width 65 height 23
click at [335, 147] on input "Arrivée" at bounding box center [325, 147] width 65 height 11
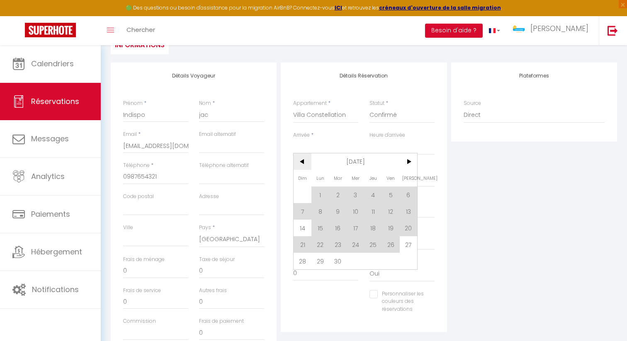
click at [302, 163] on span "<" at bounding box center [303, 161] width 18 height 17
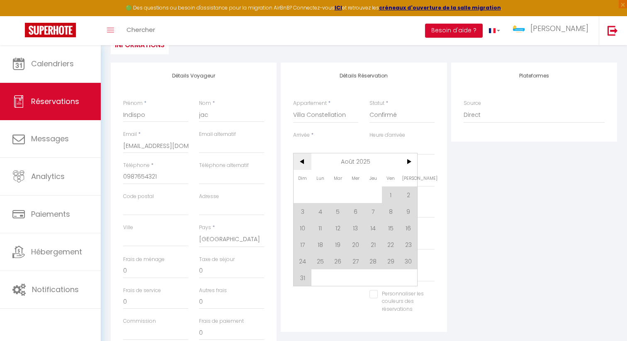
click at [302, 163] on span "<" at bounding box center [303, 161] width 18 height 17
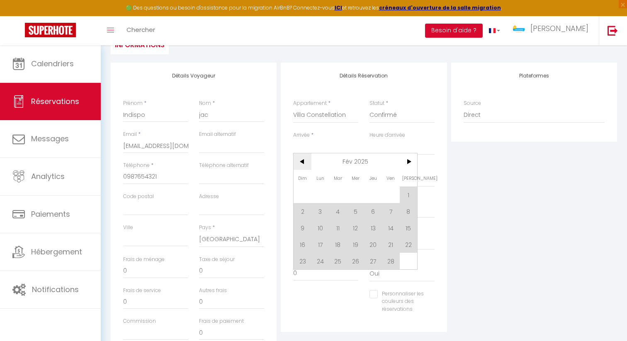
click at [302, 163] on span "<" at bounding box center [303, 161] width 18 height 17
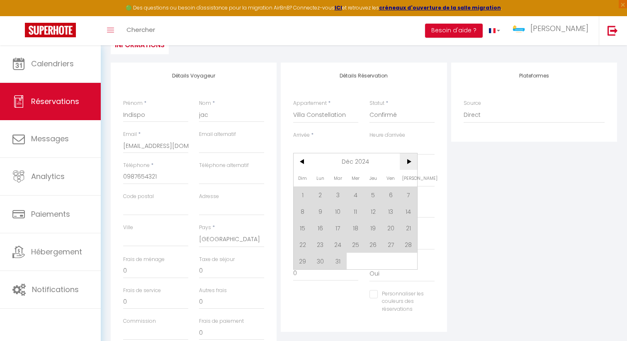
click at [403, 162] on span ">" at bounding box center [409, 161] width 18 height 17
click at [370, 248] on span "23" at bounding box center [373, 244] width 18 height 17
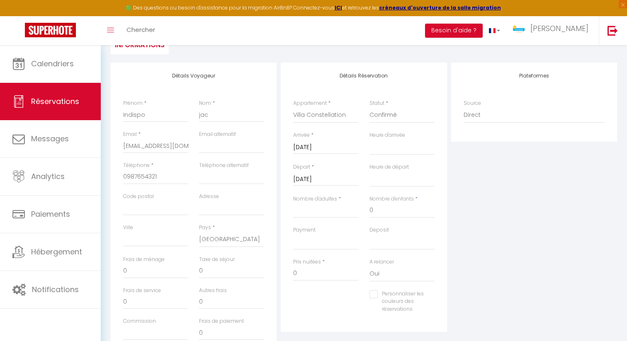
click at [320, 180] on input "[DATE]" at bounding box center [325, 179] width 65 height 11
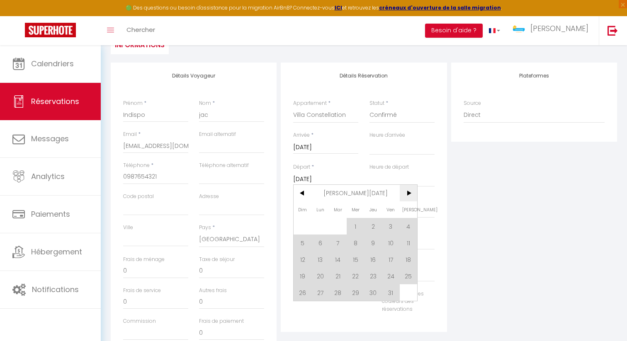
click at [414, 192] on span ">" at bounding box center [409, 193] width 18 height 17
drag, startPoint x: 316, startPoint y: 241, endPoint x: 410, endPoint y: 143, distance: 136.0
click at [316, 241] on span "3" at bounding box center [320, 243] width 18 height 17
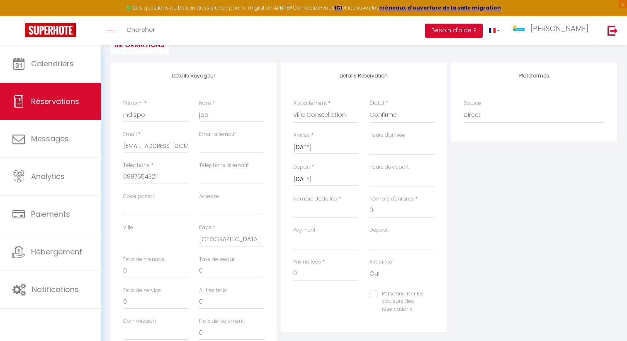
click at [374, 294] on input "Personnaliser les couleurs des réservations" at bounding box center [396, 294] width 55 height 8
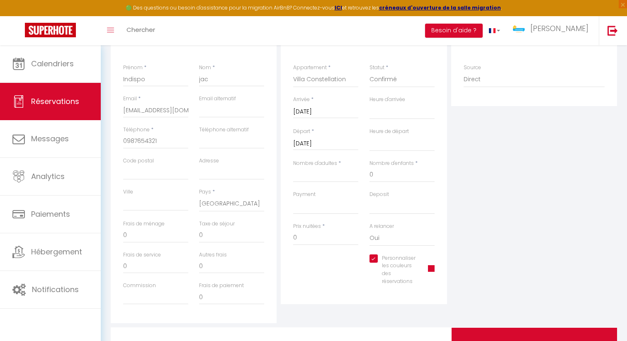
scroll to position [164, 0]
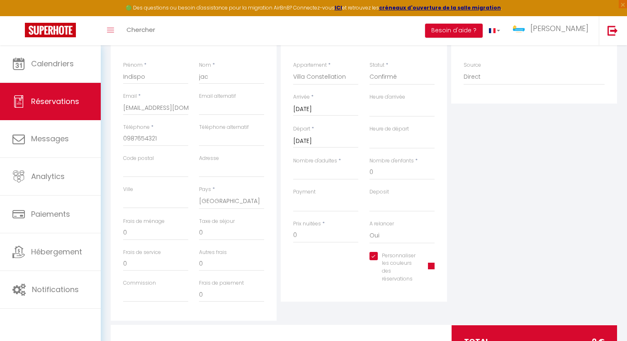
click at [432, 265] on span at bounding box center [431, 266] width 7 height 7
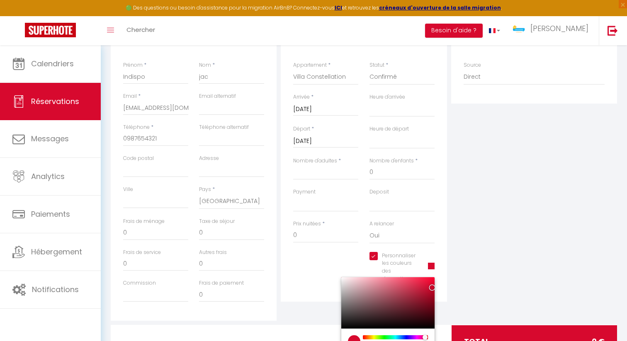
click at [429, 316] on div at bounding box center [387, 302] width 93 height 51
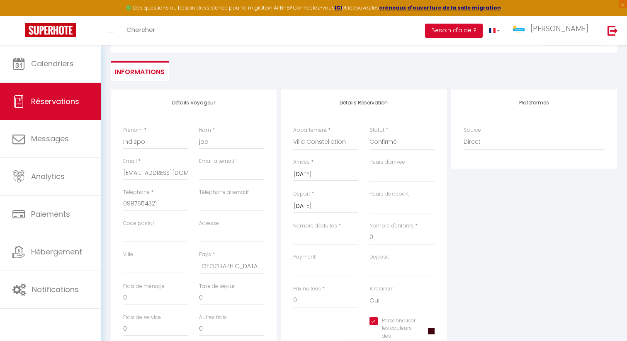
scroll to position [0, 0]
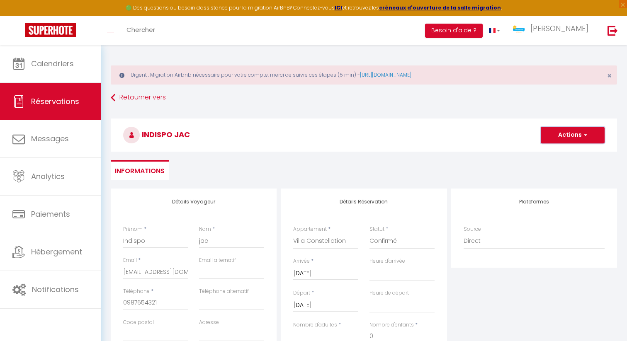
click at [581, 133] on button "Actions" at bounding box center [573, 135] width 64 height 17
click at [563, 153] on link "Enregistrer" at bounding box center [563, 153] width 65 height 11
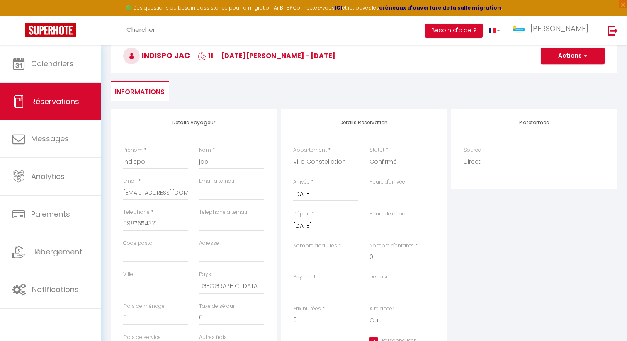
scroll to position [103, 0]
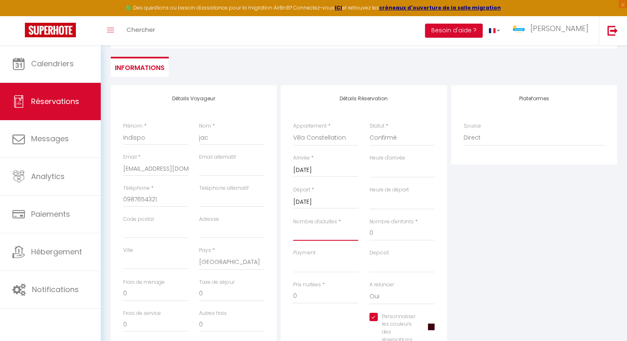
click at [331, 235] on input "Nombre d'adultes" at bounding box center [325, 233] width 65 height 15
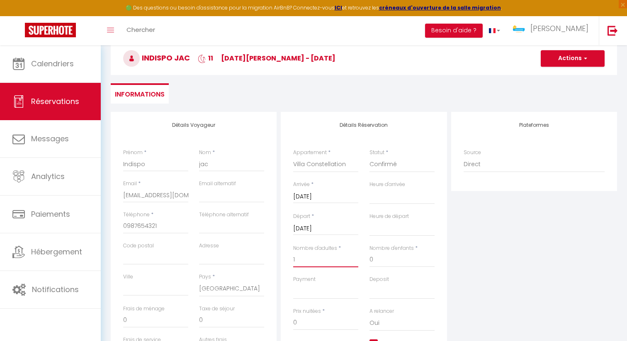
scroll to position [28, 0]
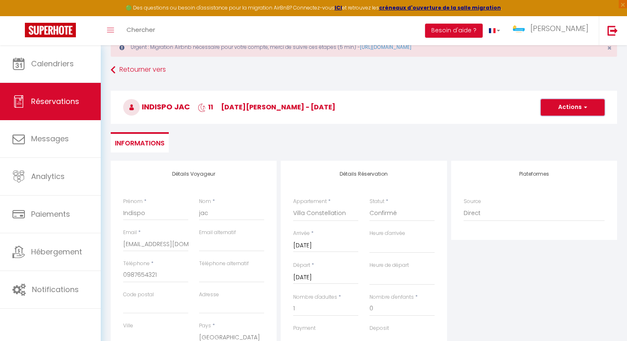
drag, startPoint x: 580, startPoint y: 110, endPoint x: 563, endPoint y: 133, distance: 29.3
click at [580, 110] on button "Actions" at bounding box center [573, 107] width 64 height 17
click at [551, 129] on link "Enregistrer" at bounding box center [563, 125] width 65 height 11
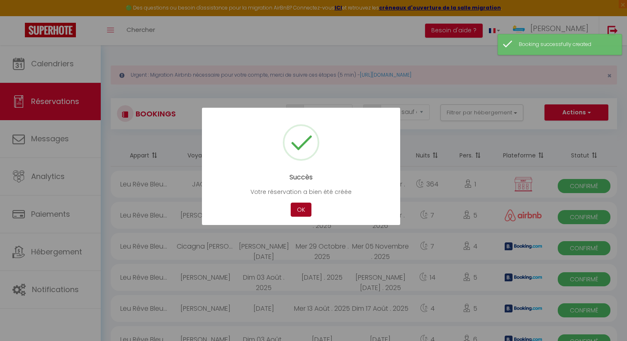
click at [301, 208] on button "OK" at bounding box center [301, 210] width 21 height 15
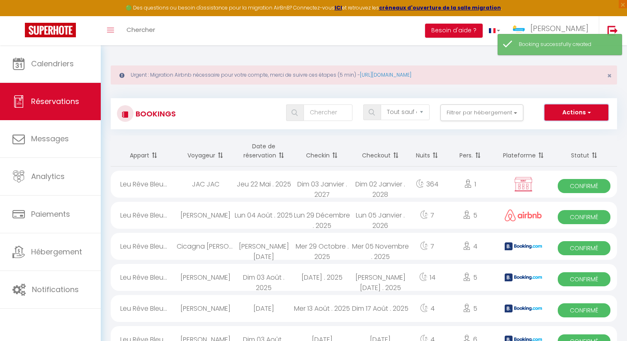
click at [582, 114] on button "Actions" at bounding box center [576, 112] width 64 height 17
click at [558, 133] on link "Nouvelle Réservation" at bounding box center [563, 130] width 89 height 11
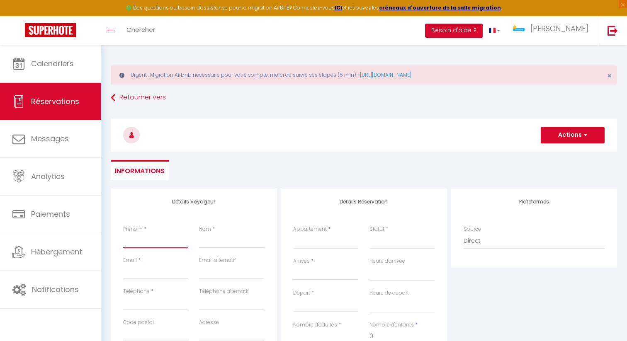
click at [151, 237] on input "Prénom" at bounding box center [155, 240] width 65 height 15
click at [140, 303] on input "Téléphone" at bounding box center [155, 303] width 65 height 15
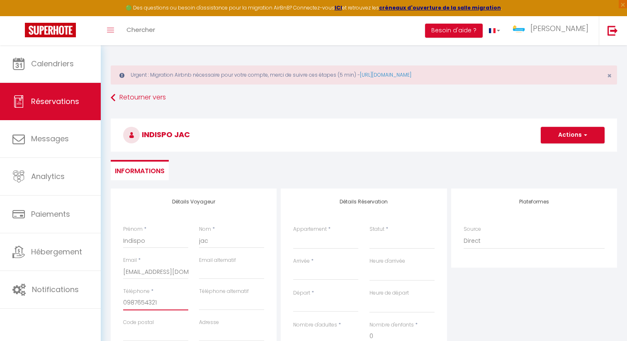
scroll to position [100, 0]
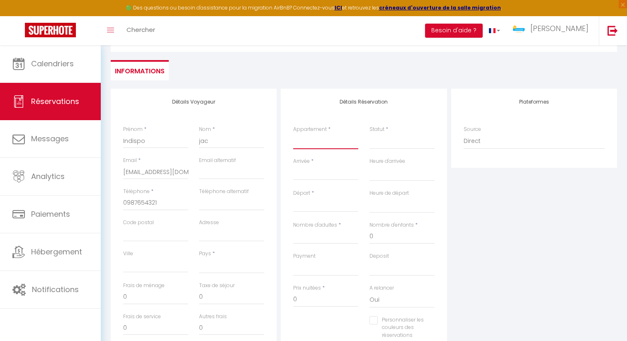
click at [304, 143] on select "Villa Constellation Villa [PERSON_NAME] 4* - 8 Voyageurs La Kaz Venelle La Casa…" at bounding box center [325, 141] width 65 height 16
click at [293, 133] on select "Villa Constellation Villa [PERSON_NAME] 4* - 8 Voyageurs La Kaz Venelle La Casa…" at bounding box center [325, 141] width 65 height 16
click at [315, 172] on input "Arrivée" at bounding box center [325, 173] width 65 height 11
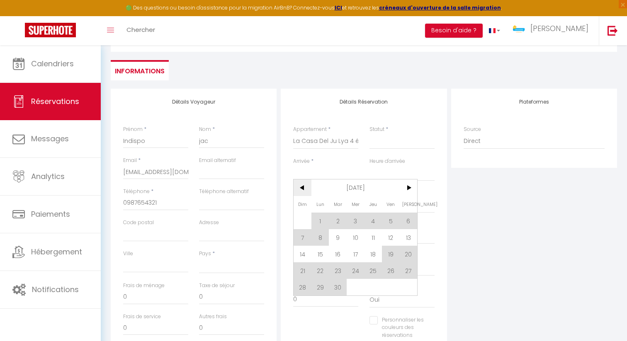
click at [302, 189] on span "<" at bounding box center [303, 187] width 18 height 17
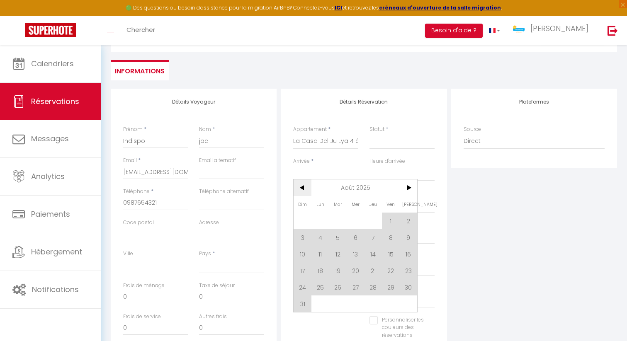
click at [302, 189] on span "<" at bounding box center [303, 187] width 18 height 17
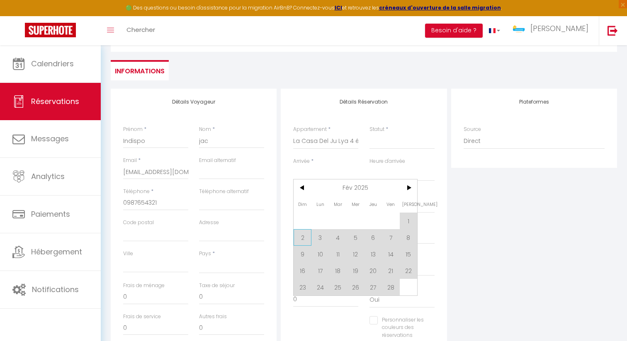
click at [301, 241] on span "2" at bounding box center [303, 237] width 18 height 17
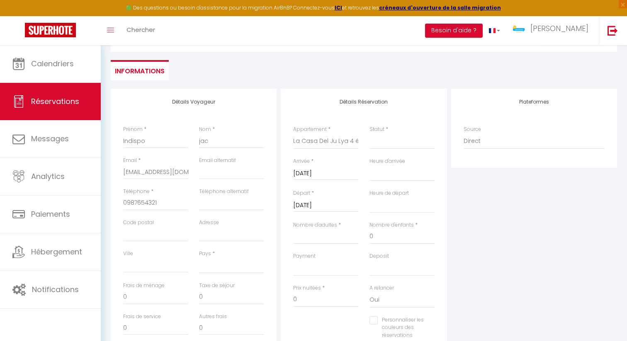
click at [332, 204] on input "[DATE]" at bounding box center [325, 205] width 65 height 11
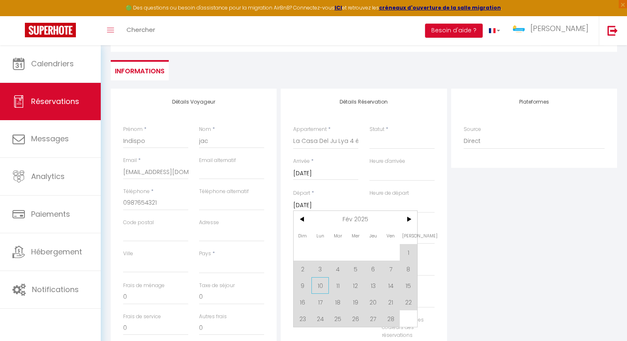
click at [322, 284] on span "10" at bounding box center [320, 285] width 18 height 17
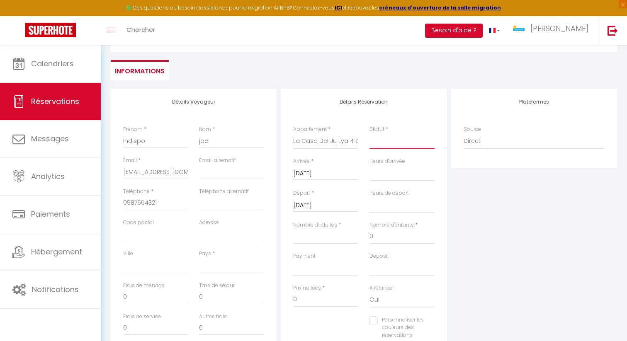
click at [395, 142] on select "Confirmé Non Confirmé [PERSON_NAME] par le voyageur No Show Request" at bounding box center [401, 141] width 65 height 16
click at [369, 133] on select "Confirmé Non Confirmé [PERSON_NAME] par le voyageur No Show Request" at bounding box center [401, 141] width 65 height 16
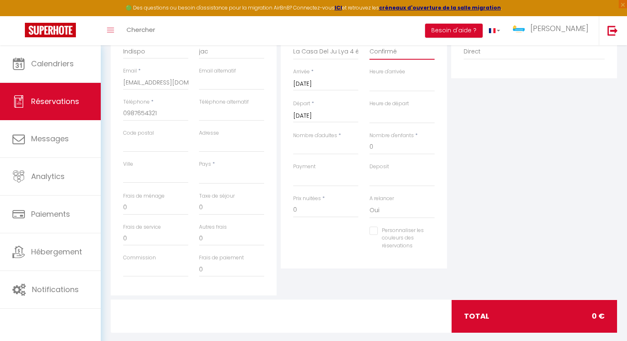
scroll to position [195, 0]
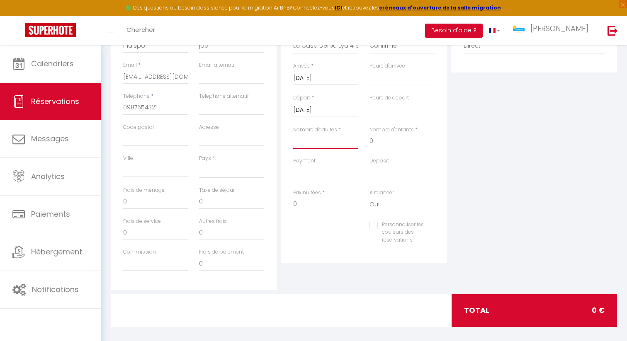
click at [323, 139] on input "Nombre d'adultes" at bounding box center [325, 141] width 65 height 15
click at [376, 225] on input "Personnaliser les couleurs des réservations" at bounding box center [396, 225] width 55 height 8
click at [433, 235] on span at bounding box center [431, 235] width 7 height 7
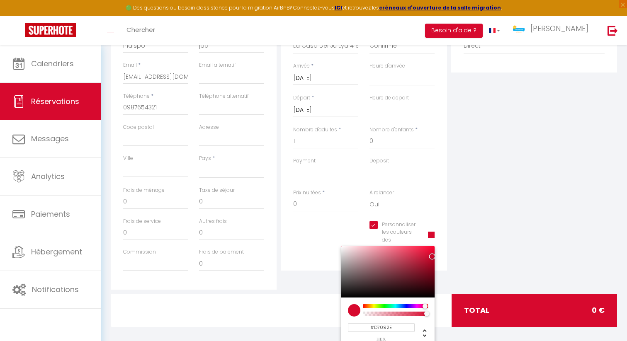
click at [432, 289] on div at bounding box center [387, 271] width 93 height 51
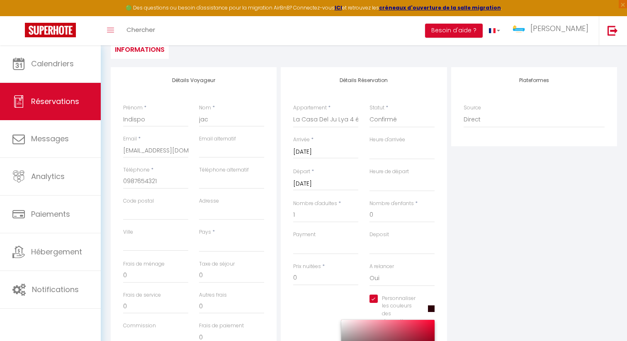
scroll to position [0, 0]
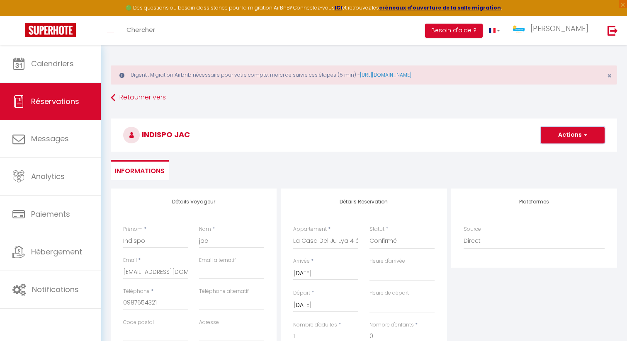
click at [582, 134] on span "button" at bounding box center [584, 134] width 5 height 7
click at [568, 153] on link "Enregistrer" at bounding box center [563, 153] width 65 height 11
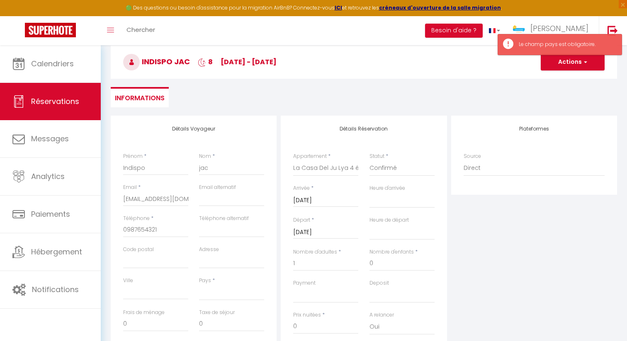
scroll to position [112, 0]
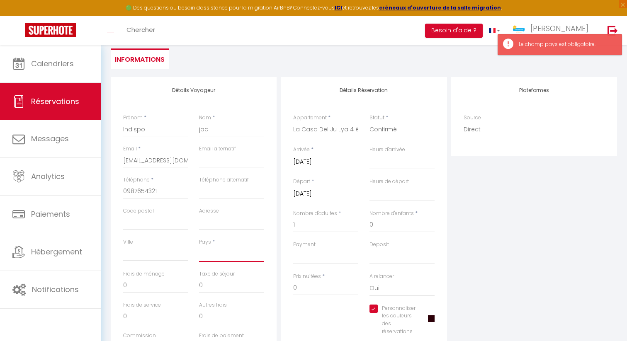
click at [227, 252] on select "[GEOGRAPHIC_DATA] [GEOGRAPHIC_DATA] [GEOGRAPHIC_DATA] [GEOGRAPHIC_DATA] [GEOGRA…" at bounding box center [231, 254] width 65 height 16
click at [199, 246] on select "[GEOGRAPHIC_DATA] [GEOGRAPHIC_DATA] [GEOGRAPHIC_DATA] [GEOGRAPHIC_DATA] [GEOGRA…" at bounding box center [231, 254] width 65 height 16
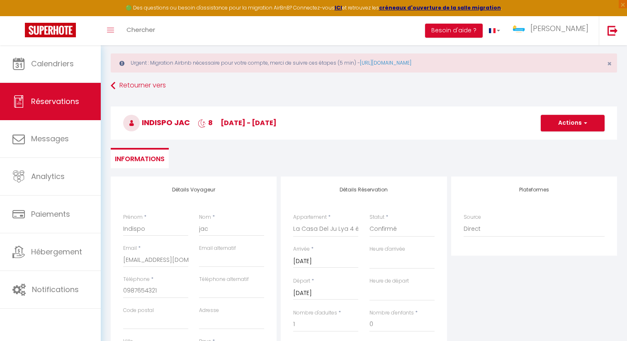
scroll to position [0, 0]
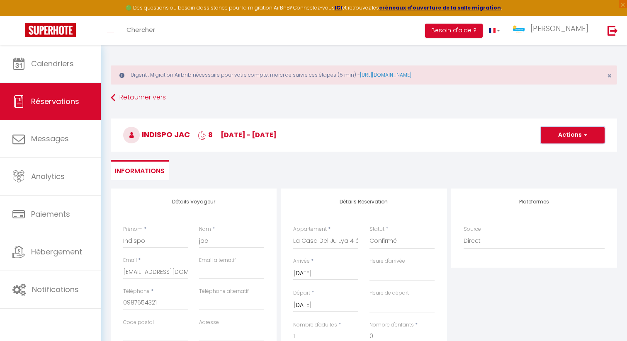
click at [567, 138] on button "Actions" at bounding box center [573, 135] width 64 height 17
click at [564, 157] on link "Enregistrer" at bounding box center [563, 153] width 65 height 11
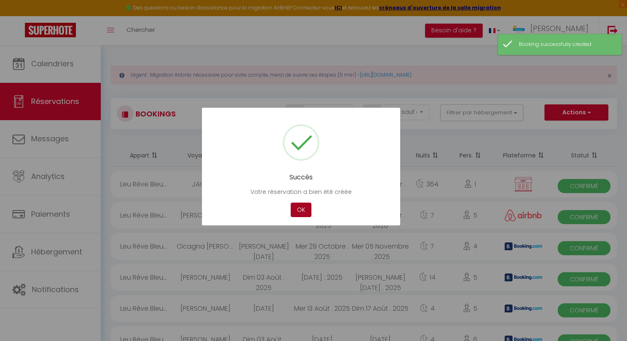
click at [299, 210] on button "OK" at bounding box center [301, 210] width 21 height 15
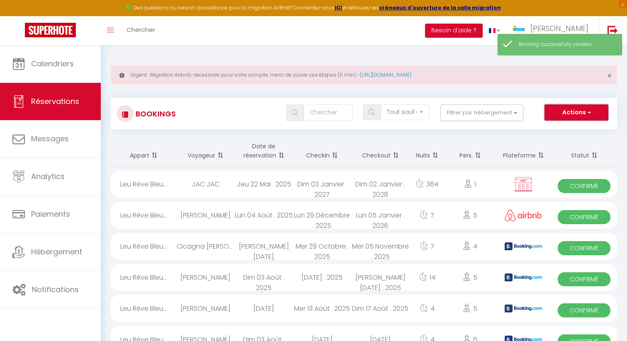
click at [558, 114] on button "Actions" at bounding box center [576, 112] width 64 height 17
click at [557, 131] on link "Nouvelle Réservation" at bounding box center [563, 130] width 89 height 11
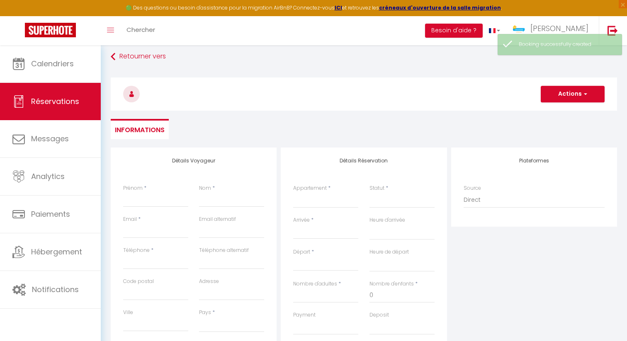
scroll to position [53, 0]
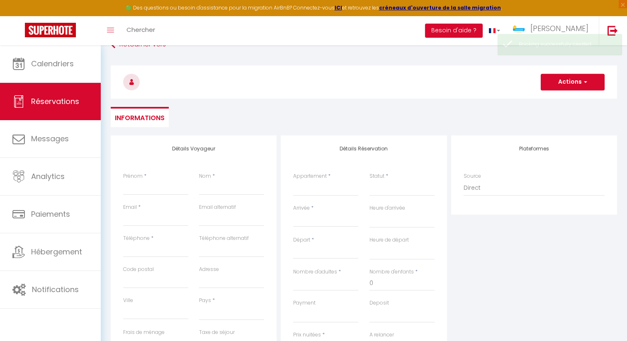
click at [316, 220] on input "Arrivée" at bounding box center [325, 220] width 65 height 11
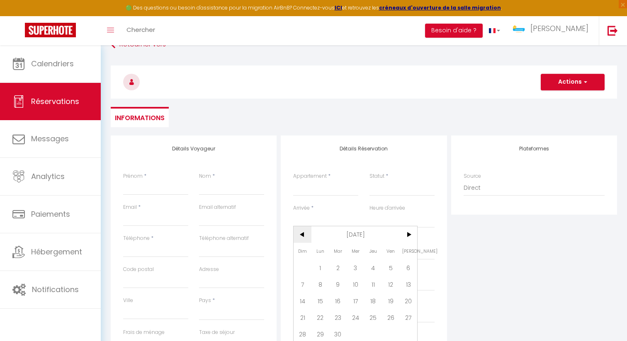
click at [306, 235] on span "<" at bounding box center [303, 234] width 18 height 17
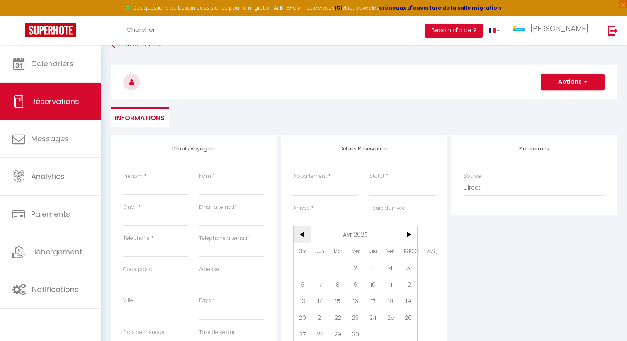
click at [306, 235] on span "<" at bounding box center [303, 234] width 18 height 17
click at [306, 330] on span "23" at bounding box center [303, 334] width 18 height 17
click at [308, 250] on input "[DATE]" at bounding box center [325, 252] width 65 height 11
click at [405, 267] on span ">" at bounding box center [409, 266] width 18 height 17
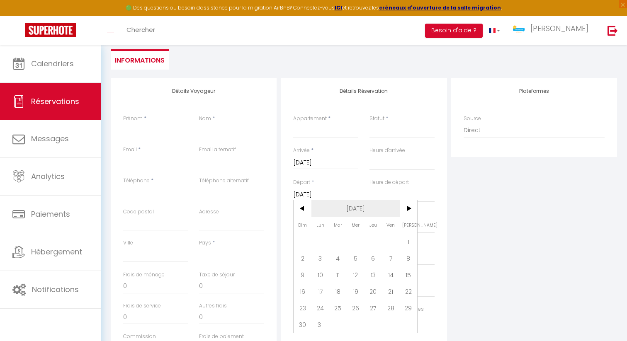
scroll to position [115, 0]
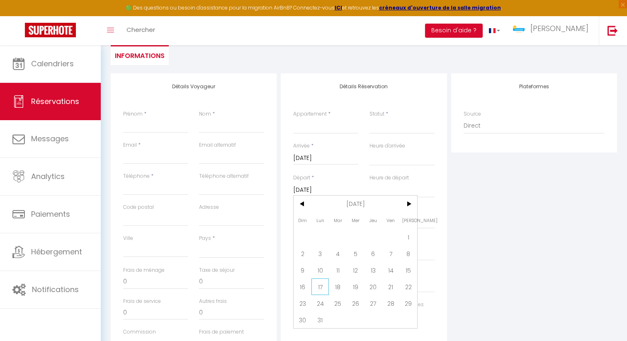
click at [320, 285] on span "17" at bounding box center [320, 287] width 18 height 17
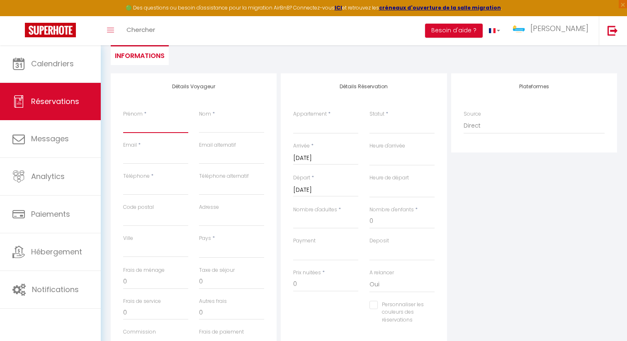
click at [161, 124] on input "Prénom" at bounding box center [155, 125] width 65 height 15
click at [148, 189] on input "Téléphone" at bounding box center [155, 187] width 65 height 15
click at [306, 125] on select "Villa Constellation Villa [PERSON_NAME] 4* - 8 Voyageurs La Kaz Venelle La Casa…" at bounding box center [325, 126] width 65 height 16
click at [293, 118] on select "Villa Constellation Villa [PERSON_NAME] 4* - 8 Voyageurs La Kaz Venelle La Casa…" at bounding box center [325, 126] width 65 height 16
click at [213, 245] on select "[GEOGRAPHIC_DATA] [GEOGRAPHIC_DATA] [GEOGRAPHIC_DATA] [GEOGRAPHIC_DATA] [GEOGRA…" at bounding box center [231, 251] width 65 height 16
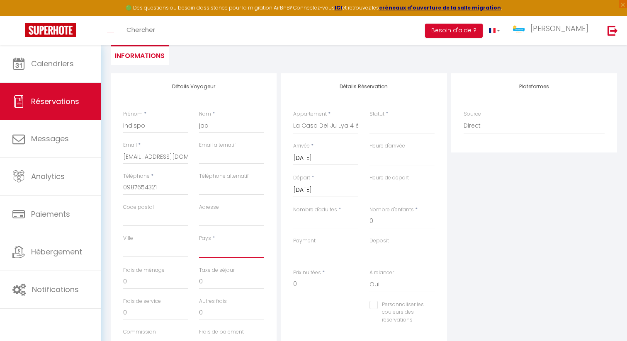
click at [199, 243] on select "[GEOGRAPHIC_DATA] [GEOGRAPHIC_DATA] [GEOGRAPHIC_DATA] [GEOGRAPHIC_DATA] [GEOGRA…" at bounding box center [231, 251] width 65 height 16
click at [306, 221] on input "Nombre d'adultes" at bounding box center [325, 221] width 65 height 15
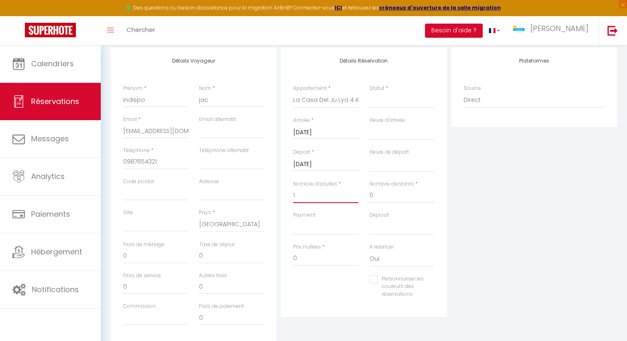
scroll to position [160, 0]
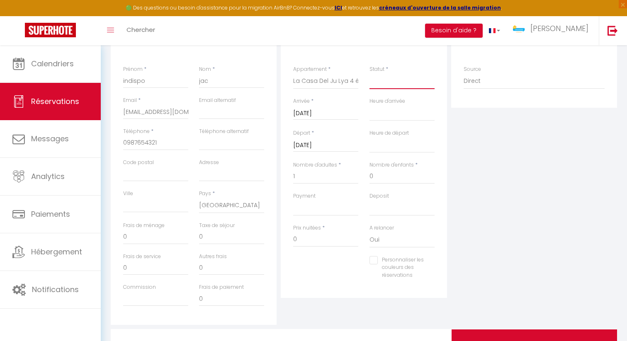
click at [403, 84] on select "Confirmé Non Confirmé [PERSON_NAME] par le voyageur No Show Request" at bounding box center [401, 81] width 65 height 16
click at [369, 73] on select "Confirmé Non Confirmé [PERSON_NAME] par le voyageur No Show Request" at bounding box center [401, 81] width 65 height 16
click at [373, 261] on input "Personnaliser les couleurs des réservations" at bounding box center [396, 260] width 55 height 8
click at [432, 274] on span at bounding box center [431, 271] width 7 height 7
click at [431, 270] on span at bounding box center [431, 270] width 7 height 7
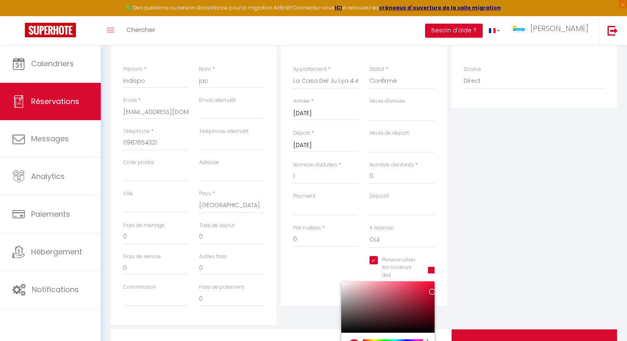
click at [430, 323] on div at bounding box center [387, 306] width 93 height 51
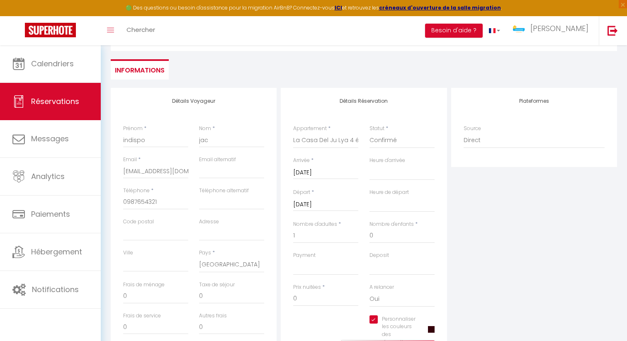
scroll to position [0, 0]
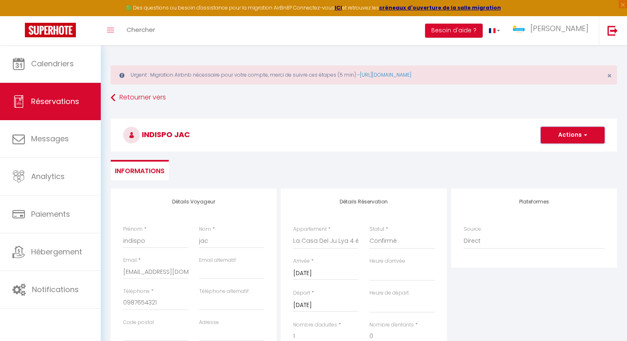
click at [567, 134] on button "Actions" at bounding box center [573, 135] width 64 height 17
click at [565, 153] on link "Enregistrer" at bounding box center [563, 153] width 65 height 11
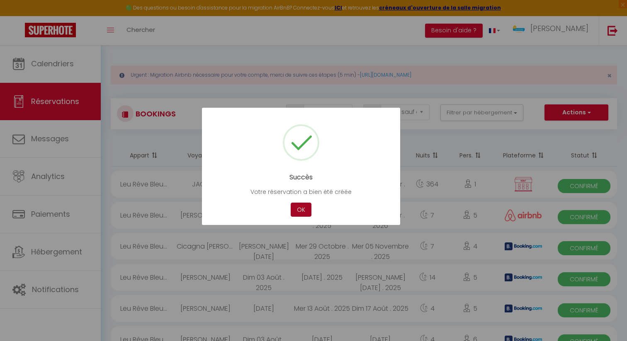
click at [301, 210] on button "OK" at bounding box center [301, 210] width 21 height 15
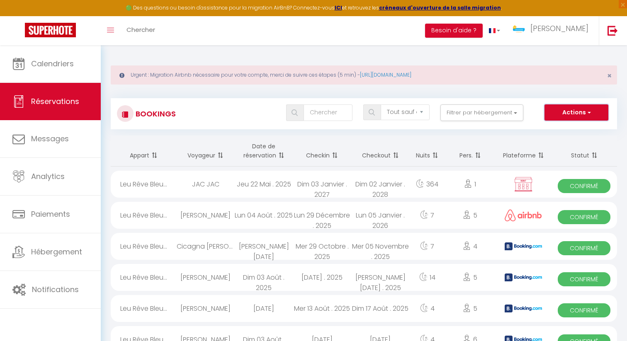
click at [570, 111] on button "Actions" at bounding box center [576, 112] width 64 height 17
click at [566, 132] on link "Nouvelle Réservation" at bounding box center [563, 130] width 89 height 11
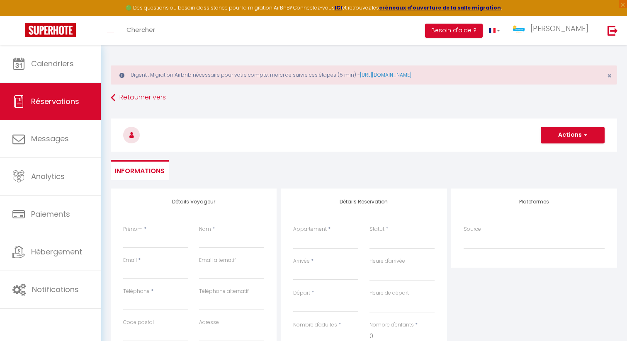
click at [309, 269] on input "Arrivée" at bounding box center [325, 273] width 65 height 11
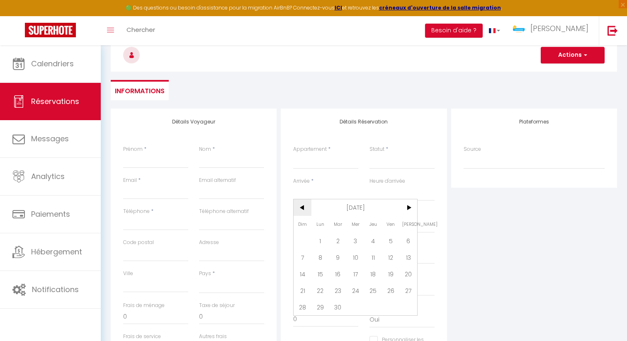
scroll to position [148, 0]
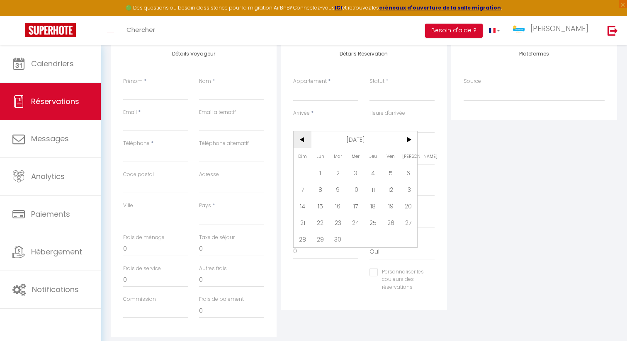
click at [300, 143] on span "<" at bounding box center [303, 139] width 18 height 17
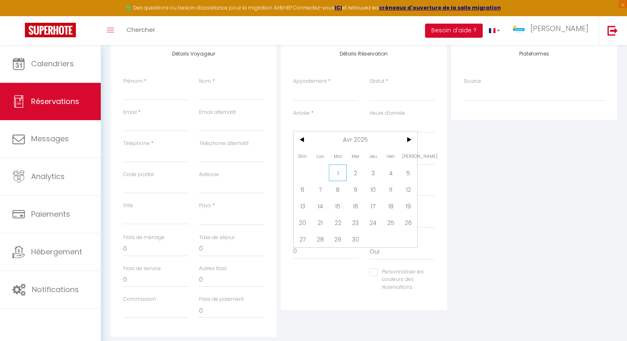
click at [339, 175] on span "1" at bounding box center [338, 173] width 18 height 17
click at [327, 155] on input "[DATE]" at bounding box center [325, 157] width 65 height 11
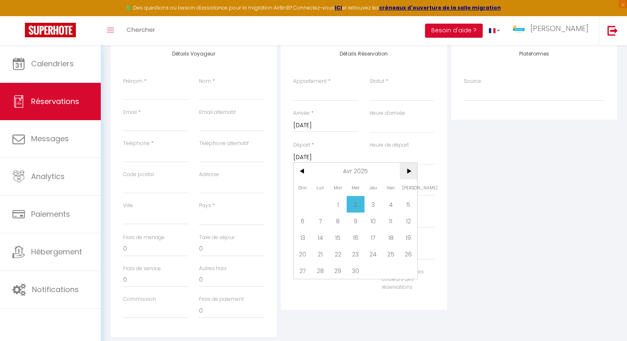
click at [408, 171] on span ">" at bounding box center [409, 171] width 18 height 17
click at [374, 201] on span "1" at bounding box center [373, 204] width 18 height 17
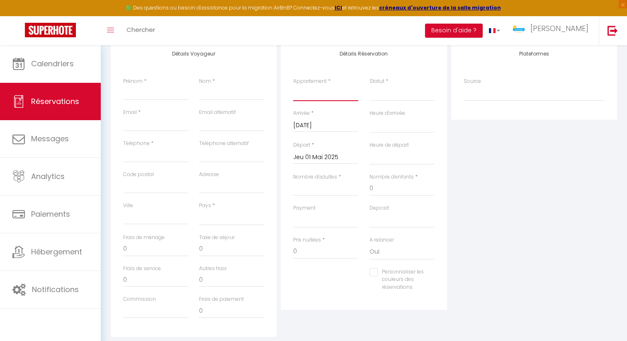
click at [309, 93] on select "Villa Constellation Villa [PERSON_NAME] 4* - 8 Voyageurs La Kaz Venelle La Casa…" at bounding box center [325, 93] width 65 height 16
click at [293, 85] on select "Villa Constellation Villa [PERSON_NAME] 4* - 8 Voyageurs La Kaz Venelle La Casa…" at bounding box center [325, 93] width 65 height 16
click at [148, 95] on input "Prénom" at bounding box center [155, 92] width 65 height 15
click at [159, 155] on input "Téléphone" at bounding box center [155, 155] width 65 height 15
click at [218, 220] on select "[GEOGRAPHIC_DATA] [GEOGRAPHIC_DATA] [GEOGRAPHIC_DATA] [GEOGRAPHIC_DATA] [GEOGRA…" at bounding box center [231, 218] width 65 height 16
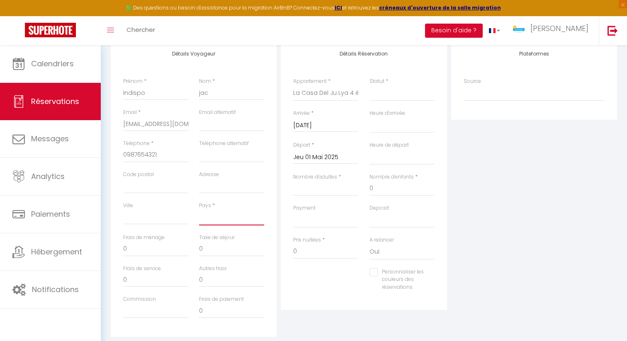
click at [199, 210] on select "[GEOGRAPHIC_DATA] [GEOGRAPHIC_DATA] [GEOGRAPHIC_DATA] [GEOGRAPHIC_DATA] [GEOGRA…" at bounding box center [231, 218] width 65 height 16
click at [311, 193] on input "Nombre d'adultes" at bounding box center [325, 188] width 65 height 15
click at [391, 88] on select "Confirmé Non Confirmé [PERSON_NAME] par le voyageur No Show Request" at bounding box center [401, 93] width 65 height 16
click at [369, 85] on select "Confirmé Non Confirmé [PERSON_NAME] par le voyageur No Show Request" at bounding box center [401, 93] width 65 height 16
click at [374, 272] on input "Personnaliser les couleurs des réservations" at bounding box center [396, 272] width 55 height 8
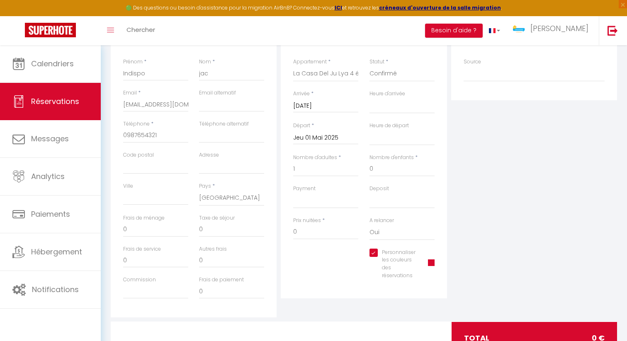
scroll to position [189, 0]
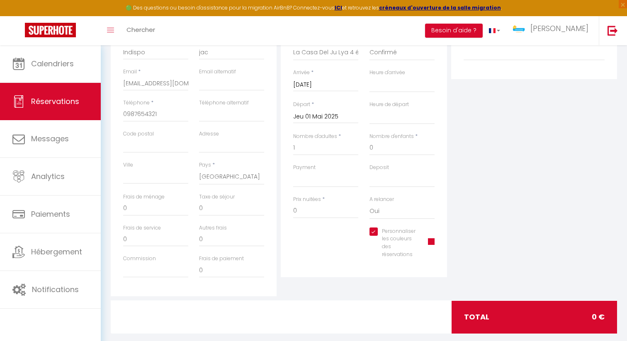
click at [430, 243] on span at bounding box center [431, 241] width 7 height 7
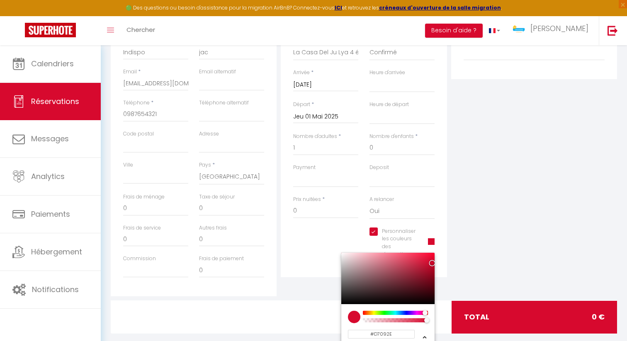
click at [432, 296] on div at bounding box center [387, 278] width 93 height 51
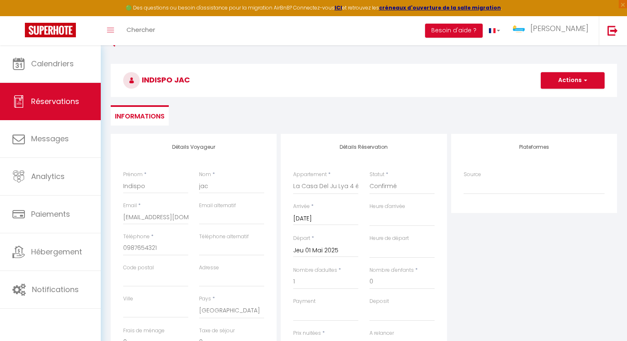
scroll to position [42, 0]
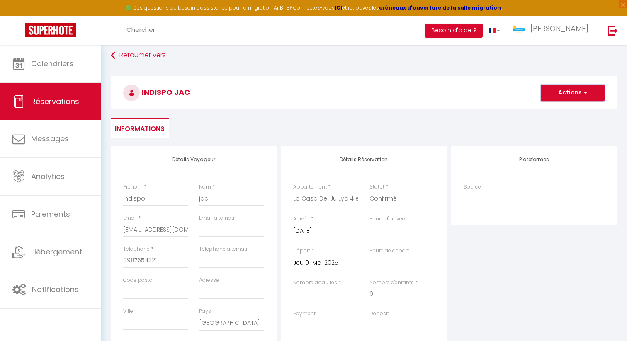
click at [575, 93] on button "Actions" at bounding box center [573, 93] width 64 height 17
click at [570, 110] on link "Enregistrer" at bounding box center [563, 111] width 65 height 11
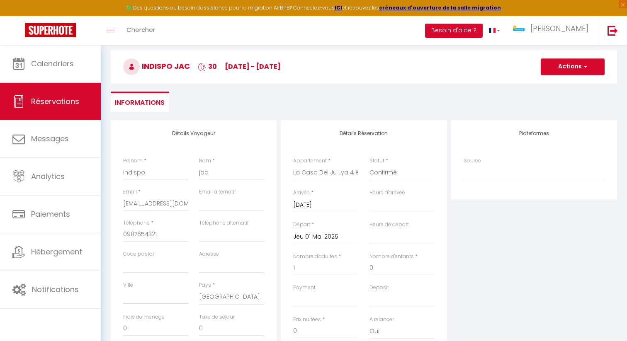
scroll to position [96, 0]
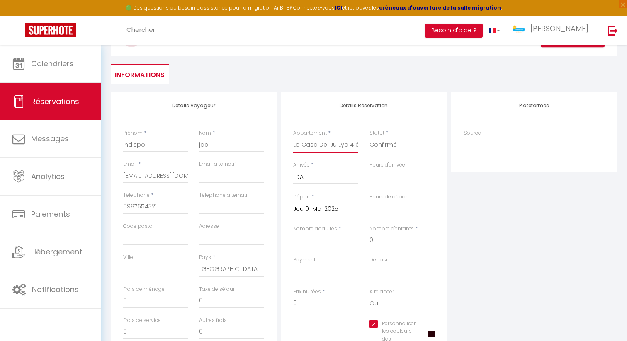
click at [335, 147] on select "Villa Constellation Villa [PERSON_NAME] 4* - 8 Voyageurs La Kaz Venelle La Casa…" at bounding box center [325, 145] width 65 height 16
click at [293, 137] on select "Villa Constellation Villa [PERSON_NAME] 4* - 8 Voyageurs La Kaz Venelle La Casa…" at bounding box center [325, 145] width 65 height 16
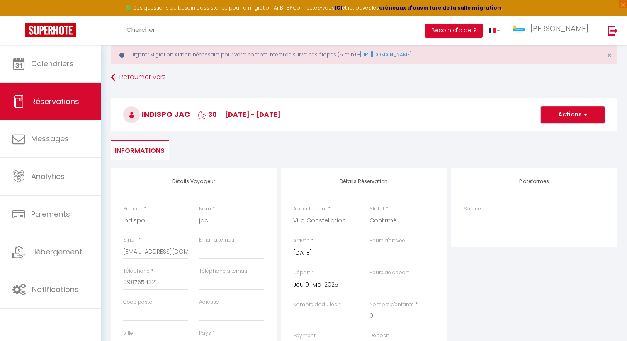
click at [579, 115] on button "Actions" at bounding box center [573, 115] width 64 height 17
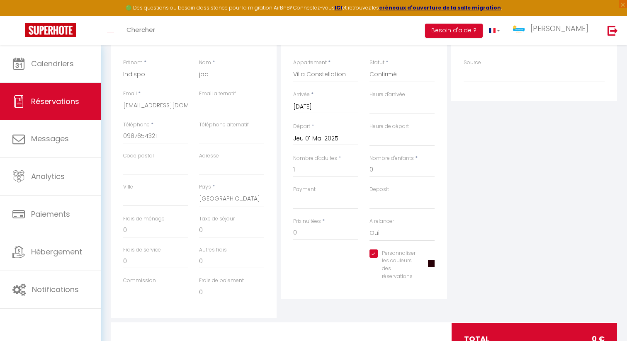
scroll to position [65, 0]
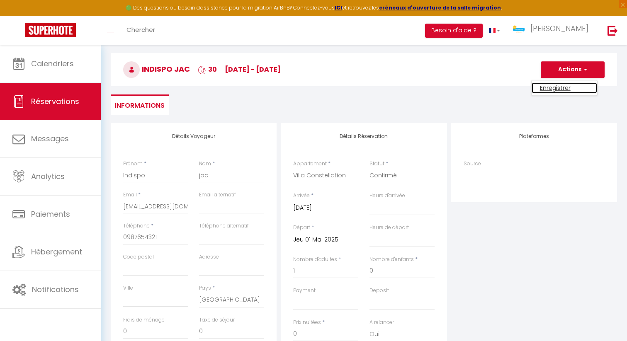
click at [561, 86] on link "Enregistrer" at bounding box center [563, 87] width 65 height 11
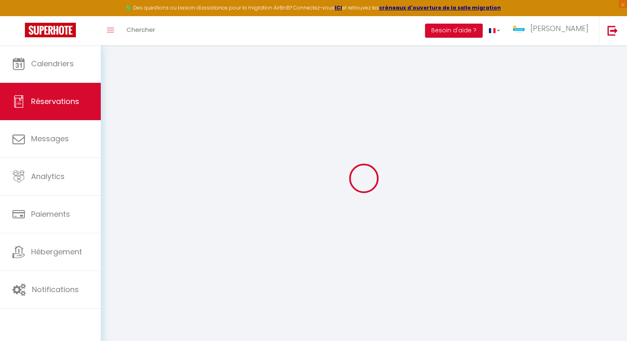
scroll to position [45, 0]
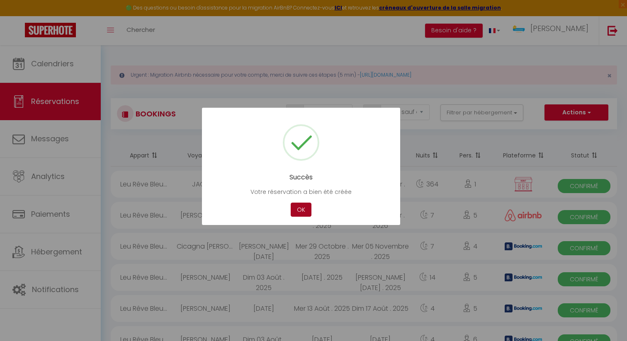
click at [298, 211] on button "OK" at bounding box center [301, 210] width 21 height 15
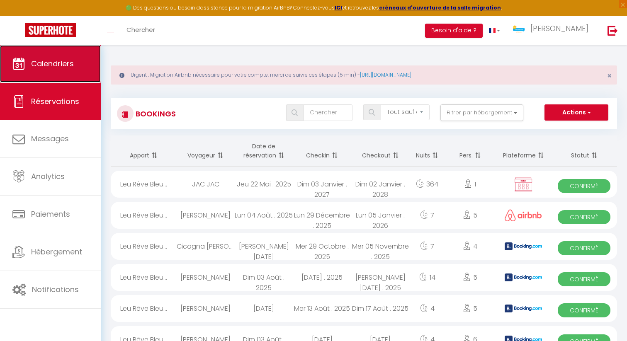
click at [46, 66] on span "Calendriers" at bounding box center [52, 63] width 43 height 10
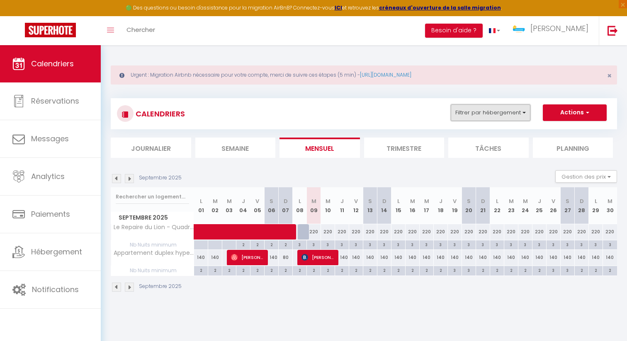
click at [502, 112] on button "Filtrer par hébergement" at bounding box center [491, 112] width 80 height 17
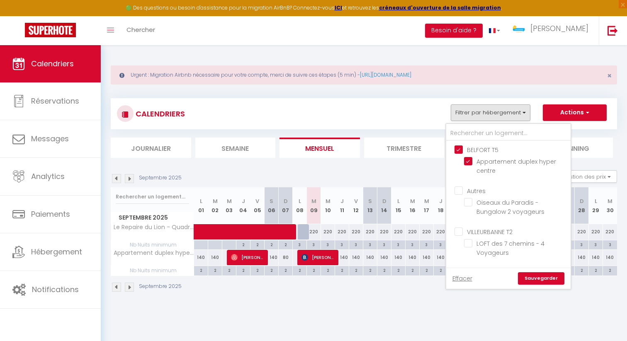
click at [460, 150] on input "BELFORT T5" at bounding box center [516, 149] width 124 height 8
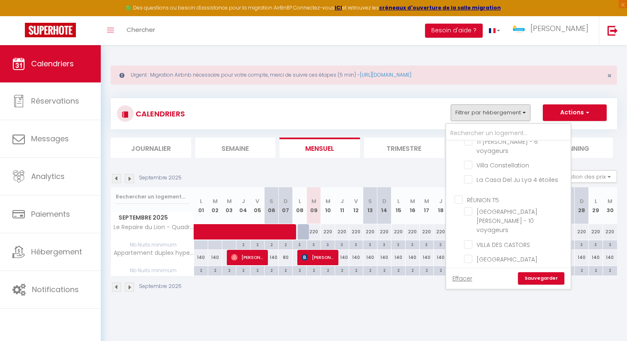
scroll to position [648, 0]
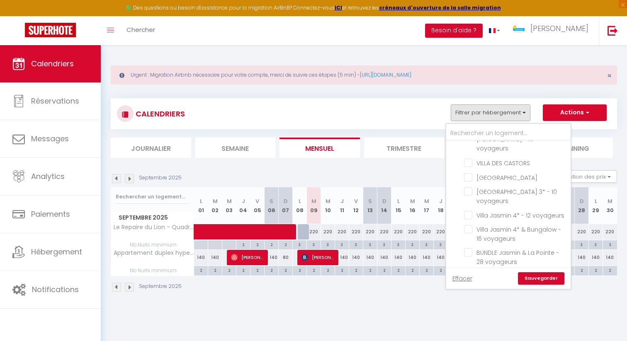
click at [461, 301] on input "BELFORT T6" at bounding box center [516, 305] width 124 height 8
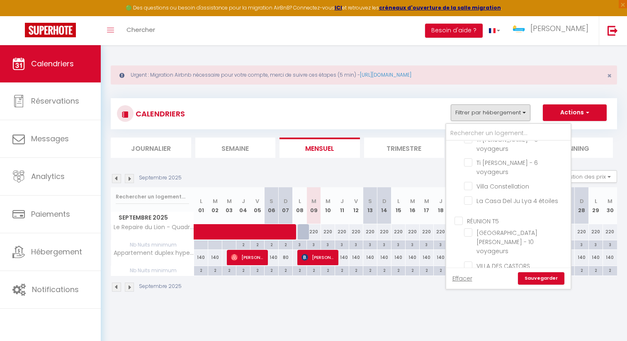
click at [461, 216] on input "RÉUNION T5" at bounding box center [516, 220] width 124 height 8
click at [538, 278] on link "Sauvegarder" at bounding box center [541, 278] width 46 height 12
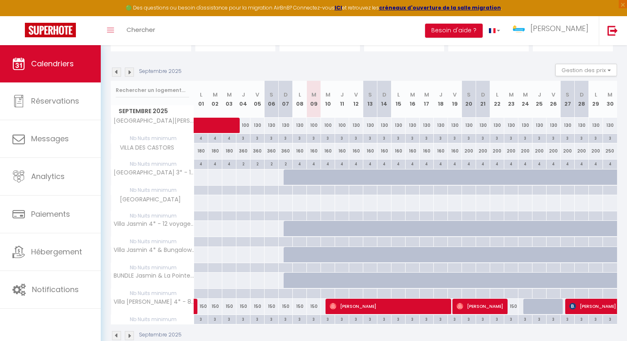
scroll to position [124, 0]
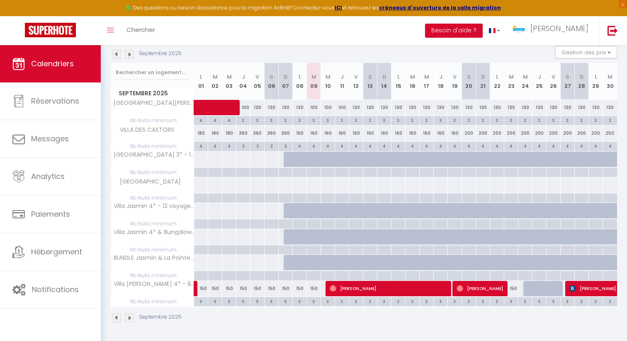
click at [128, 54] on img at bounding box center [129, 54] width 9 height 9
